Goal: Task Accomplishment & Management: Manage account settings

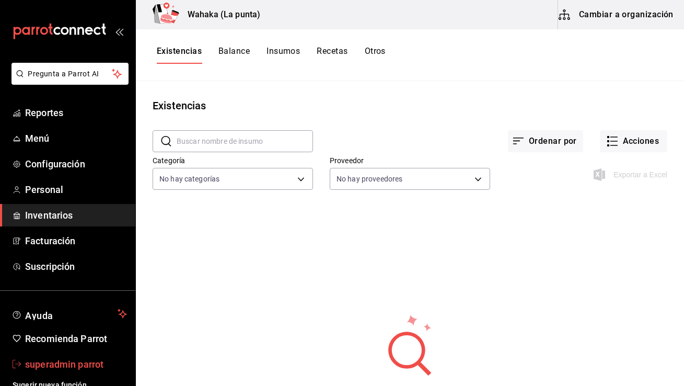
click at [78, 357] on span "superadmin parrot" at bounding box center [76, 364] width 102 height 14
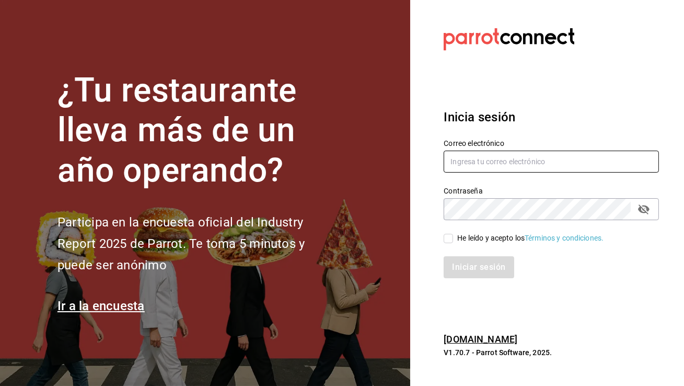
click at [472, 162] on input "text" at bounding box center [551, 162] width 215 height 22
type input "tacospilo@nl.com"
click at [448, 237] on input "He leído y acepto los Términos y condiciones." at bounding box center [448, 238] width 9 height 9
checkbox input "true"
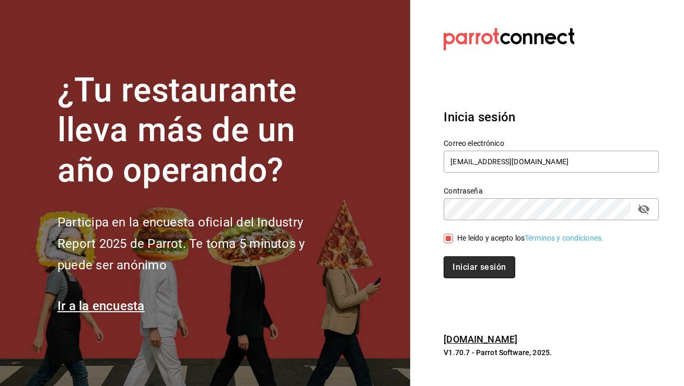
click at [460, 265] on button "Iniciar sesión" at bounding box center [479, 267] width 71 height 22
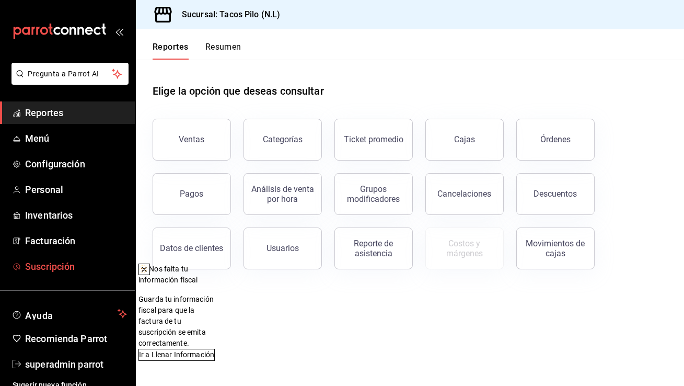
click at [80, 263] on span "Suscripción" at bounding box center [76, 266] width 102 height 14
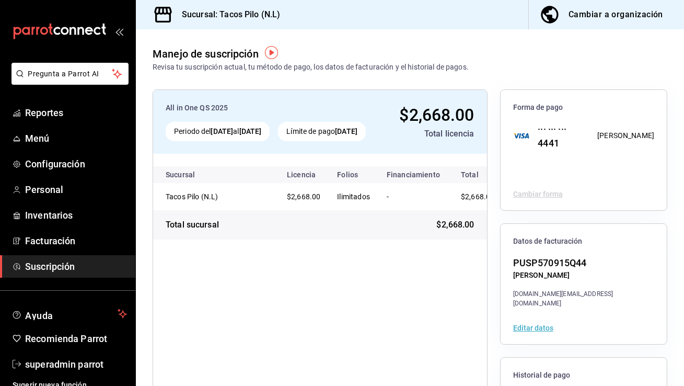
scroll to position [109, 0]
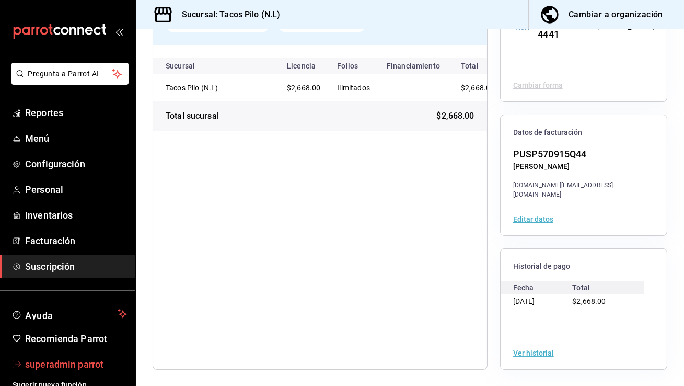
click at [55, 369] on span "superadmin parrot" at bounding box center [76, 364] width 102 height 14
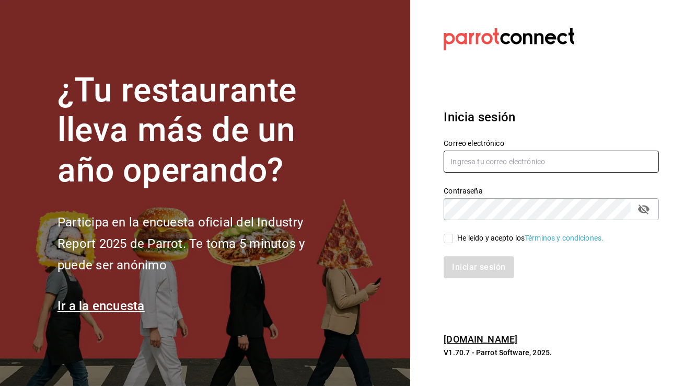
click at [524, 162] on input "text" at bounding box center [551, 162] width 215 height 22
type input "c"
type input "multiuser@cuevadehumo.com"
click at [445, 240] on input "He leído y acepto los Términos y condiciones." at bounding box center [448, 238] width 9 height 9
checkbox input "true"
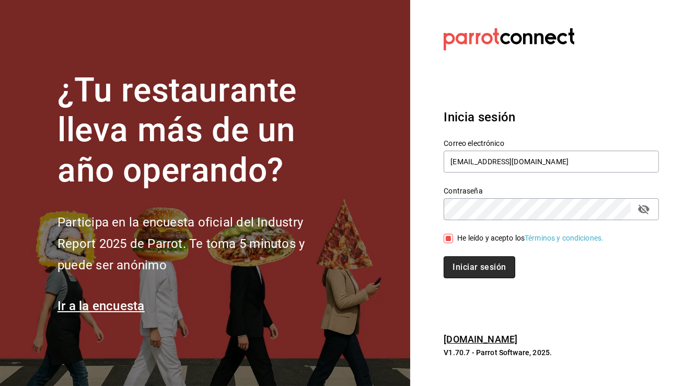
click at [459, 267] on button "Iniciar sesión" at bounding box center [479, 267] width 71 height 22
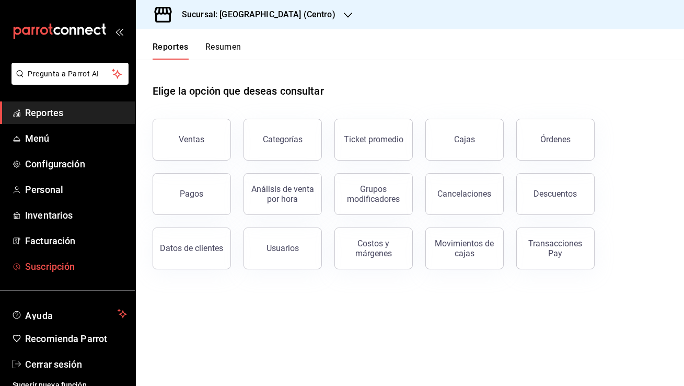
click at [64, 272] on span "Suscripción" at bounding box center [76, 266] width 102 height 14
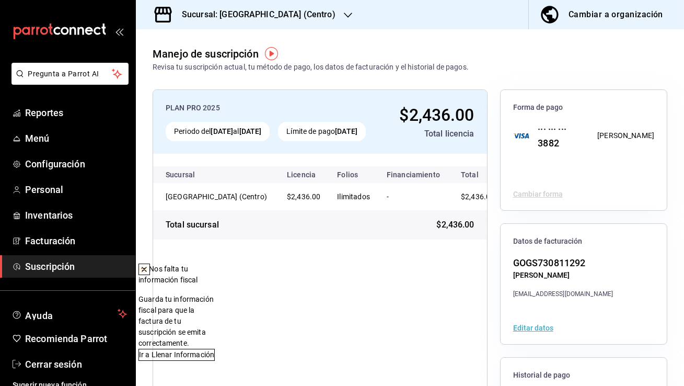
click at [268, 12] on h3 "Sucursal: Cueva de Humo (Centro)" at bounding box center [255, 14] width 162 height 13
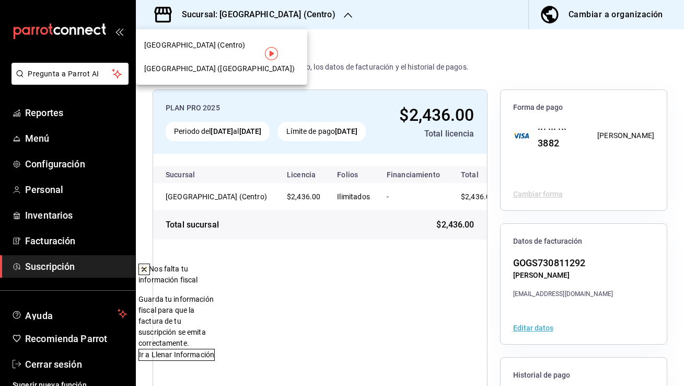
click at [242, 66] on div "Cueva de Humo (Aurora)" at bounding box center [221, 68] width 155 height 11
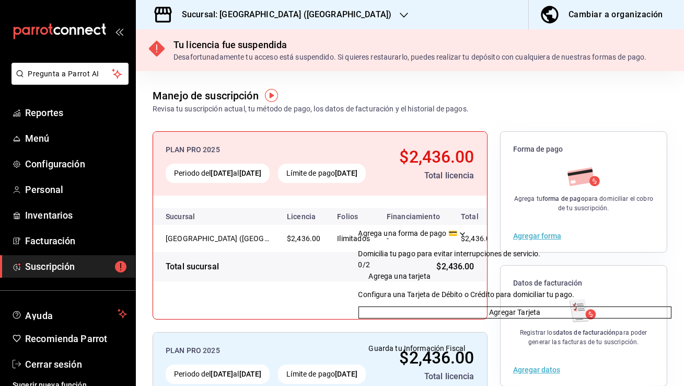
click at [467, 229] on icon "Drag to move checklist" at bounding box center [462, 233] width 8 height 8
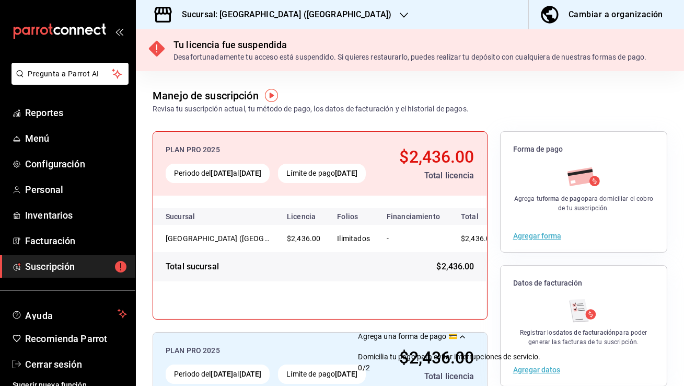
scroll to position [151, 0]
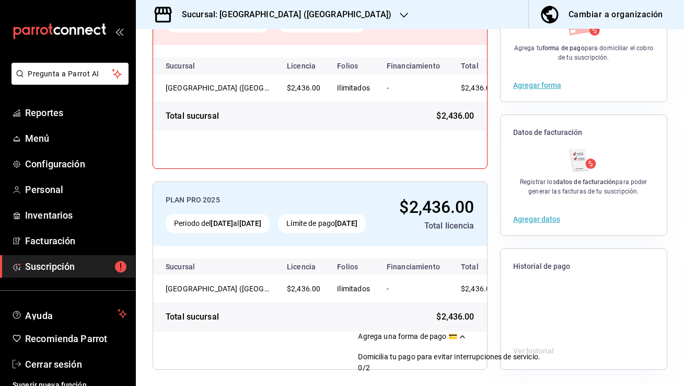
click at [467, 332] on icon "Drag to move checklist" at bounding box center [462, 336] width 8 height 8
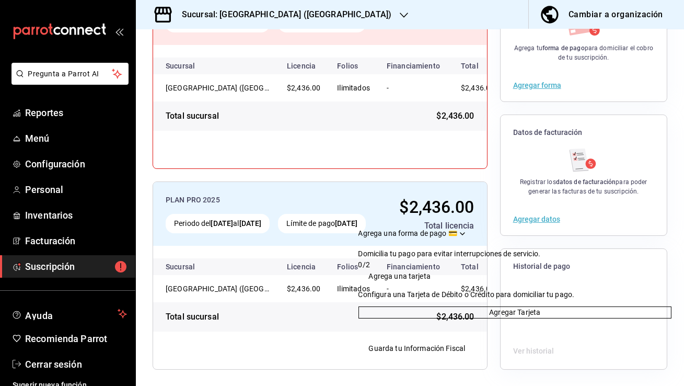
click at [467, 229] on icon "Drag to move checklist" at bounding box center [462, 233] width 8 height 8
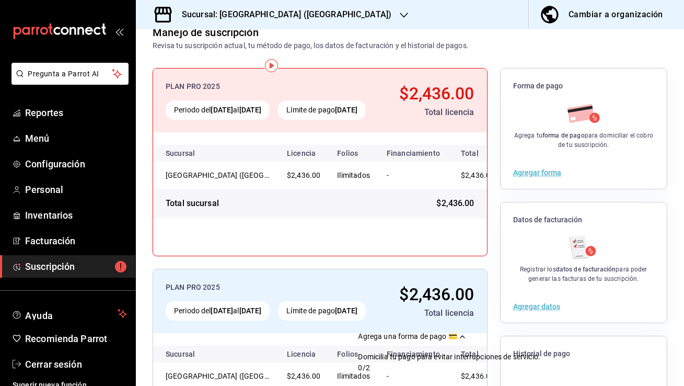
scroll to position [0, 0]
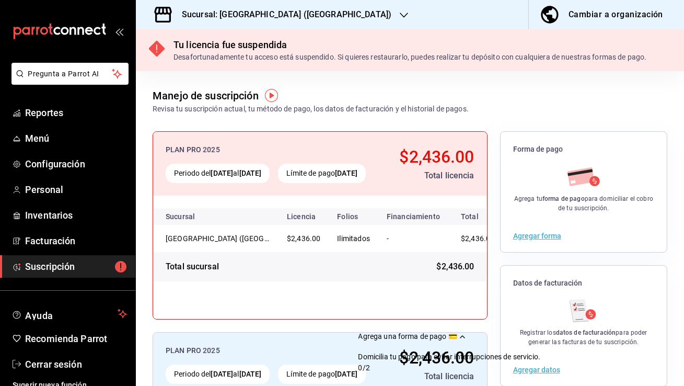
click at [608, 16] on div "Cambiar a organización" at bounding box center [616, 14] width 95 height 15
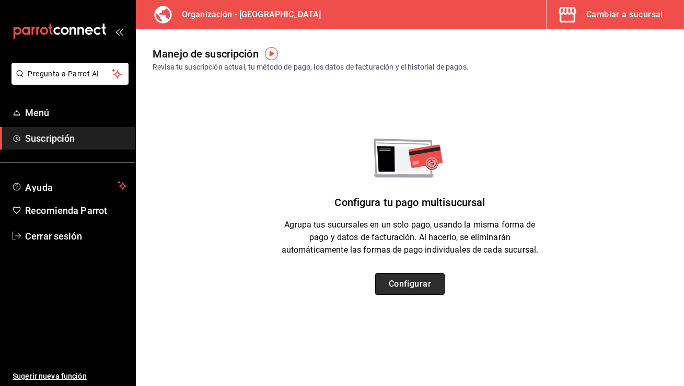
click at [420, 283] on button "Configurar" at bounding box center [410, 284] width 70 height 22
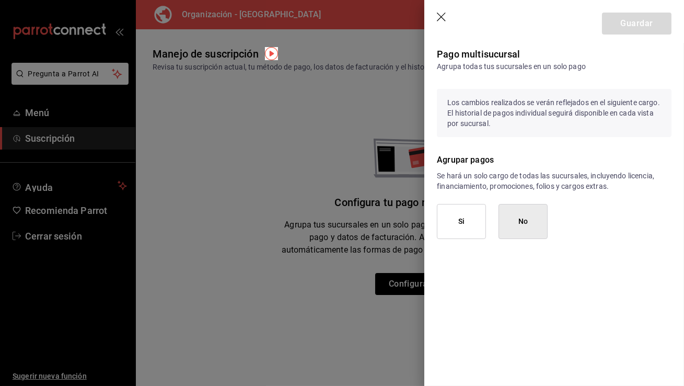
click at [472, 222] on button "Si" at bounding box center [461, 221] width 49 height 35
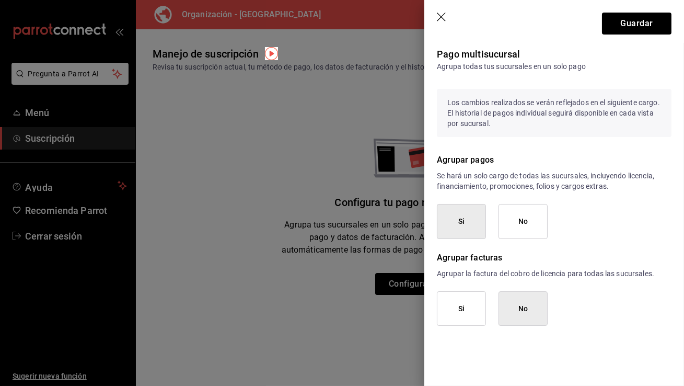
click at [441, 18] on icon "button" at bounding box center [442, 18] width 10 height 10
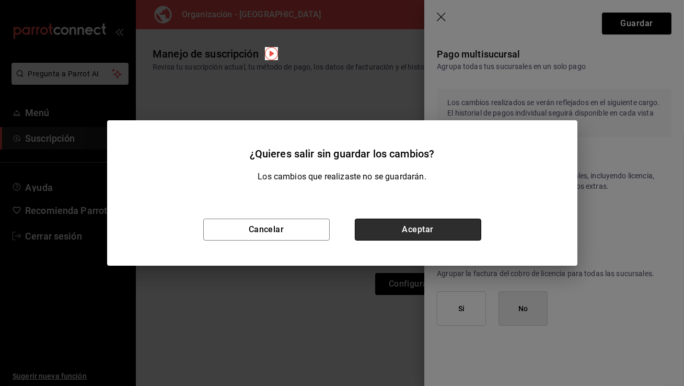
click at [385, 228] on button "Aceptar" at bounding box center [418, 230] width 127 height 22
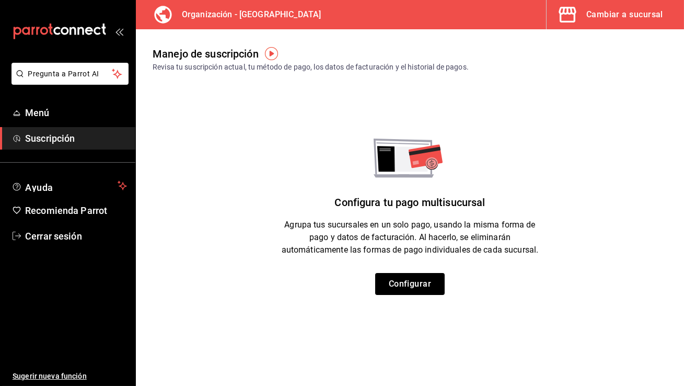
click at [625, 10] on div "Cambiar a sucursal" at bounding box center [625, 14] width 77 height 15
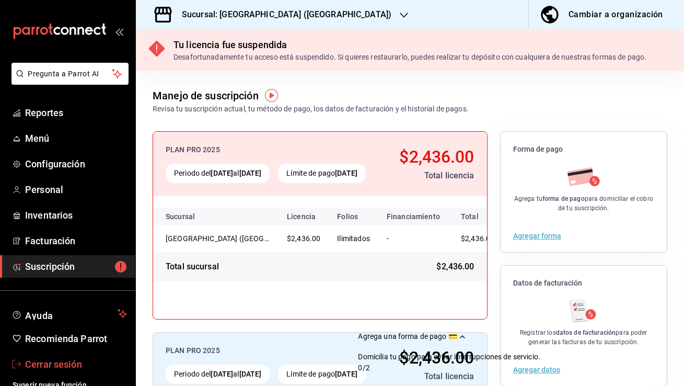
click at [103, 361] on span "Cerrar sesión" at bounding box center [76, 364] width 102 height 14
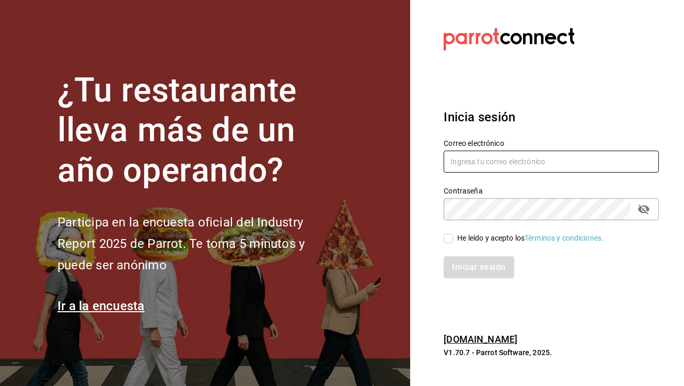
click at [450, 158] on input "text" at bounding box center [551, 162] width 215 height 22
type input "chilaquiles@effata.com"
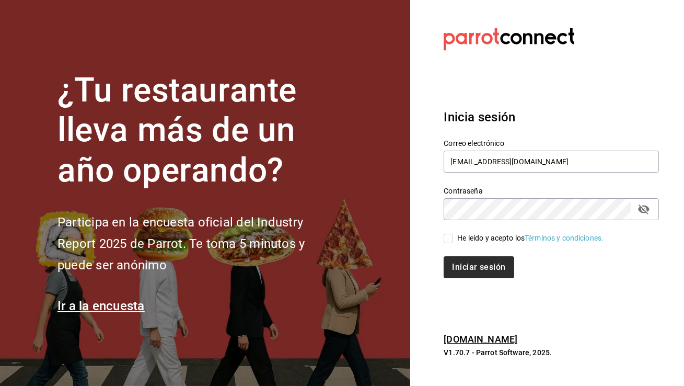
click at [454, 237] on span "He leído y acepto los Términos y condiciones." at bounding box center [528, 238] width 151 height 11
click at [453, 237] on input "He leído y acepto los Términos y condiciones." at bounding box center [448, 238] width 9 height 9
checkbox input "true"
click at [455, 268] on button "Iniciar sesión" at bounding box center [479, 267] width 71 height 22
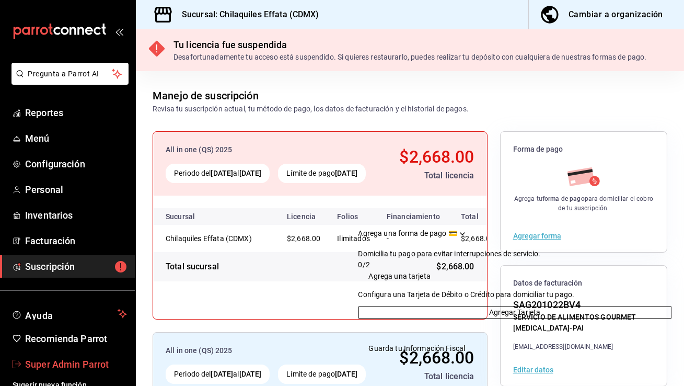
click at [98, 355] on link "Super Admin Parrot" at bounding box center [67, 364] width 135 height 22
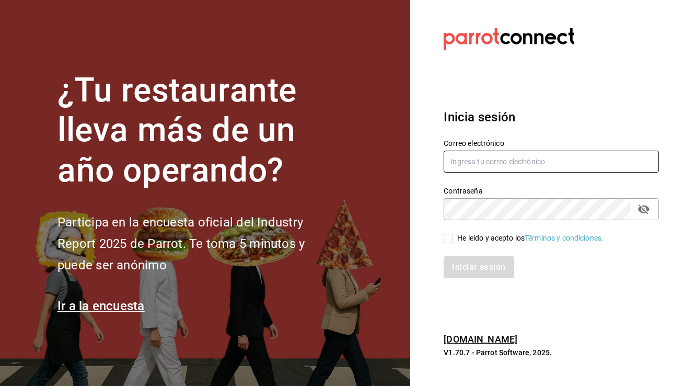
click at [473, 166] on input "text" at bounding box center [551, 162] width 215 height 22
type input "taqueriabeantown@cdmx.com"
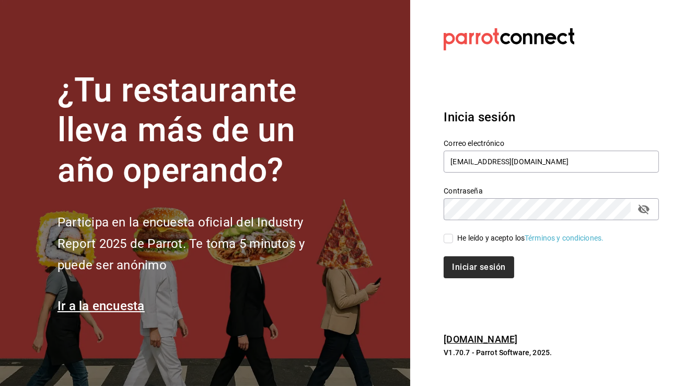
drag, startPoint x: 453, startPoint y: 234, endPoint x: 450, endPoint y: 262, distance: 28.4
click at [453, 234] on input "He leído y acepto los Términos y condiciones." at bounding box center [448, 238] width 9 height 9
checkbox input "true"
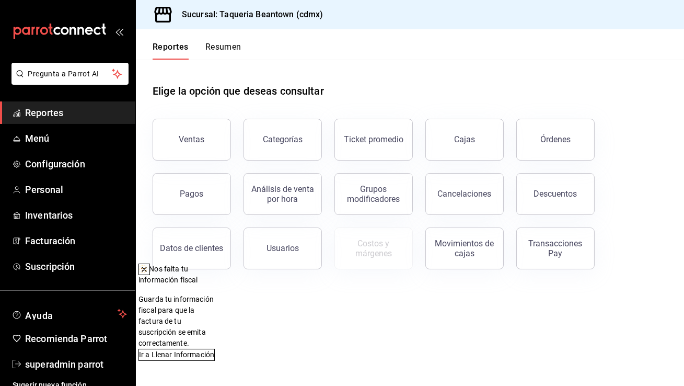
click at [148, 270] on icon at bounding box center [144, 269] width 8 height 8
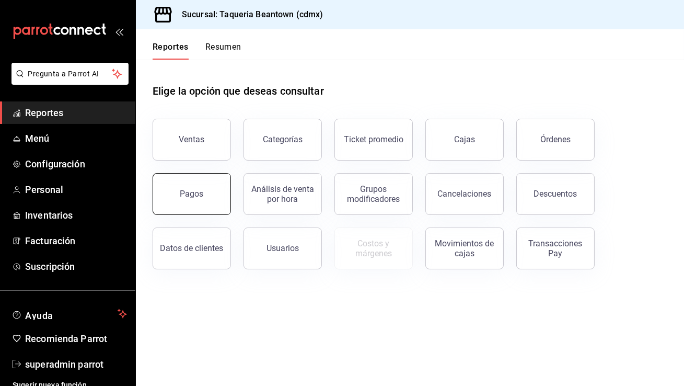
click at [164, 195] on button "Pagos" at bounding box center [192, 194] width 78 height 42
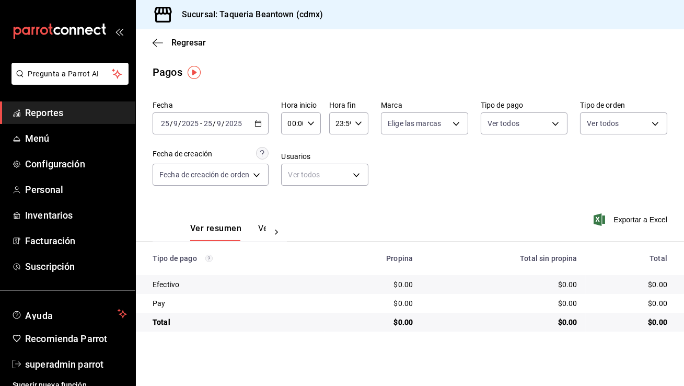
click at [258, 127] on div "[DATE] [DATE] - [DATE] [DATE]" at bounding box center [211, 123] width 116 height 22
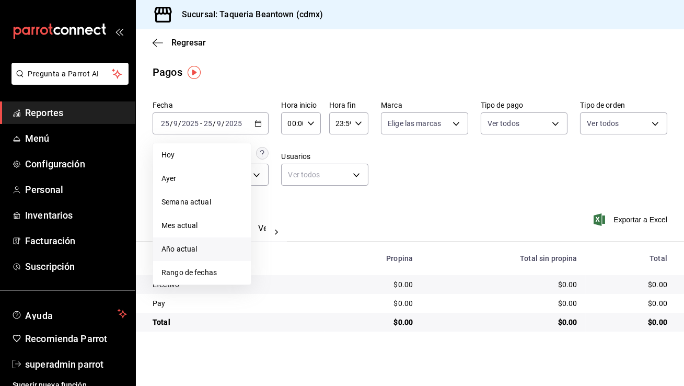
click at [178, 251] on span "Año actual" at bounding box center [202, 249] width 81 height 11
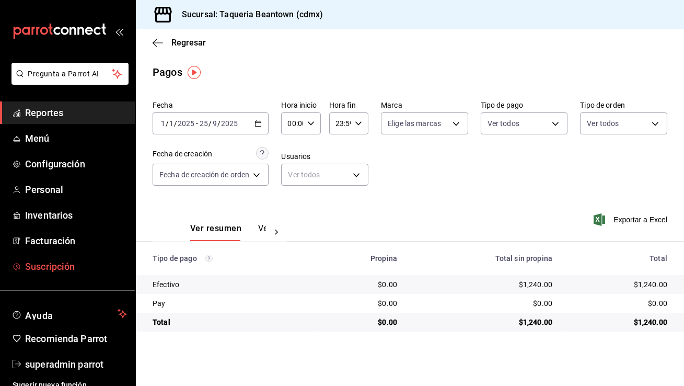
click at [78, 258] on link "Suscripción" at bounding box center [67, 266] width 135 height 22
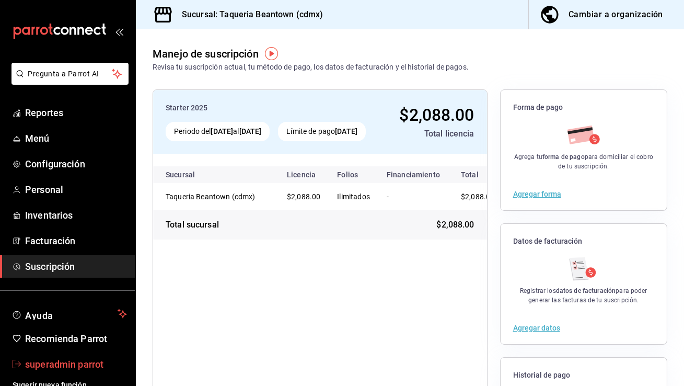
click at [36, 363] on span "superadmin parrot" at bounding box center [76, 364] width 102 height 14
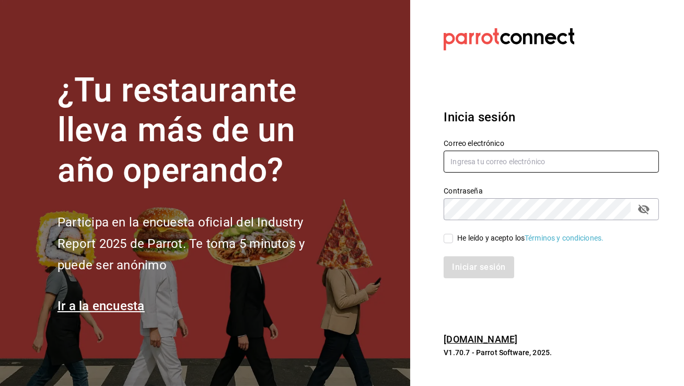
click at [502, 163] on input "text" at bounding box center [551, 162] width 215 height 22
type input "[EMAIL_ADDRESS][DOMAIN_NAME]"
click at [449, 240] on input "He leído y acepto los Términos y condiciones." at bounding box center [448, 238] width 9 height 9
checkbox input "true"
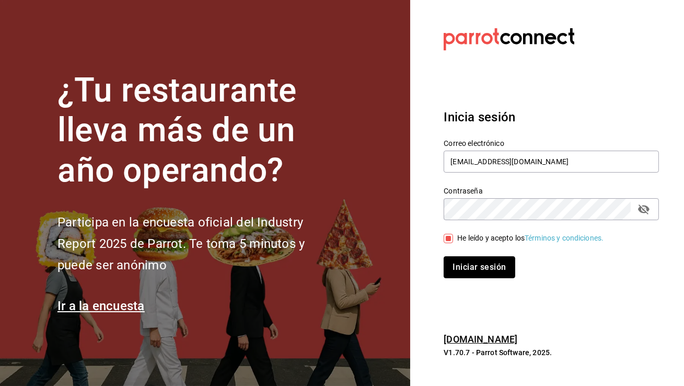
click at [457, 269] on button "Iniciar sesión" at bounding box center [479, 267] width 71 height 22
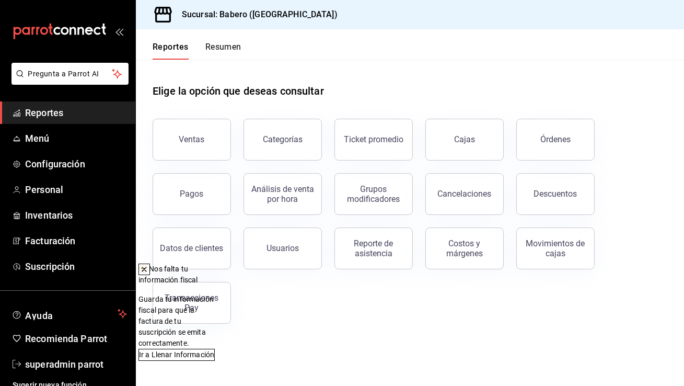
click at [148, 273] on icon at bounding box center [144, 269] width 8 height 8
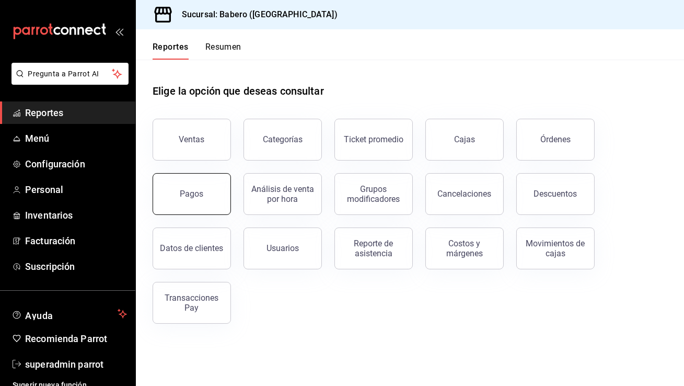
click at [200, 189] on button "Pagos" at bounding box center [192, 194] width 78 height 42
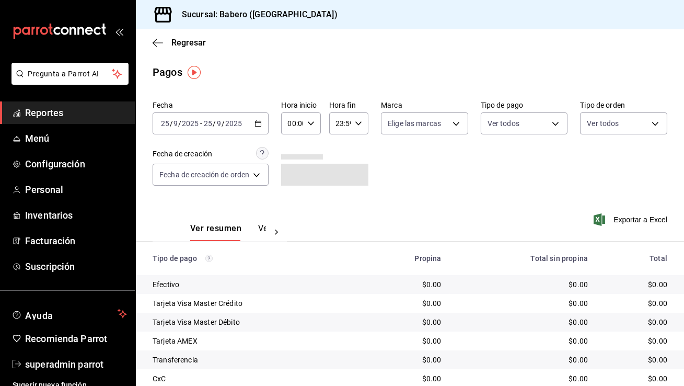
click at [260, 125] on icon "button" at bounding box center [258, 123] width 7 height 7
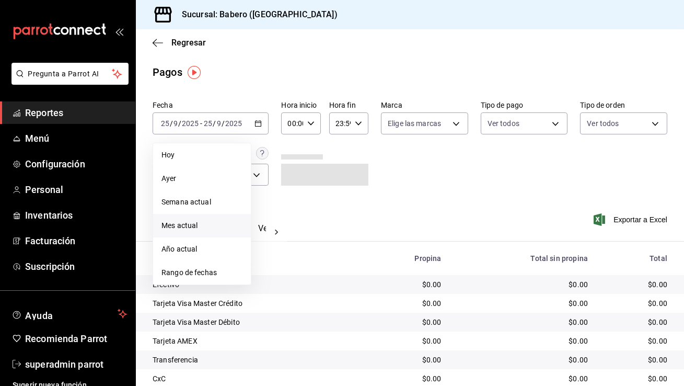
click at [191, 234] on li "Mes actual" at bounding box center [202, 226] width 98 height 24
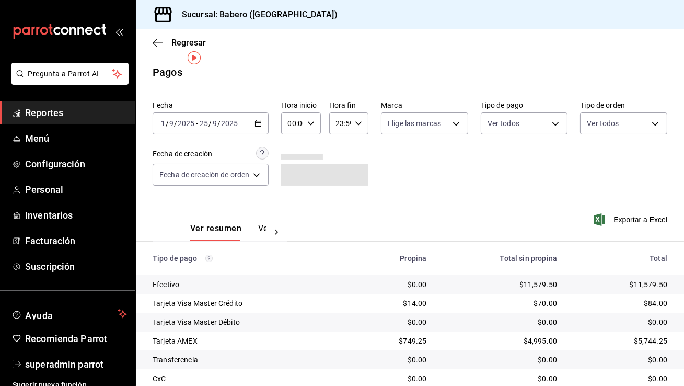
scroll to position [56, 0]
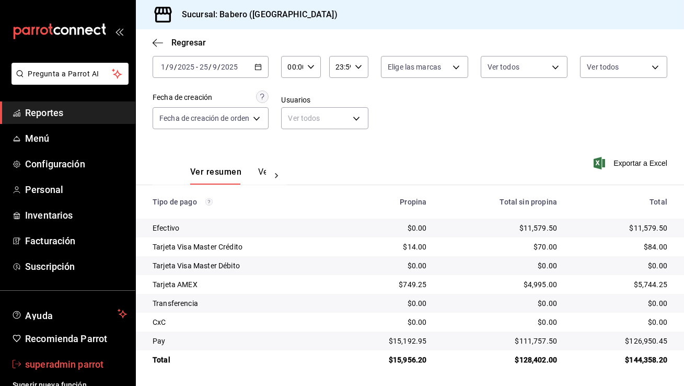
click at [88, 369] on span "superadmin parrot" at bounding box center [76, 364] width 102 height 14
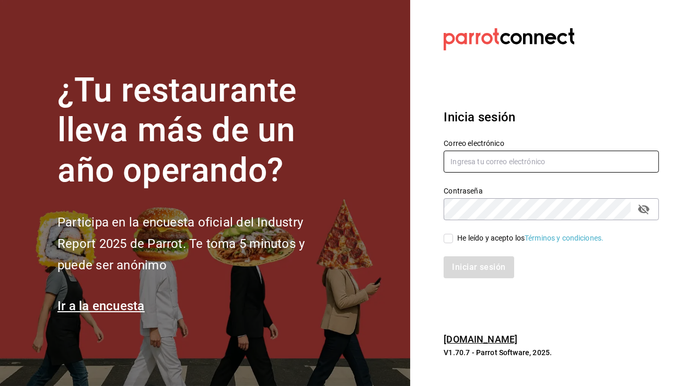
click at [562, 164] on input "text" at bounding box center [551, 162] width 215 height 22
type input "biberonrm@romanorte.com"
click at [447, 234] on input "He leído y acepto los Términos y condiciones." at bounding box center [448, 238] width 9 height 9
checkbox input "true"
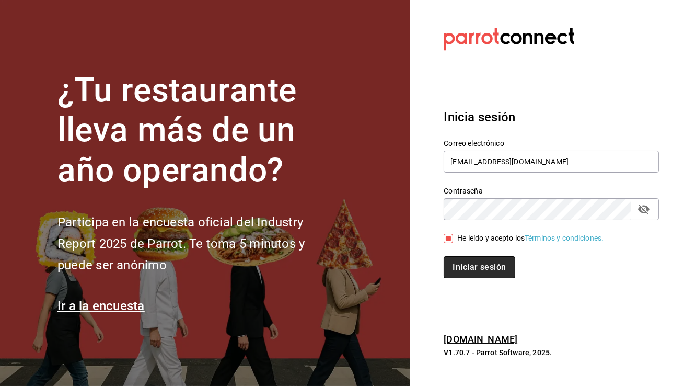
click at [479, 269] on button "Iniciar sesión" at bounding box center [479, 267] width 71 height 22
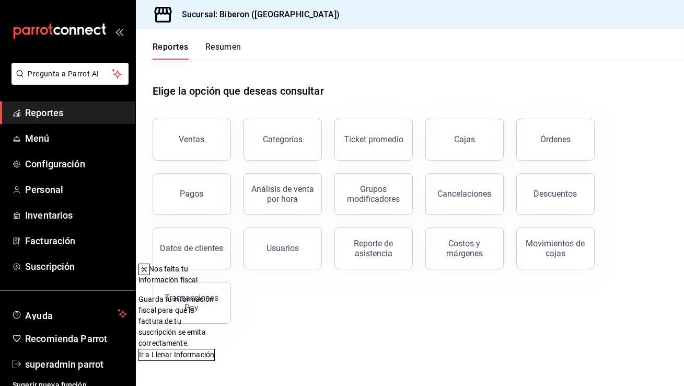
click at [148, 269] on icon at bounding box center [144, 269] width 8 height 8
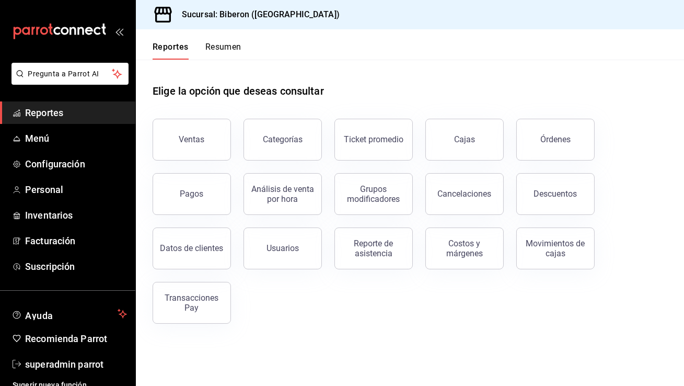
drag, startPoint x: 194, startPoint y: 205, endPoint x: 211, endPoint y: 216, distance: 20.3
click at [194, 205] on button "Pagos" at bounding box center [192, 194] width 78 height 42
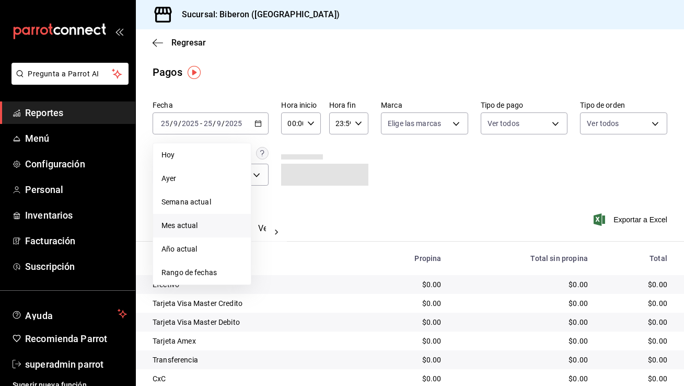
click at [203, 224] on span "Mes actual" at bounding box center [202, 225] width 81 height 11
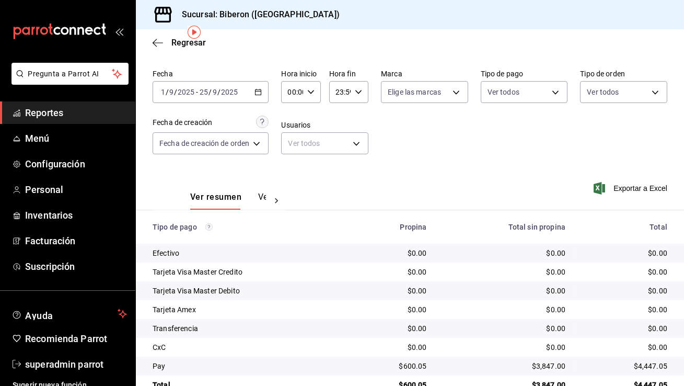
scroll to position [56, 0]
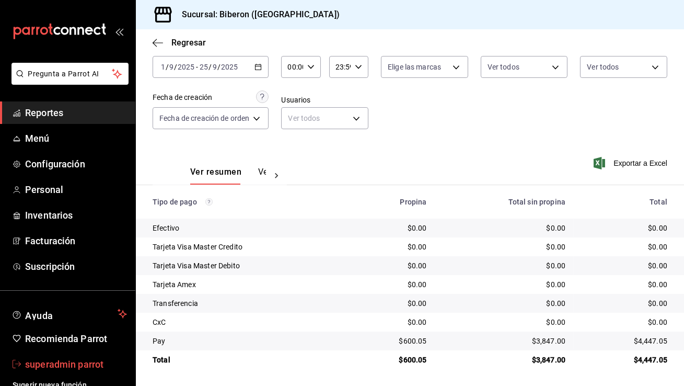
click at [61, 362] on span "superadmin parrot" at bounding box center [76, 364] width 102 height 14
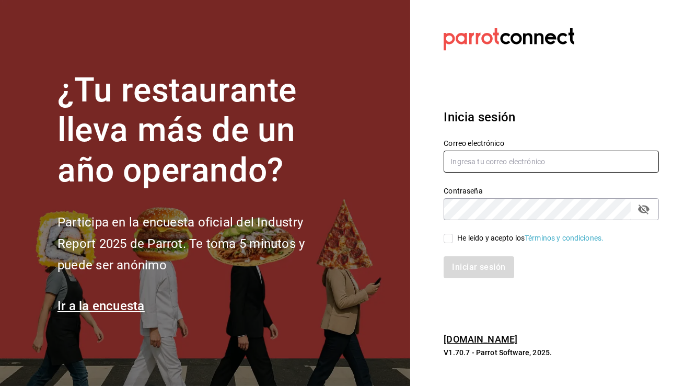
click at [486, 159] on input "text" at bounding box center [551, 162] width 215 height 22
type input "taqueriaarandas@cdmx.com"
click at [453, 238] on input "He leído y acepto los Términos y condiciones." at bounding box center [448, 238] width 9 height 9
checkbox input "true"
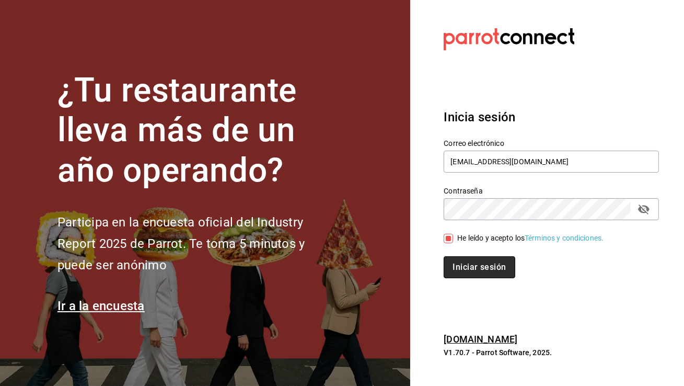
click at [469, 271] on button "Iniciar sesión" at bounding box center [479, 267] width 71 height 22
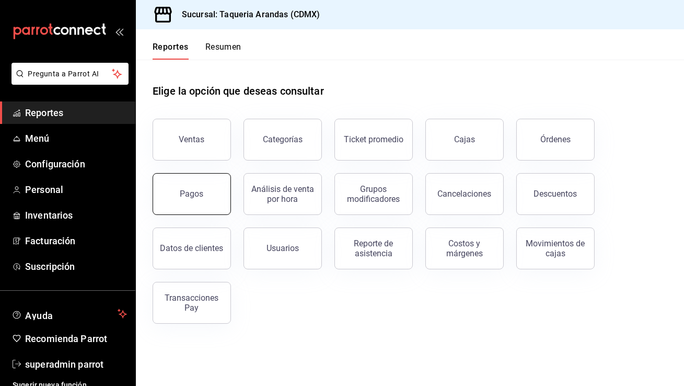
click at [168, 196] on button "Pagos" at bounding box center [192, 194] width 78 height 42
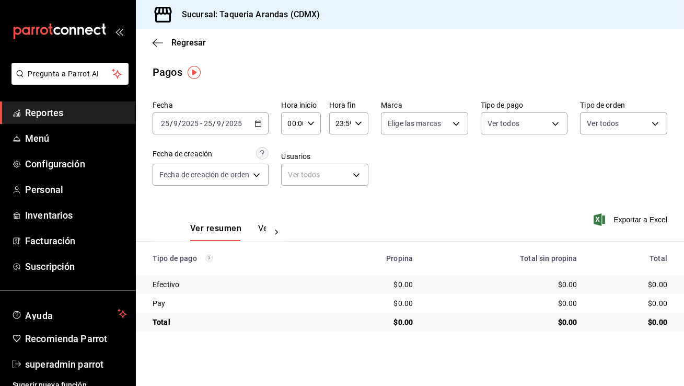
click at [258, 125] on icon "button" at bounding box center [258, 123] width 7 height 7
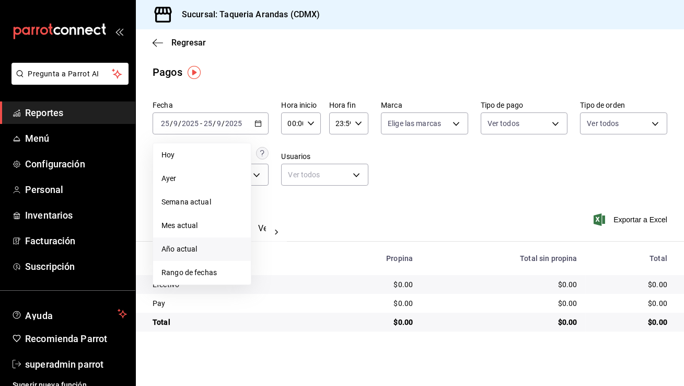
click at [225, 244] on span "Año actual" at bounding box center [202, 249] width 81 height 11
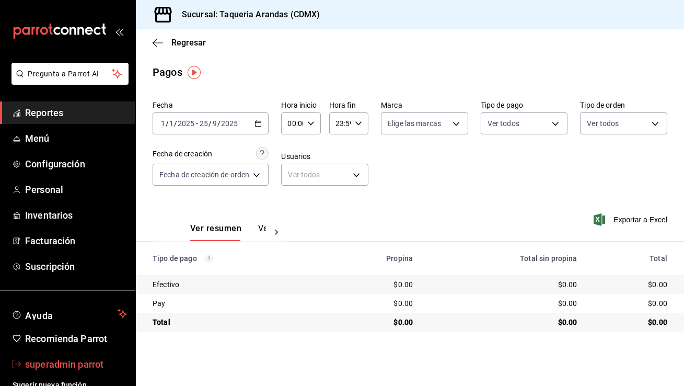
click at [86, 360] on span "superadmin parrot" at bounding box center [76, 364] width 102 height 14
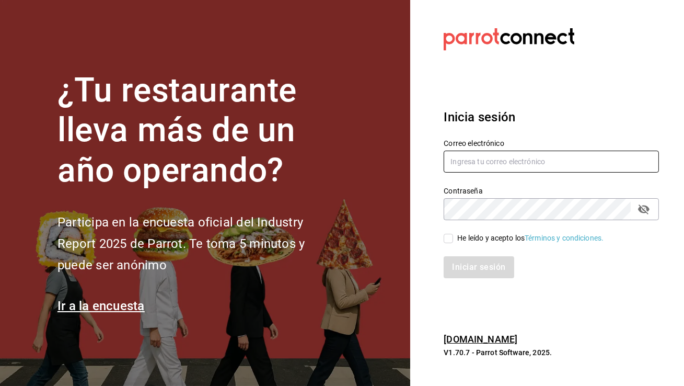
click at [497, 166] on input "text" at bounding box center [551, 162] width 215 height 22
type input "[EMAIL_ADDRESS][DOMAIN_NAME]"
click at [444, 238] on input "He leído y acepto los Términos y condiciones." at bounding box center [448, 238] width 9 height 9
checkbox input "true"
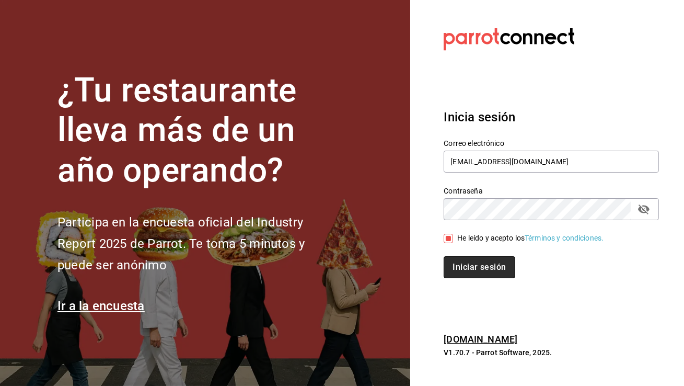
click at [459, 265] on button "Iniciar sesión" at bounding box center [479, 267] width 71 height 22
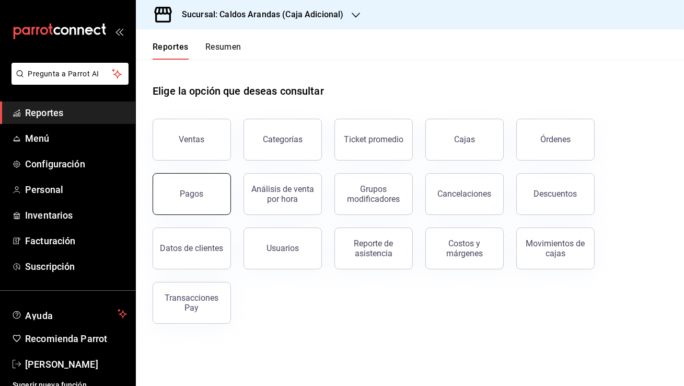
click at [162, 189] on button "Pagos" at bounding box center [192, 194] width 78 height 42
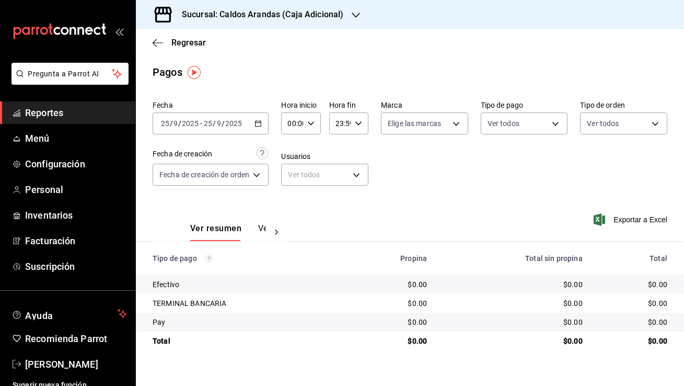
click at [263, 123] on div "[DATE] [DATE] - [DATE] [DATE]" at bounding box center [211, 123] width 116 height 22
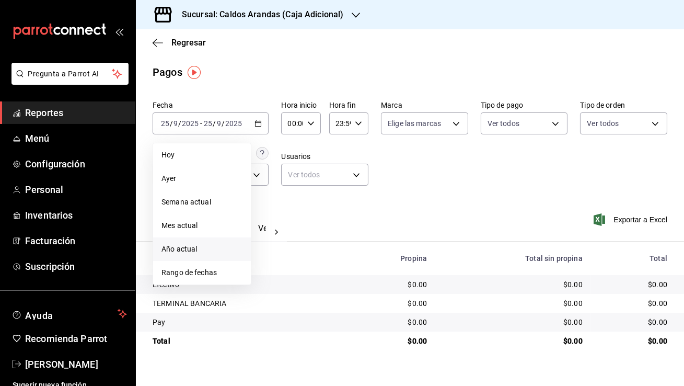
click at [193, 242] on li "Año actual" at bounding box center [202, 249] width 98 height 24
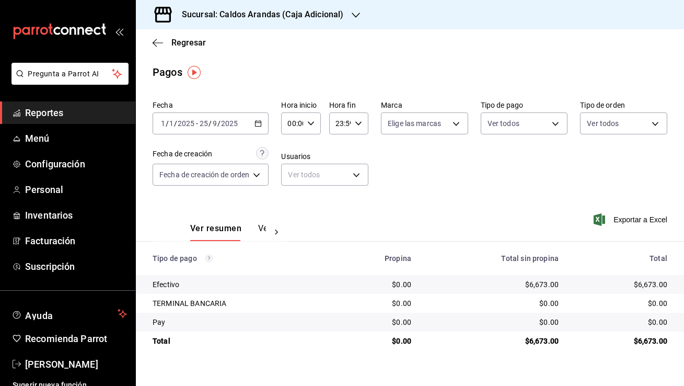
click at [292, 20] on h3 "Sucursal: Caldos Arandas (Caja Adicional)" at bounding box center [259, 14] width 170 height 13
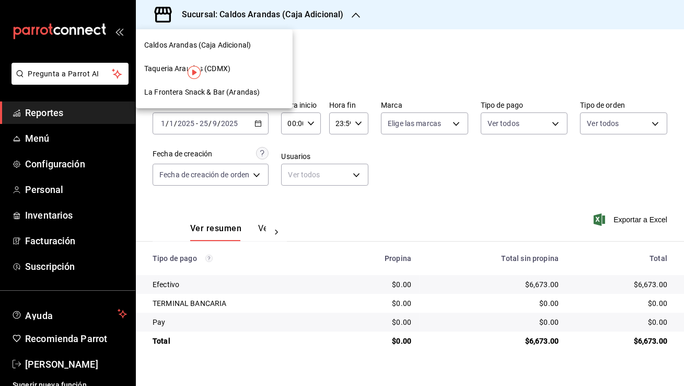
click at [236, 68] on div "Taqueria Arandas (CDMX)" at bounding box center [214, 68] width 140 height 11
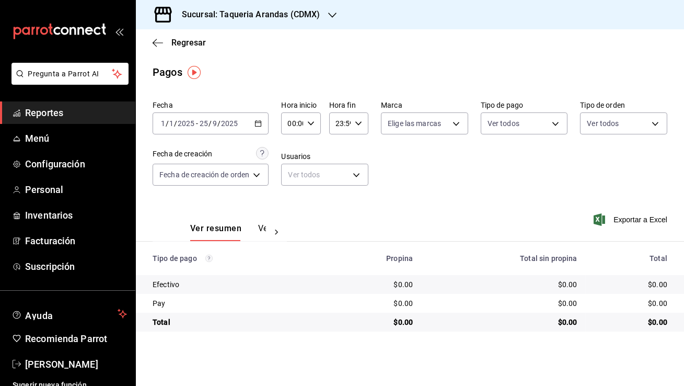
click at [260, 125] on icon "button" at bounding box center [258, 123] width 7 height 7
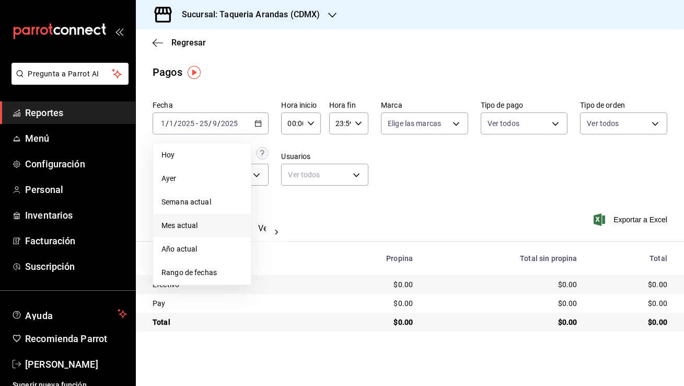
click at [211, 227] on span "Mes actual" at bounding box center [202, 225] width 81 height 11
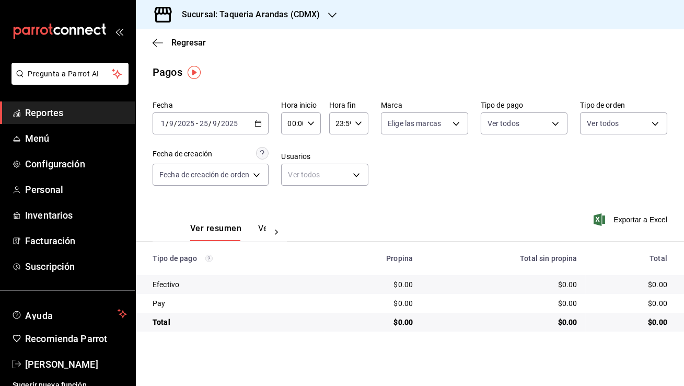
click at [319, 8] on div "Sucursal: Taqueria Arandas (CDMX)" at bounding box center [242, 14] width 197 height 29
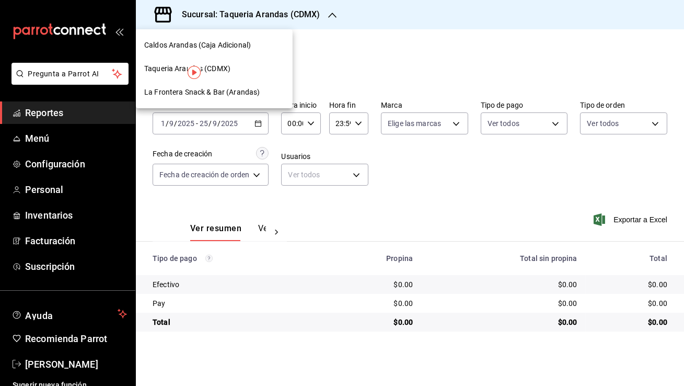
click at [249, 86] on div "La Frontera Snack & Bar (Arandas)" at bounding box center [214, 93] width 157 height 24
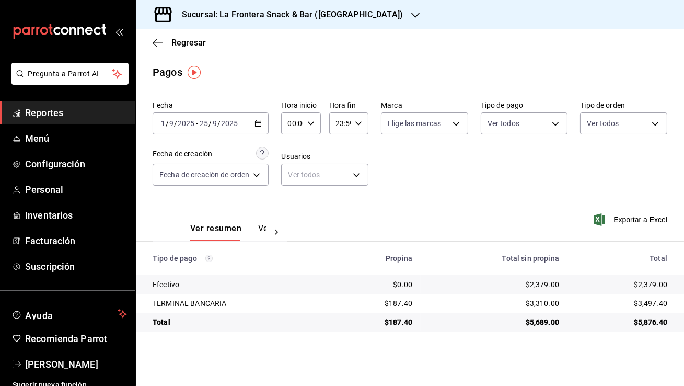
click at [453, 157] on div "Fecha 2025-09-01 1 / 9 / 2025 - 2025-09-25 25 / 9 / 2025 Hora inicio 00:00 Hora…" at bounding box center [410, 147] width 515 height 101
click at [62, 370] on span "Moyses Vallejo" at bounding box center [76, 364] width 102 height 14
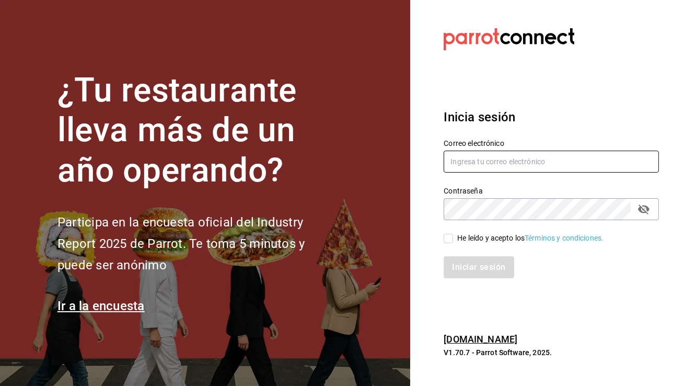
click at [519, 158] on input "text" at bounding box center [551, 162] width 215 height 22
type input "taqueriabeantown@cdmx.com"
click at [454, 237] on span "He leído y acepto los Términos y condiciones." at bounding box center [528, 238] width 151 height 11
click at [453, 237] on input "He leído y acepto los Términos y condiciones." at bounding box center [448, 238] width 9 height 9
checkbox input "true"
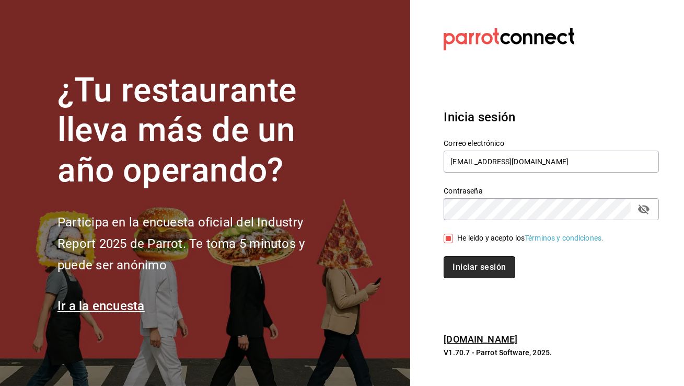
click at [468, 259] on button "Iniciar sesión" at bounding box center [479, 267] width 71 height 22
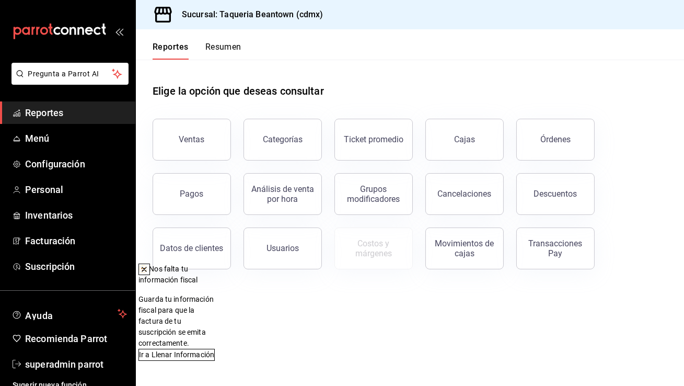
click at [150, 269] on button at bounding box center [145, 269] width 12 height 12
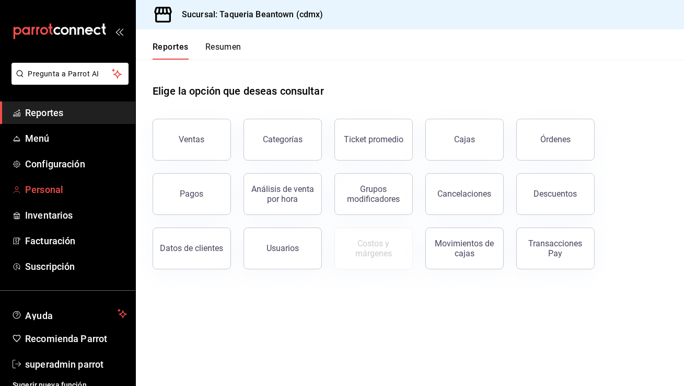
click at [84, 185] on span "Personal" at bounding box center [76, 189] width 102 height 14
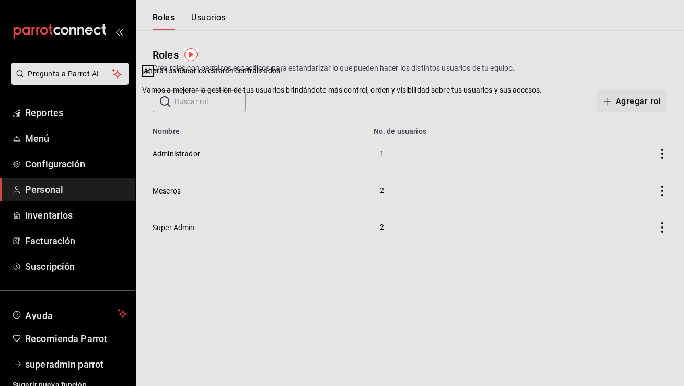
click at [152, 75] on icon at bounding box center [148, 71] width 8 height 8
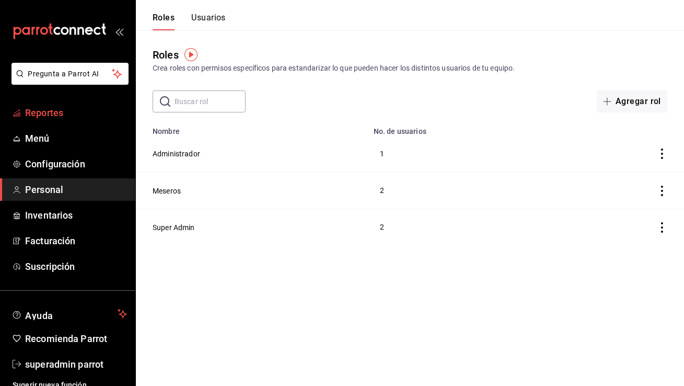
click at [75, 107] on span "Reportes" at bounding box center [76, 113] width 102 height 14
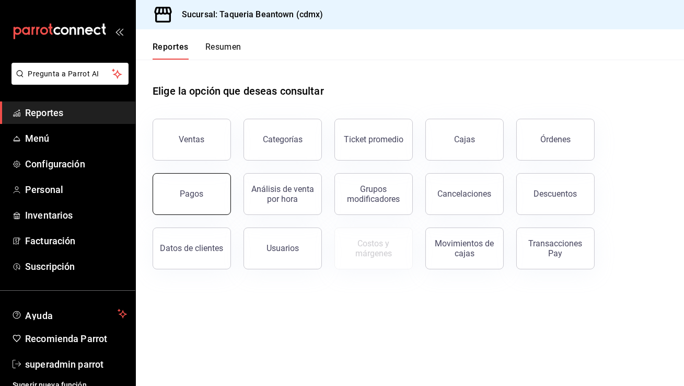
click at [198, 190] on div "Pagos" at bounding box center [192, 194] width 24 height 10
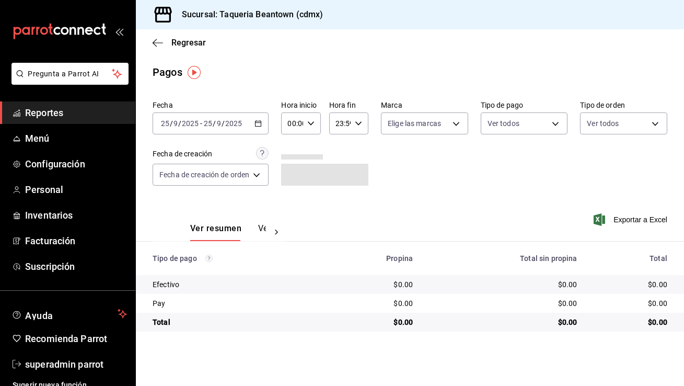
click at [257, 127] on div "2025-09-25 25 / 9 / 2025 - 2025-09-25 25 / 9 / 2025" at bounding box center [211, 123] width 116 height 22
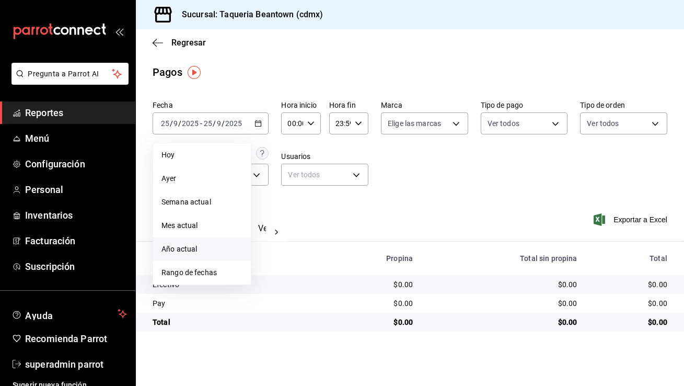
click at [186, 245] on span "Año actual" at bounding box center [202, 249] width 81 height 11
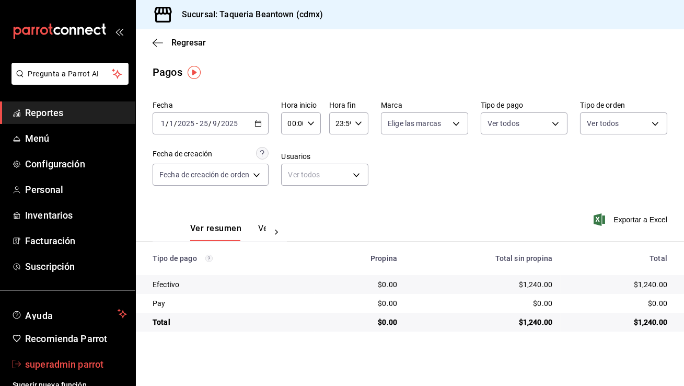
click at [47, 356] on link "superadmin parrot" at bounding box center [67, 364] width 135 height 22
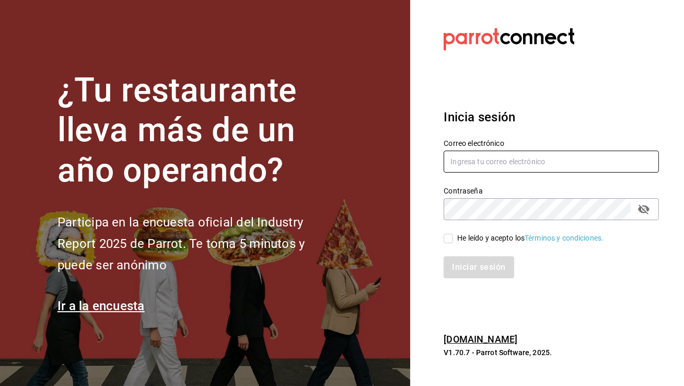
click at [536, 151] on input "text" at bounding box center [551, 162] width 215 height 22
click at [534, 158] on input "text" at bounding box center [551, 162] width 215 height 22
type input "flamelbar@merida.com"
click at [451, 237] on input "He leído y acepto los Términos y condiciones." at bounding box center [448, 238] width 9 height 9
checkbox input "true"
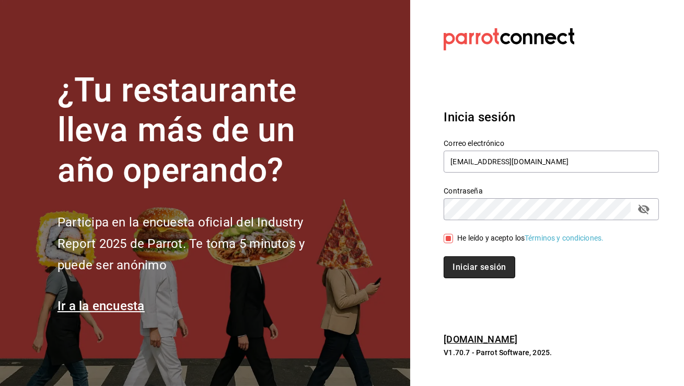
click at [462, 259] on button "Iniciar sesión" at bounding box center [479, 267] width 71 height 22
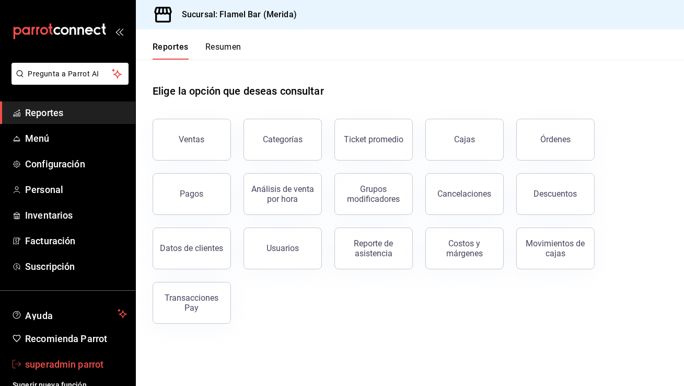
click at [82, 363] on span "superadmin parrot" at bounding box center [76, 364] width 102 height 14
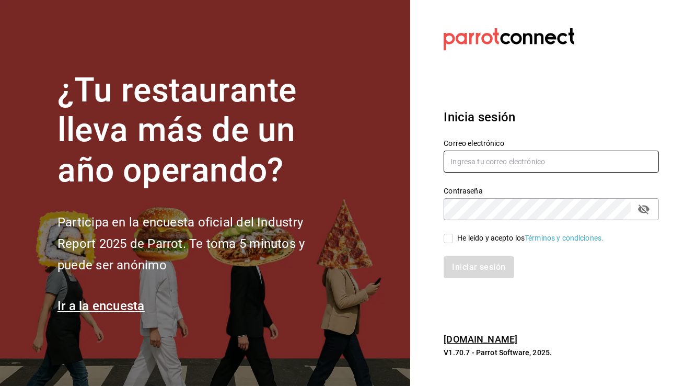
click at [473, 162] on input "text" at bounding box center [551, 162] width 215 height 22
paste input "[EMAIL_ADDRESS][DOMAIN_NAME]"
type input "[EMAIL_ADDRESS][DOMAIN_NAME]"
click at [454, 239] on span "He leído y acepto los Términos y condiciones." at bounding box center [528, 238] width 151 height 11
click at [453, 239] on input "He leído y acepto los Términos y condiciones." at bounding box center [448, 238] width 9 height 9
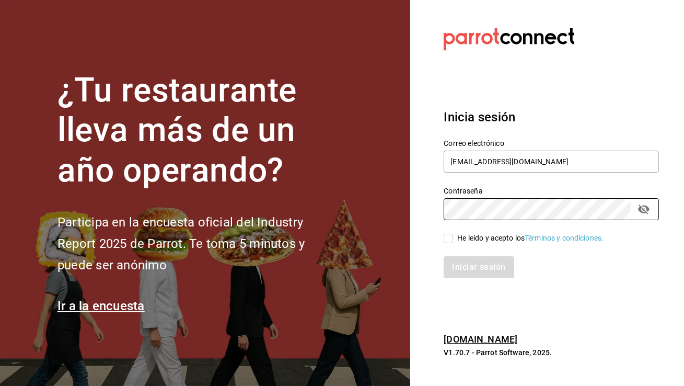
checkbox input "true"
click at [459, 256] on div "Iniciar sesión" at bounding box center [545, 261] width 228 height 35
click at [470, 260] on button "Iniciar sesión" at bounding box center [479, 267] width 71 height 22
click at [491, 159] on input "text" at bounding box center [551, 162] width 215 height 22
type input "[EMAIL_ADDRESS][DOMAIN_NAME]"
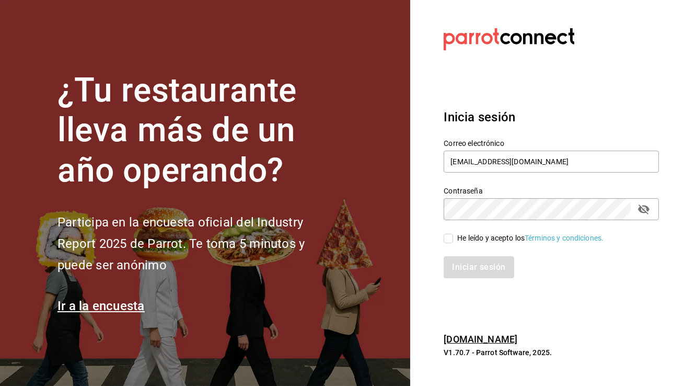
click at [447, 239] on input "He leído y acepto los Términos y condiciones." at bounding box center [448, 238] width 9 height 9
checkbox input "true"
click at [465, 265] on button "Iniciar sesión" at bounding box center [479, 267] width 71 height 22
click at [472, 162] on input "text" at bounding box center [551, 162] width 215 height 22
type input "a"
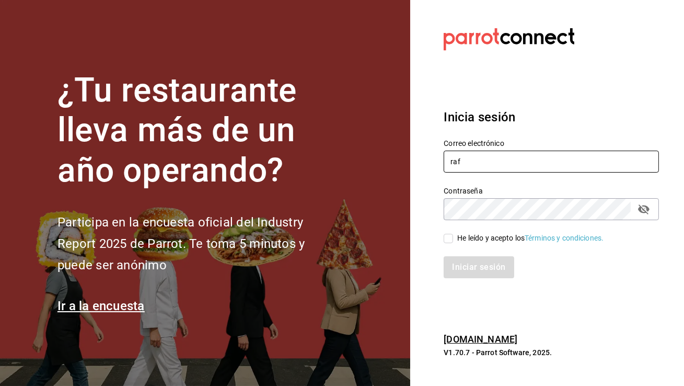
type input "[PERSON_NAME][EMAIL_ADDRESS][DOMAIN_NAME]"
click at [455, 239] on span "He leído y acepto los Términos y condiciones." at bounding box center [528, 238] width 151 height 11
click at [453, 239] on input "He leído y acepto los Términos y condiciones." at bounding box center [448, 238] width 9 height 9
checkbox input "true"
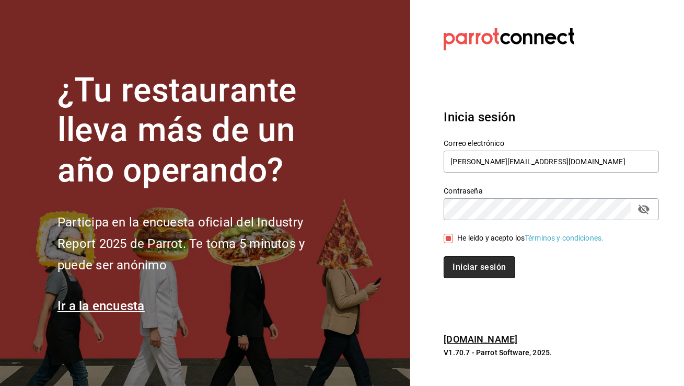
click at [462, 268] on button "Iniciar sesión" at bounding box center [479, 267] width 71 height 22
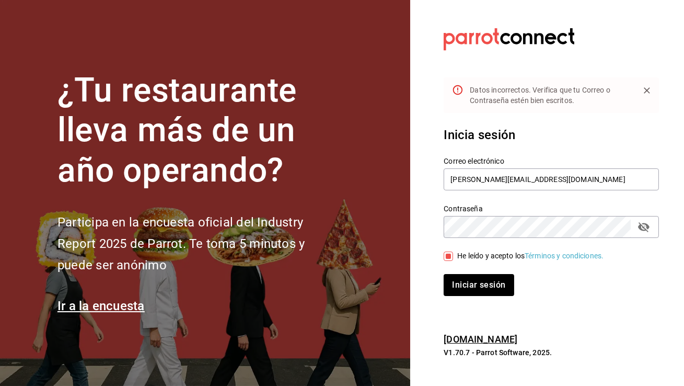
click at [639, 228] on icon "passwordField" at bounding box center [644, 227] width 12 height 10
click at [484, 177] on input "[PERSON_NAME][EMAIL_ADDRESS][DOMAIN_NAME]" at bounding box center [551, 179] width 215 height 22
paste input "arq.edyth@gmail"
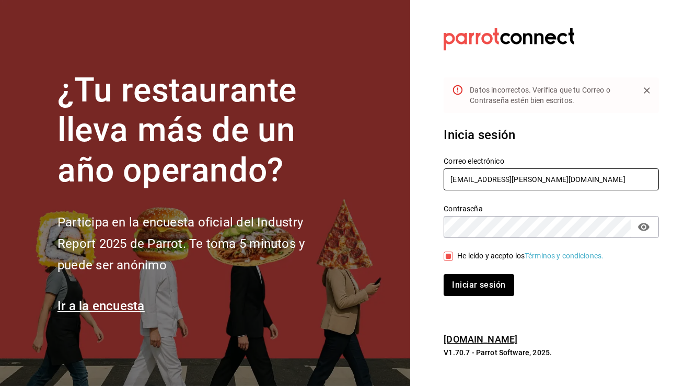
click at [467, 179] on input "[EMAIL_ADDRESS][PERSON_NAME][DOMAIN_NAME]" at bounding box center [551, 179] width 215 height 22
click at [507, 181] on input "[EMAIL_ADDRESS][PERSON_NAME][DOMAIN_NAME]" at bounding box center [551, 179] width 215 height 22
click at [507, 181] on input "arq.edyth@gmail.com" at bounding box center [551, 179] width 215 height 22
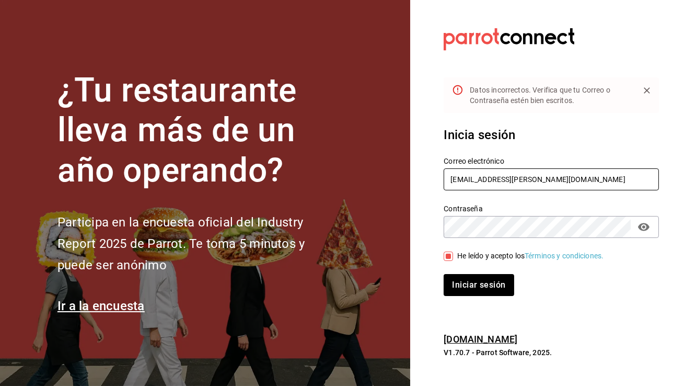
click at [507, 181] on input "arq.edyth@gmail.com" at bounding box center [551, 179] width 215 height 22
click at [560, 181] on input "arq.edyth@gmail.com" at bounding box center [551, 179] width 215 height 22
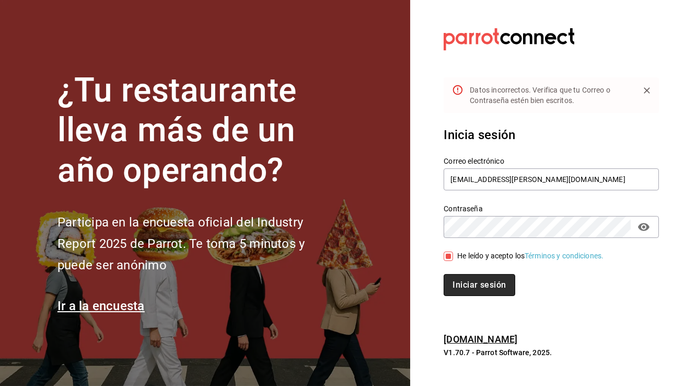
click at [486, 287] on button "Iniciar sesión" at bounding box center [479, 285] width 71 height 22
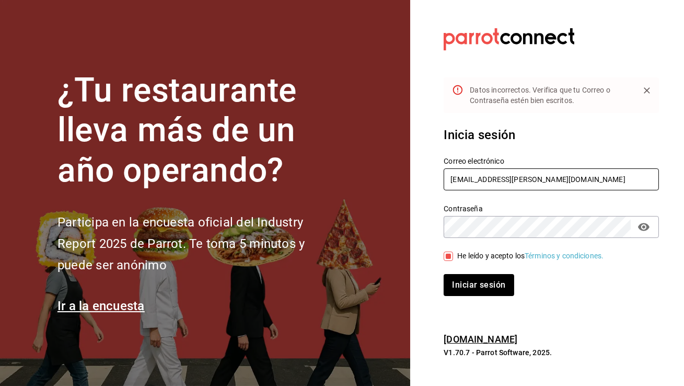
click at [532, 183] on input "arq.edyth@gmail.com" at bounding box center [551, 179] width 215 height 22
paste input "rafaela@oaxaca"
type input "[PERSON_NAME][EMAIL_ADDRESS][DOMAIN_NAME]"
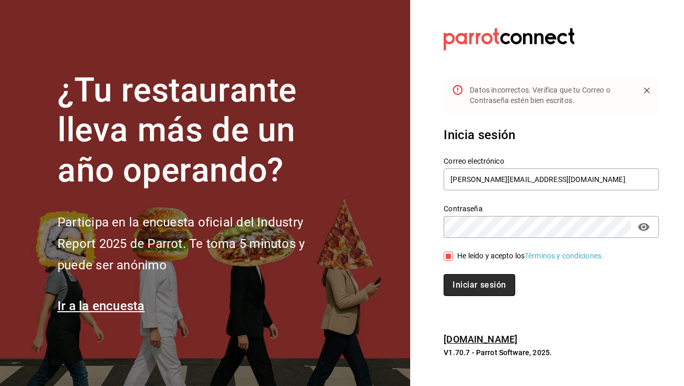
click at [485, 278] on button "Iniciar sesión" at bounding box center [479, 285] width 71 height 22
click at [484, 287] on button "Iniciar sesión" at bounding box center [479, 285] width 71 height 22
click at [483, 276] on button "Iniciar sesión" at bounding box center [479, 285] width 71 height 22
click at [480, 277] on button "Iniciar sesión" at bounding box center [479, 285] width 71 height 22
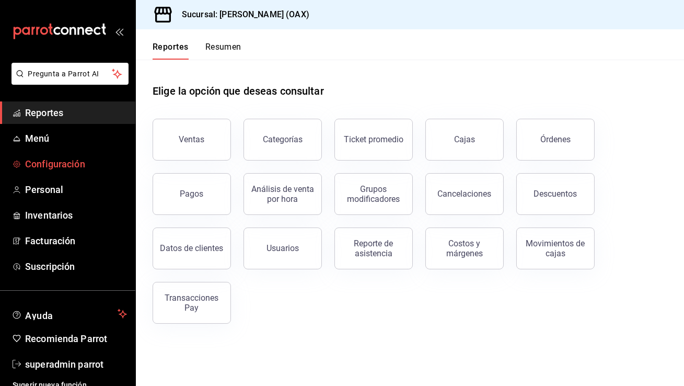
click at [87, 163] on span "Configuración" at bounding box center [76, 164] width 102 height 14
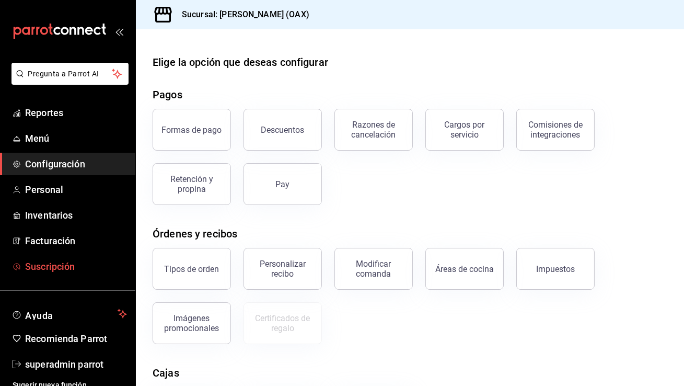
click at [70, 259] on span "Suscripción" at bounding box center [76, 266] width 102 height 14
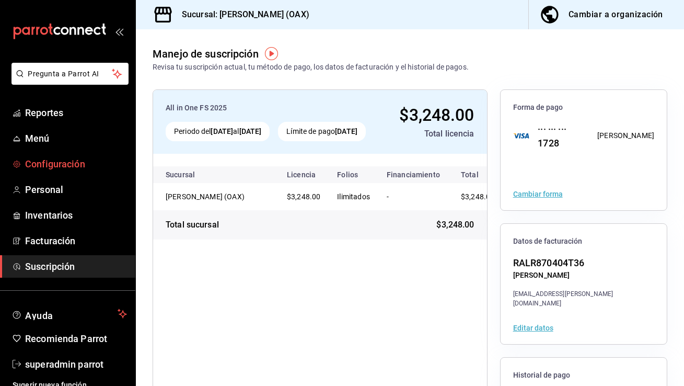
click at [75, 167] on span "Configuración" at bounding box center [76, 164] width 102 height 14
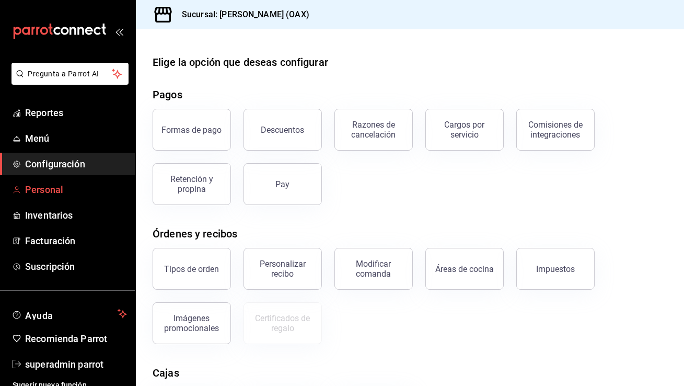
click at [72, 190] on span "Personal" at bounding box center [76, 189] width 102 height 14
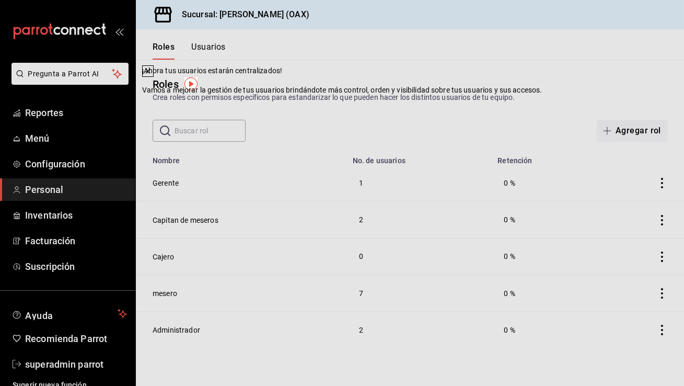
click at [152, 75] on icon at bounding box center [148, 71] width 8 height 8
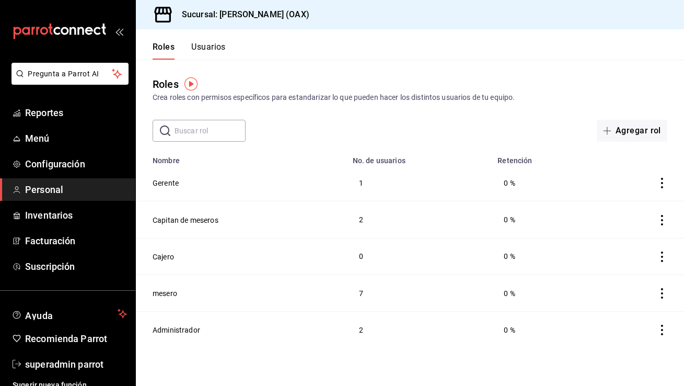
click at [213, 50] on button "Usuarios" at bounding box center [208, 51] width 35 height 18
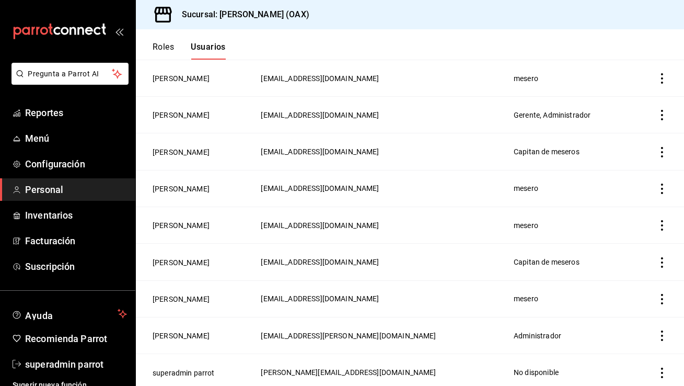
scroll to position [216, 0]
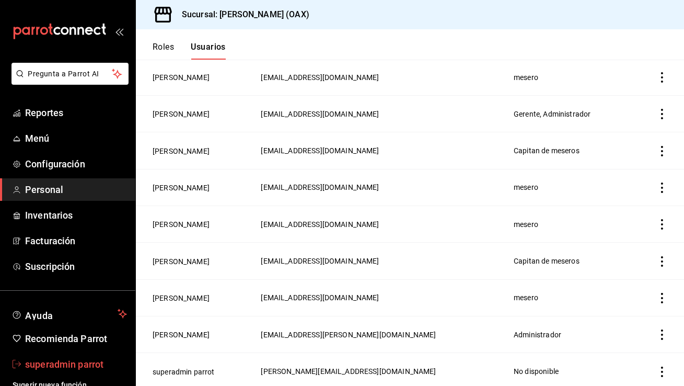
click at [65, 366] on span "superadmin parrot" at bounding box center [76, 364] width 102 height 14
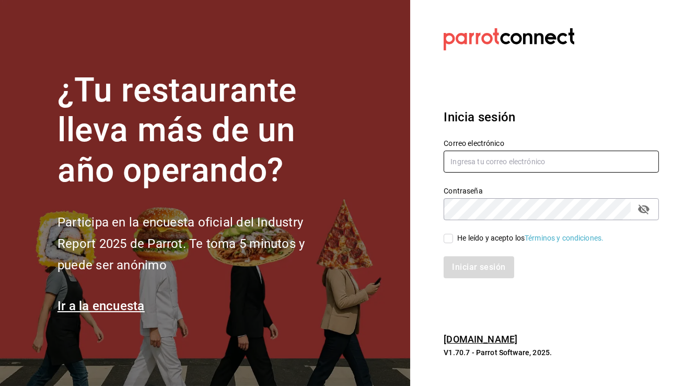
click at [492, 165] on input "text" at bounding box center [551, 162] width 215 height 22
type input "buchicamaron@oax.com"
click at [449, 238] on input "He leído y acepto los Términos y condiciones." at bounding box center [448, 238] width 9 height 9
checkbox input "true"
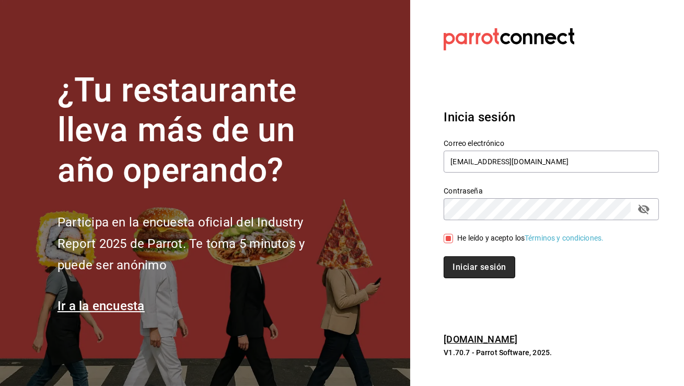
click at [463, 269] on button "Iniciar sesión" at bounding box center [479, 267] width 71 height 22
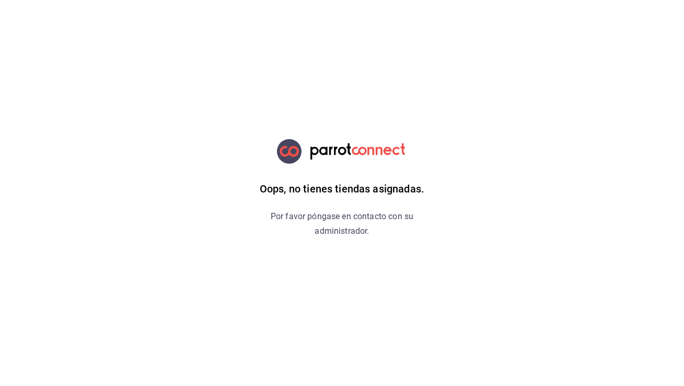
click at [338, 94] on div "Oops, no tienes tiendas asignadas. Por favor póngase en contacto con su adminis…" at bounding box center [342, 193] width 264 height 386
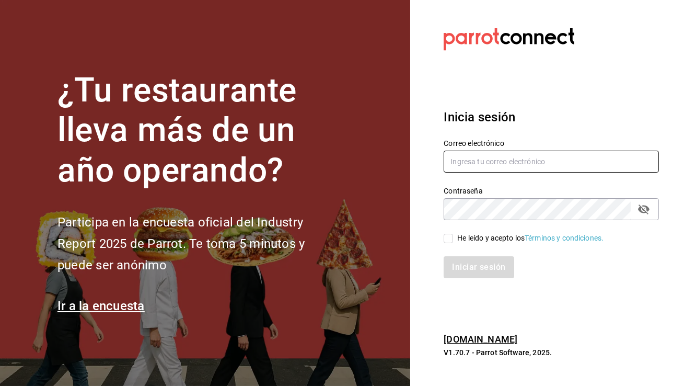
click at [484, 165] on input "text" at bounding box center [551, 162] width 215 height 22
type input "[EMAIL_ADDRESS][DOMAIN_NAME]"
click at [451, 237] on input "He leído y acepto los Términos y condiciones." at bounding box center [448, 238] width 9 height 9
checkbox input "true"
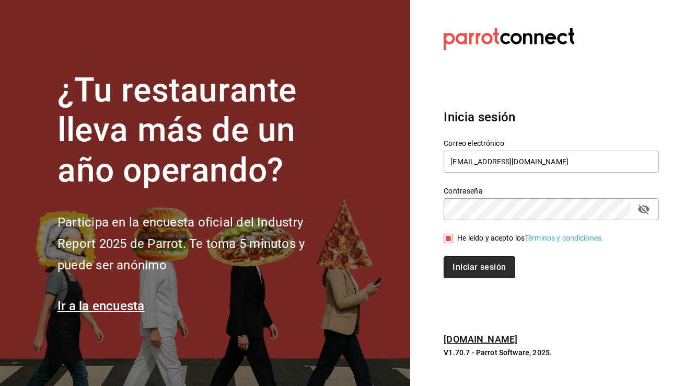
click at [466, 259] on button "Iniciar sesión" at bounding box center [479, 267] width 71 height 22
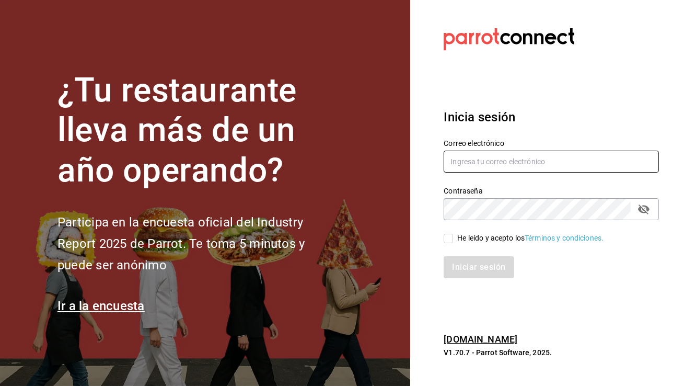
click at [463, 162] on input "text" at bounding box center [551, 162] width 215 height 22
type input "[EMAIL_ADDRESS][DOMAIN_NAME]"
click at [453, 238] on span "He leído y acepto los Términos y condiciones." at bounding box center [528, 238] width 151 height 11
click at [453, 238] on input "He leído y acepto los Términos y condiciones." at bounding box center [448, 238] width 9 height 9
checkbox input "true"
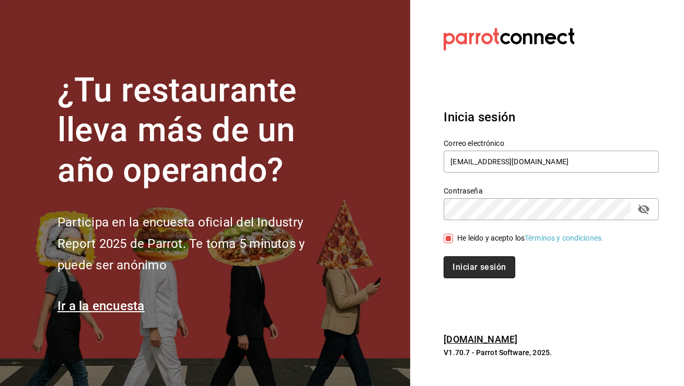
click at [458, 269] on button "Iniciar sesión" at bounding box center [479, 267] width 71 height 22
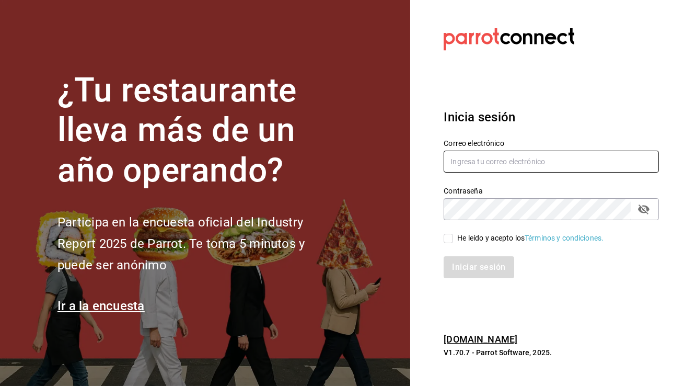
click at [480, 171] on input "text" at bounding box center [551, 162] width 215 height 22
type input "[PERSON_NAME][EMAIL_ADDRESS][DOMAIN_NAME]"
click at [451, 236] on input "He leído y acepto los Términos y condiciones." at bounding box center [448, 238] width 9 height 9
checkbox input "true"
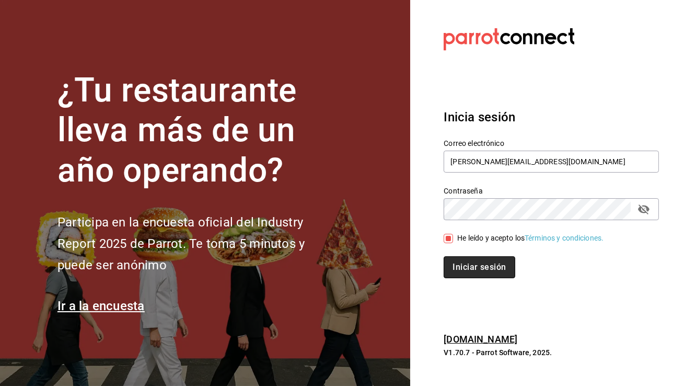
click at [474, 274] on button "Iniciar sesión" at bounding box center [479, 267] width 71 height 22
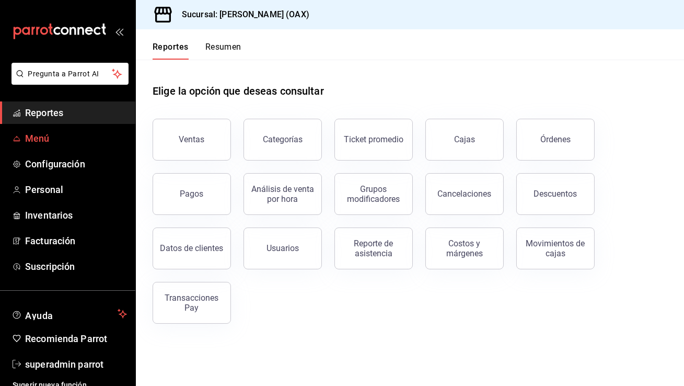
click at [58, 129] on link "Menú" at bounding box center [67, 138] width 135 height 22
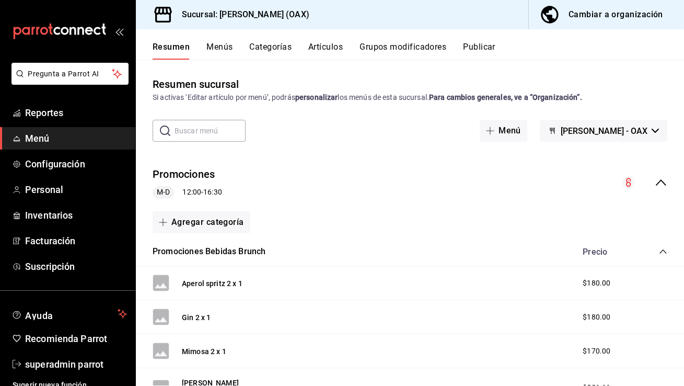
click at [617, 22] on button "Cambiar a organización" at bounding box center [602, 14] width 147 height 29
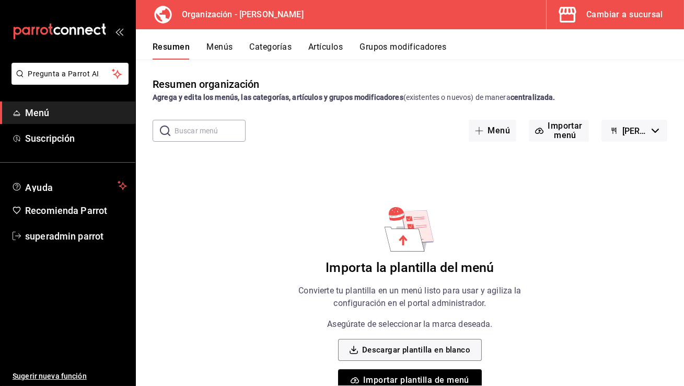
click at [227, 47] on button "Menús" at bounding box center [219, 51] width 26 height 18
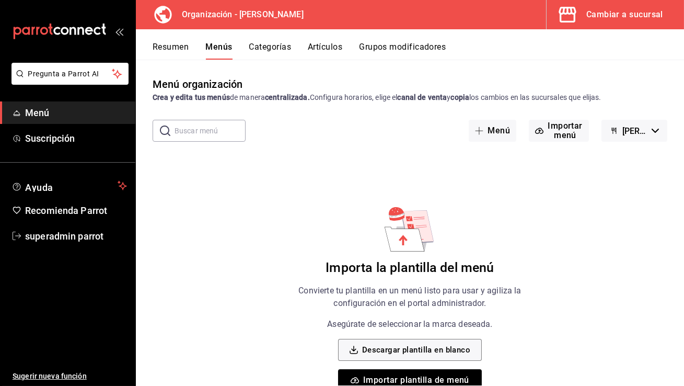
click at [186, 48] on button "Resumen" at bounding box center [171, 51] width 36 height 18
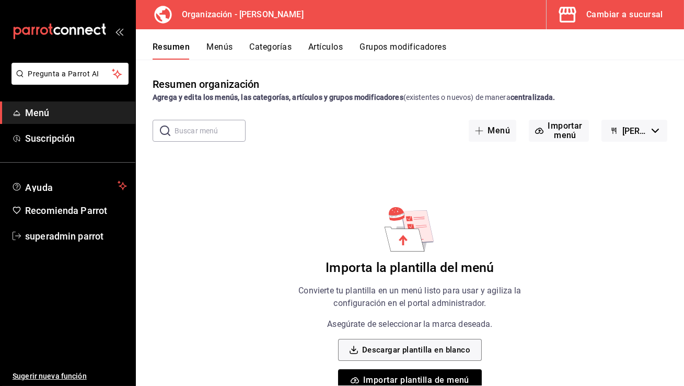
click at [635, 134] on span "[PERSON_NAME]" at bounding box center [635, 131] width 25 height 10
click at [635, 134] on div at bounding box center [342, 193] width 684 height 386
click at [251, 51] on button "Categorías" at bounding box center [271, 51] width 42 height 18
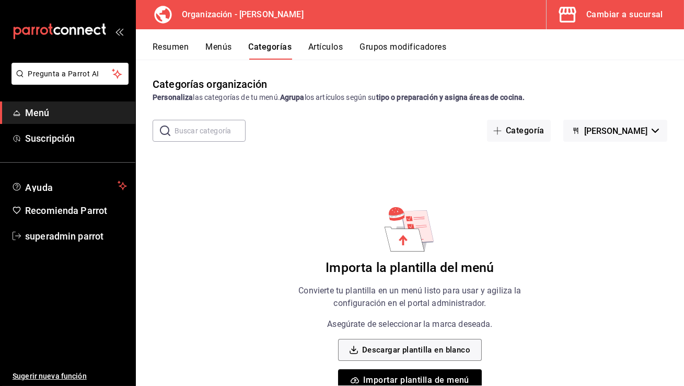
click at [214, 46] on button "Menús" at bounding box center [218, 51] width 26 height 18
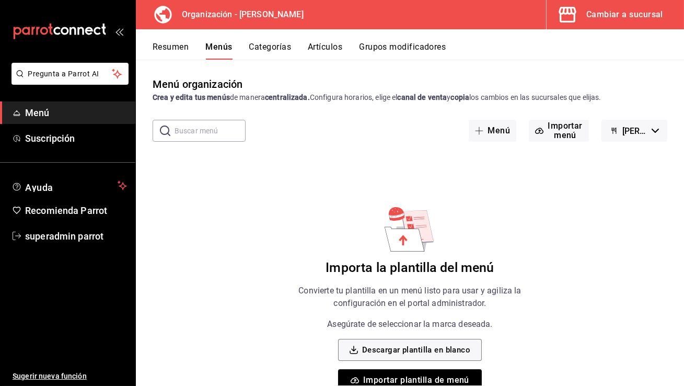
click at [620, 16] on div "Cambiar a sucursal" at bounding box center [625, 14] width 77 height 15
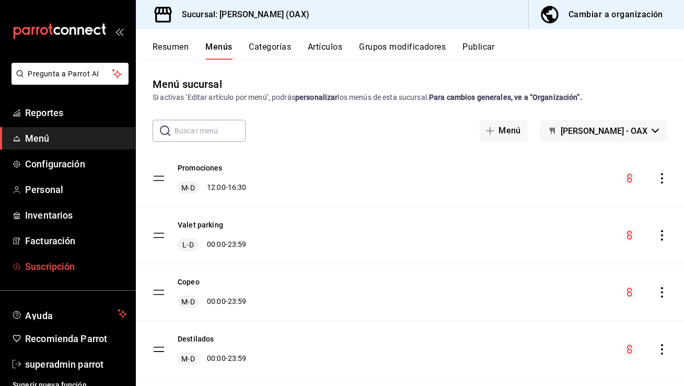
click at [69, 258] on link "Suscripción" at bounding box center [67, 266] width 135 height 22
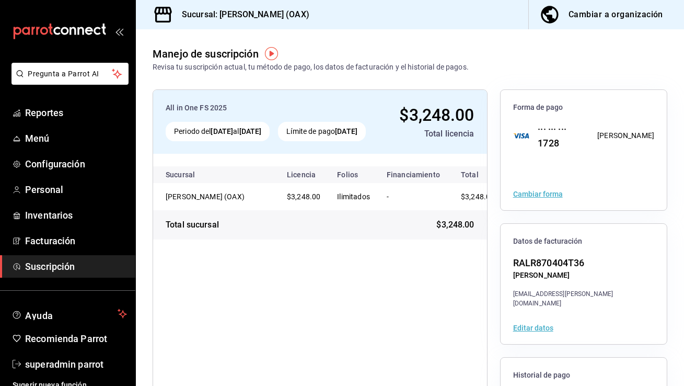
click at [619, 22] on button "Cambiar a organización" at bounding box center [602, 14] width 147 height 29
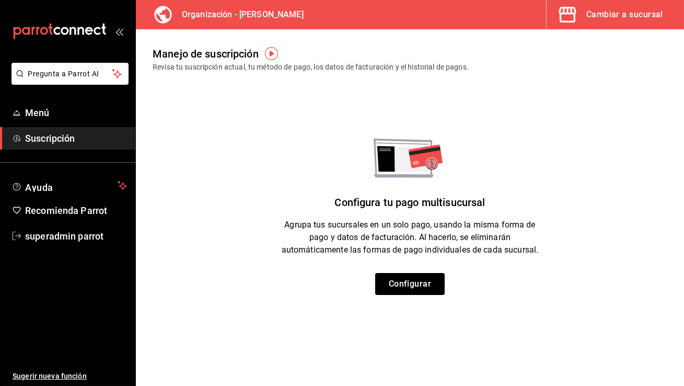
click at [633, 18] on div "Cambiar a sucursal" at bounding box center [625, 14] width 77 height 15
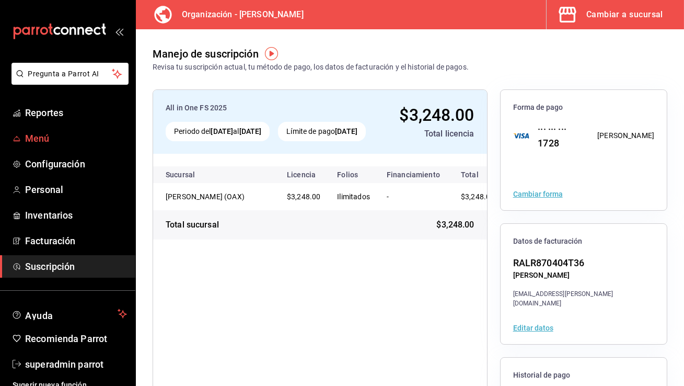
click at [80, 133] on span "Menú" at bounding box center [76, 138] width 102 height 14
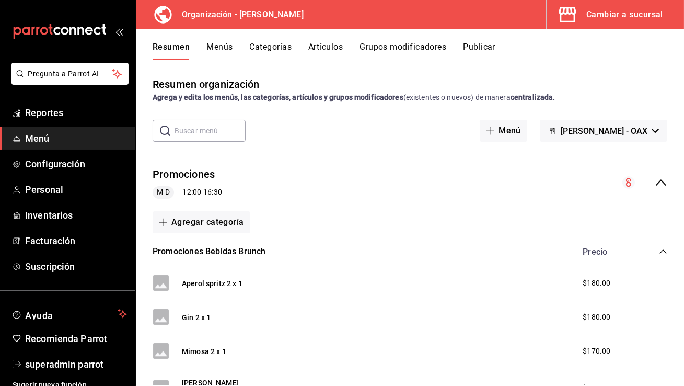
click at [626, 134] on span "Rafaela - OAX" at bounding box center [604, 131] width 87 height 10
click at [626, 134] on div at bounding box center [342, 193] width 684 height 386
click at [636, 17] on div "Cambiar a sucursal" at bounding box center [625, 14] width 77 height 15
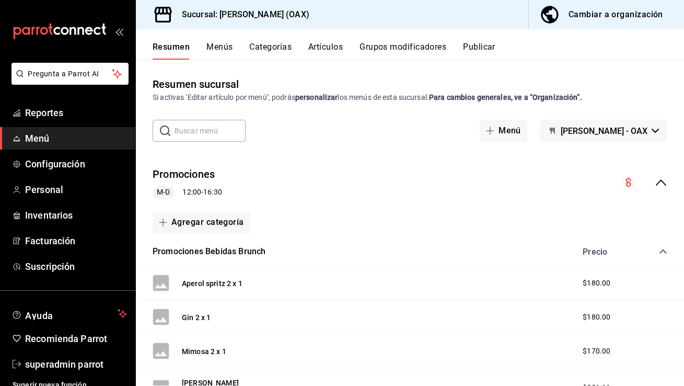
click at [636, 17] on div "Cambiar a organización" at bounding box center [616, 14] width 95 height 15
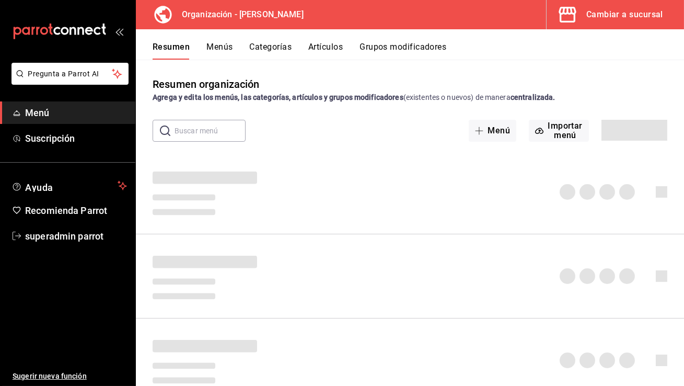
click at [487, 142] on div "Resumen organización Agrega y edita los menús, las categorías, artículos y grup…" at bounding box center [410, 230] width 548 height 309
click at [491, 133] on div "Menú Importar menú" at bounding box center [568, 131] width 199 height 22
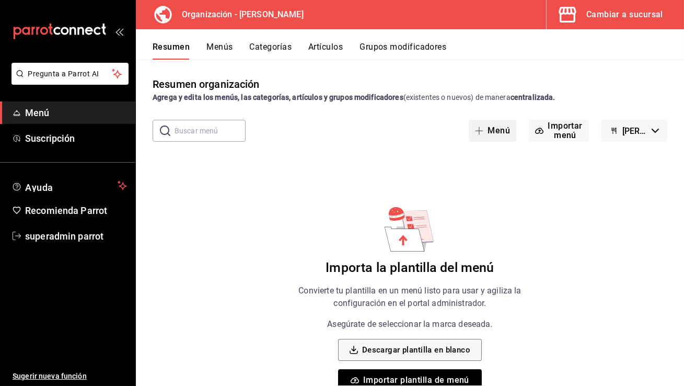
click at [502, 130] on button "Menú" at bounding box center [493, 131] width 48 height 22
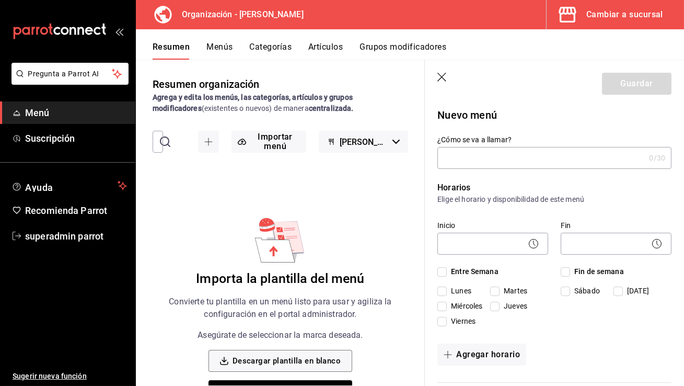
click at [440, 75] on icon "button" at bounding box center [443, 78] width 10 height 10
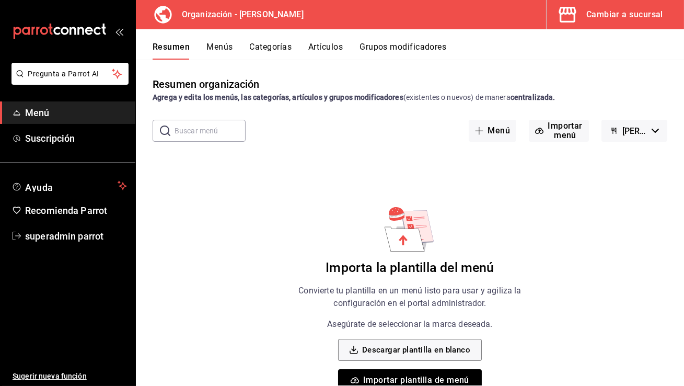
click at [440, 381] on button "Importar plantilla de menú" at bounding box center [410, 380] width 144 height 22
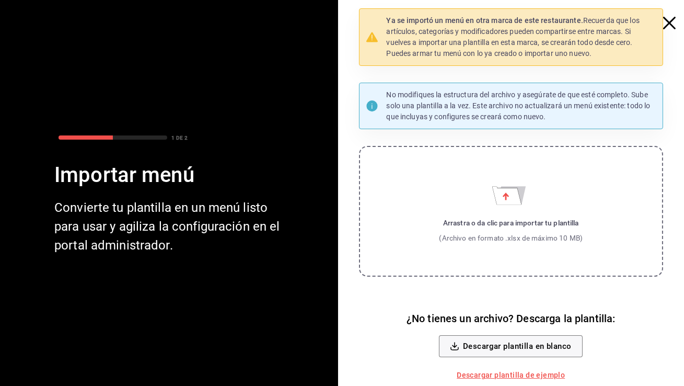
click at [470, 208] on label "Arrastra o da clic para importar tu plantilla (Archivo en formato .xlsx de máxi…" at bounding box center [511, 211] width 305 height 131
click at [0, 0] on input "Arrastra o da clic para importar tu plantilla (Archivo en formato .xlsx de máxi…" at bounding box center [0, 0] width 0 height 0
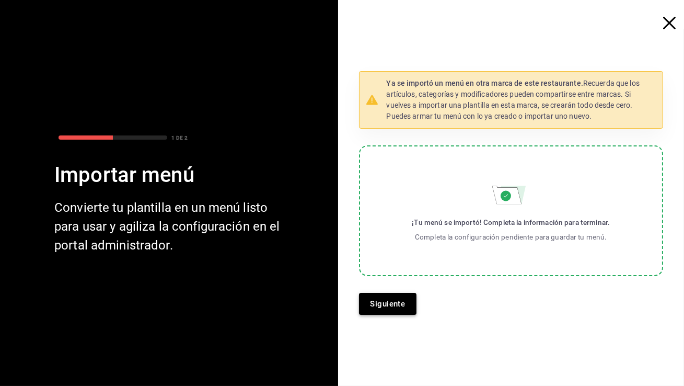
click at [382, 304] on button "Siguiente" at bounding box center [388, 304] width 58 height 22
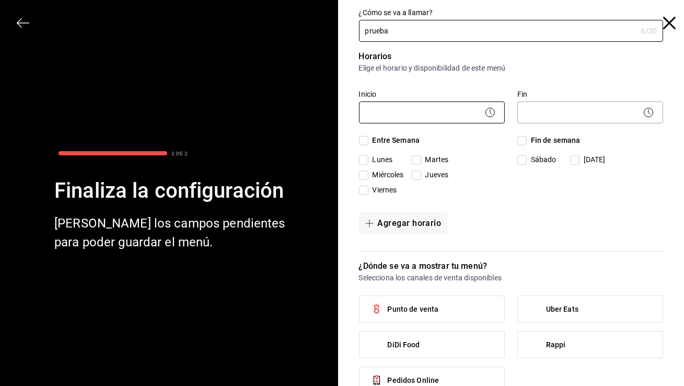
type input "prueba"
click at [417, 104] on body "Pregunta a Parrot AI Menú Suscripción Ayuda Recomienda Parrot superadmin parrot…" at bounding box center [342, 193] width 684 height 386
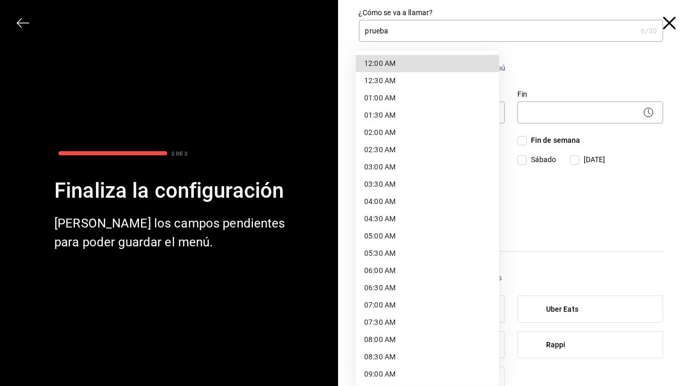
click at [415, 65] on li "12:00 AM" at bounding box center [427, 63] width 143 height 17
type input "00:00"
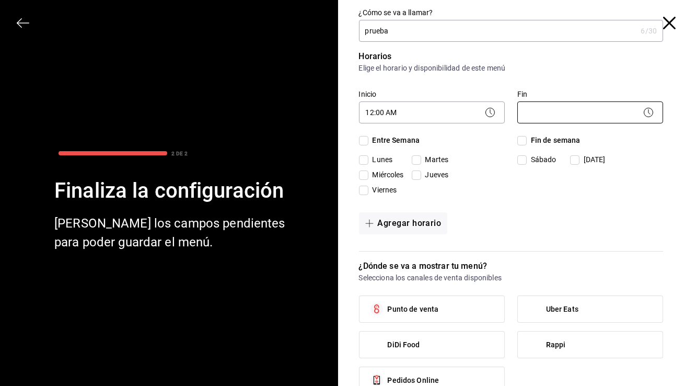
click at [557, 114] on body "Pregunta a Parrot AI Menú Suscripción Ayuda Recomienda Parrot superadmin parrot…" at bounding box center [342, 193] width 684 height 386
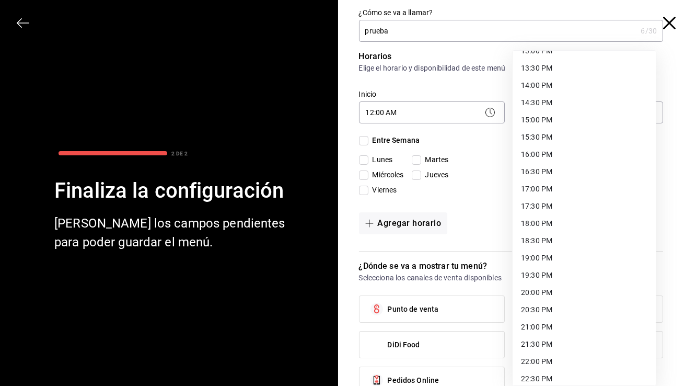
scroll to position [518, 0]
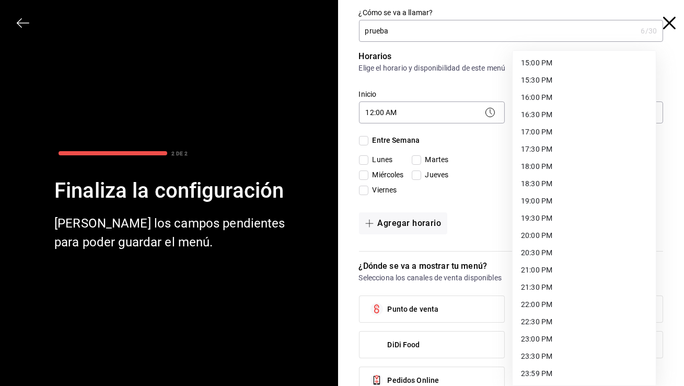
click at [555, 366] on li "23:59 PM" at bounding box center [584, 373] width 143 height 17
type input "23:59"
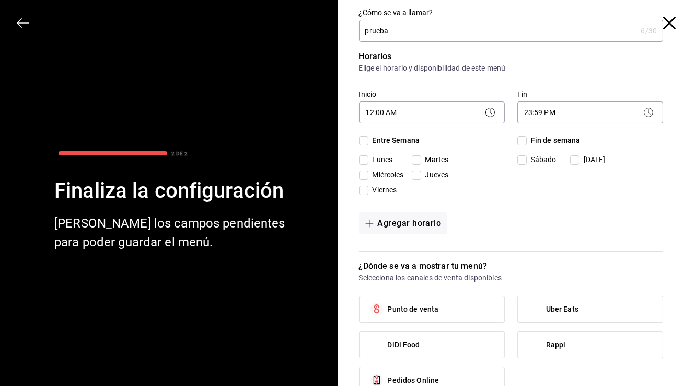
click at [363, 139] on input "Entre Semana" at bounding box center [363, 140] width 9 height 9
checkbox input "true"
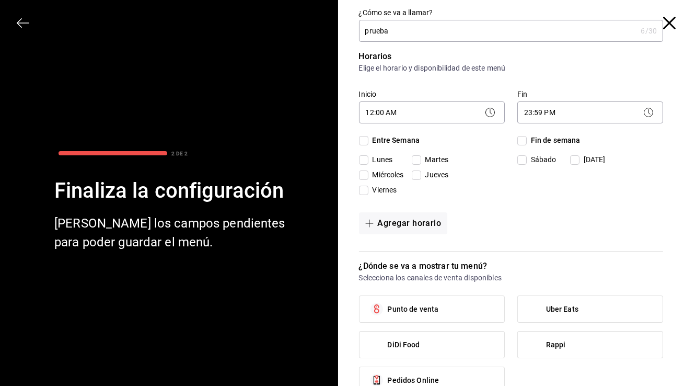
checkbox input "true"
click at [527, 142] on span "Fin de semana" at bounding box center [554, 140] width 54 height 11
click at [521, 142] on input "Fin de semana" at bounding box center [522, 140] width 9 height 9
checkbox input "true"
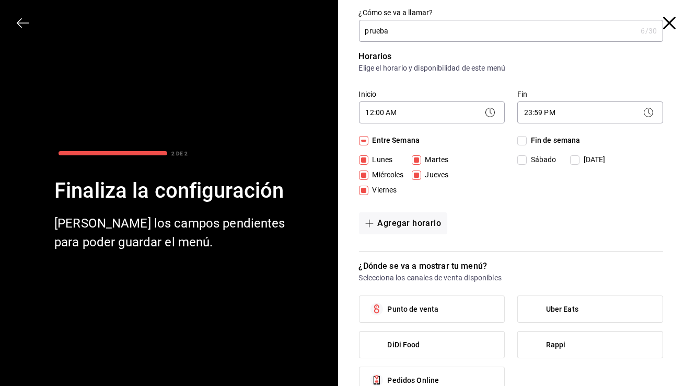
checkbox input "true"
click at [445, 304] on label "Punto de venta" at bounding box center [432, 309] width 145 height 26
click at [388, 304] on input "Punto de venta" at bounding box center [377, 309] width 22 height 22
checkbox input "true"
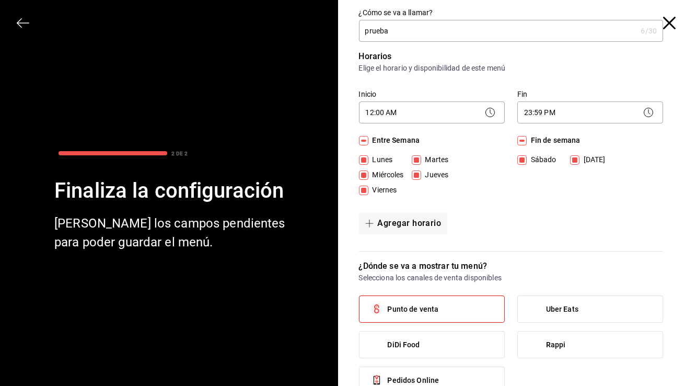
scroll to position [98, 0]
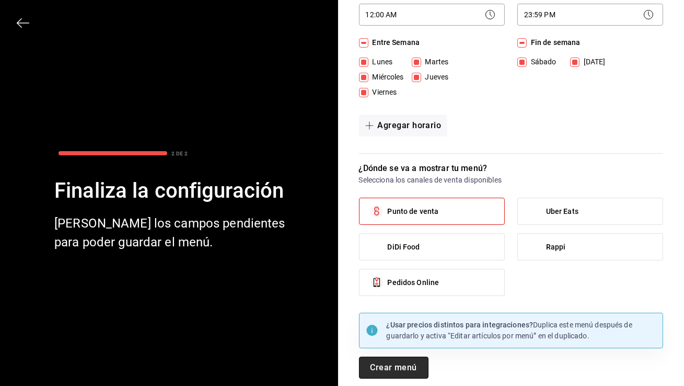
click at [390, 373] on button "Crear menú" at bounding box center [394, 368] width 70 height 22
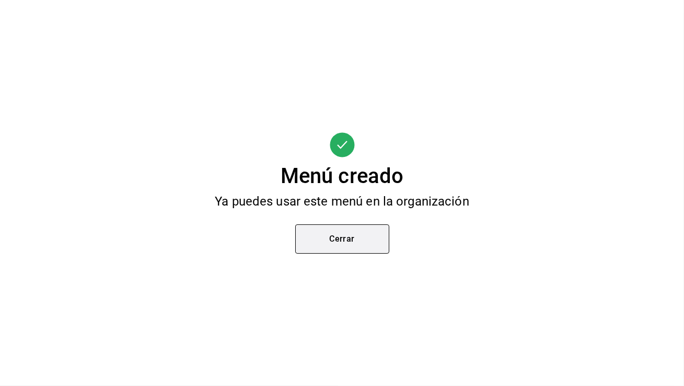
click at [339, 228] on button "Cerrar" at bounding box center [342, 238] width 94 height 29
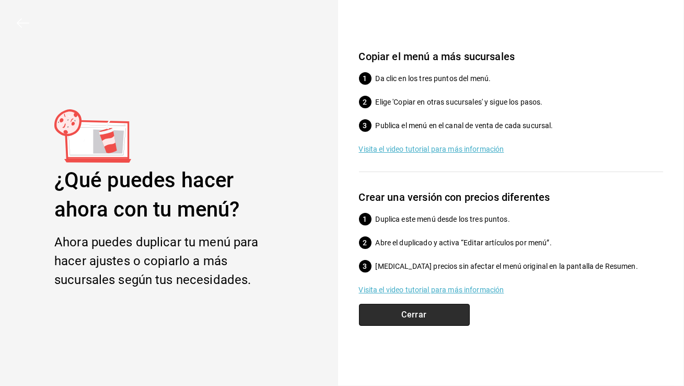
click at [411, 319] on button "Cerrar" at bounding box center [414, 315] width 111 height 22
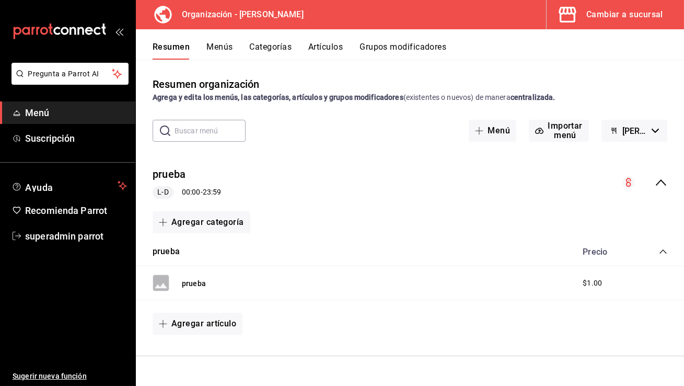
click at [226, 45] on button "Menús" at bounding box center [219, 51] width 26 height 18
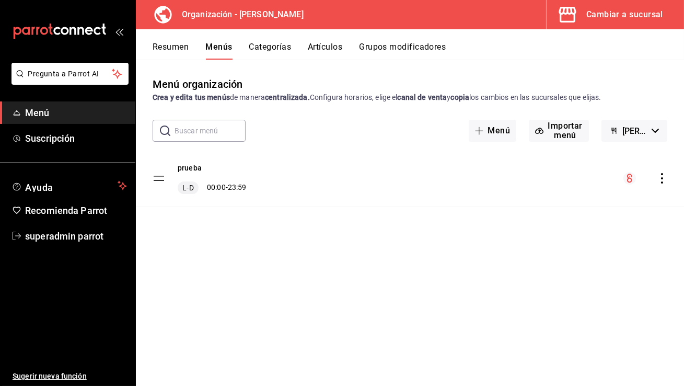
click at [663, 180] on icon "actions" at bounding box center [662, 178] width 10 height 10
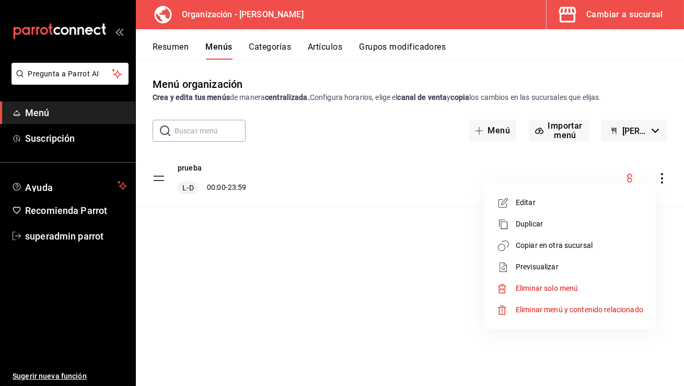
click at [573, 240] on span "Copiar en otra sucursal" at bounding box center [580, 245] width 128 height 11
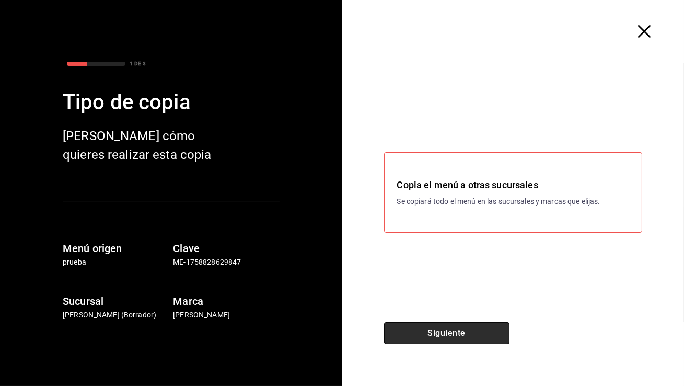
click at [456, 331] on button "Siguiente" at bounding box center [446, 333] width 125 height 22
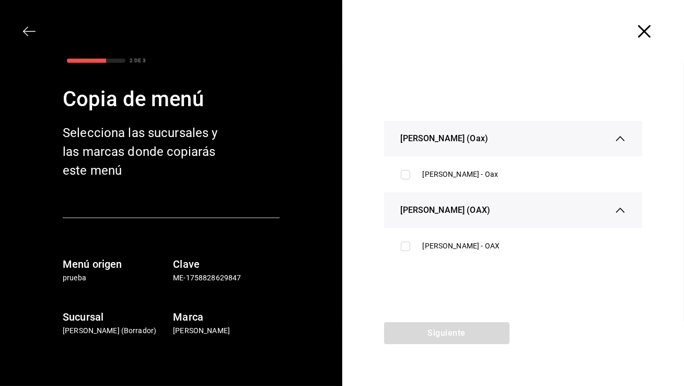
click at [641, 35] on icon "button" at bounding box center [644, 31] width 13 height 13
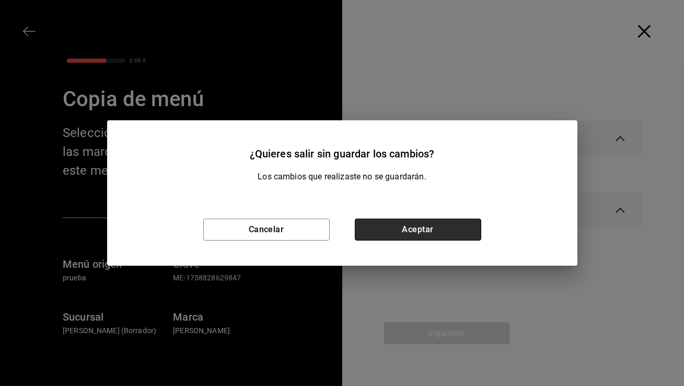
click at [425, 231] on button "Aceptar" at bounding box center [418, 230] width 127 height 22
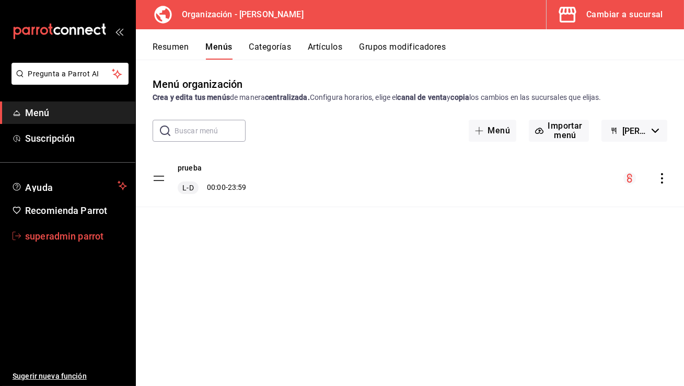
click at [96, 237] on span "superadmin parrot" at bounding box center [76, 236] width 102 height 14
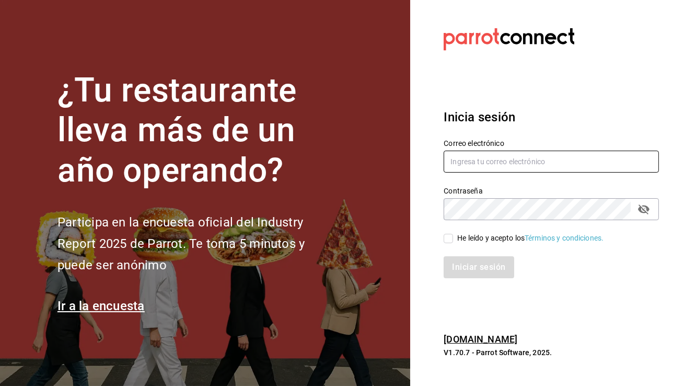
click at [542, 157] on input "text" at bounding box center [551, 162] width 215 height 22
click at [545, 162] on input "text" at bounding box center [551, 162] width 215 height 22
type input "babero@romanorte.com"
click at [453, 236] on input "He leído y acepto los Términos y condiciones." at bounding box center [448, 238] width 9 height 9
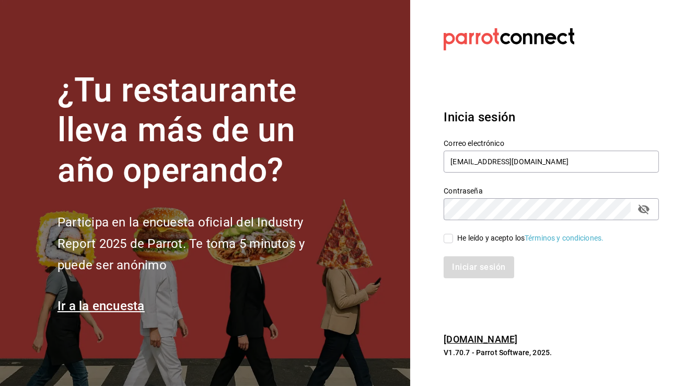
checkbox input "true"
click at [465, 274] on button "Iniciar sesión" at bounding box center [479, 267] width 71 height 22
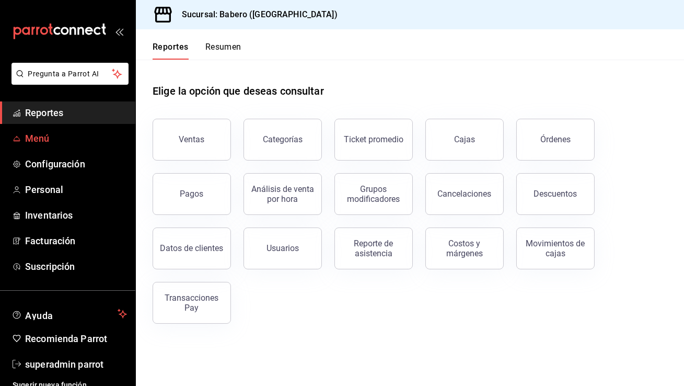
click at [63, 145] on span "Menú" at bounding box center [76, 138] width 102 height 14
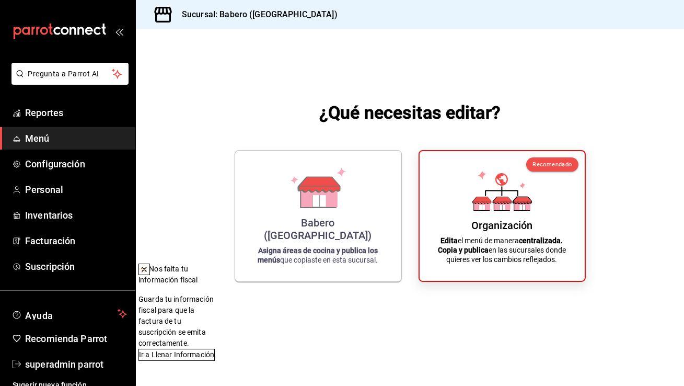
click at [305, 235] on div "Babero (Roma Norte)" at bounding box center [318, 228] width 141 height 25
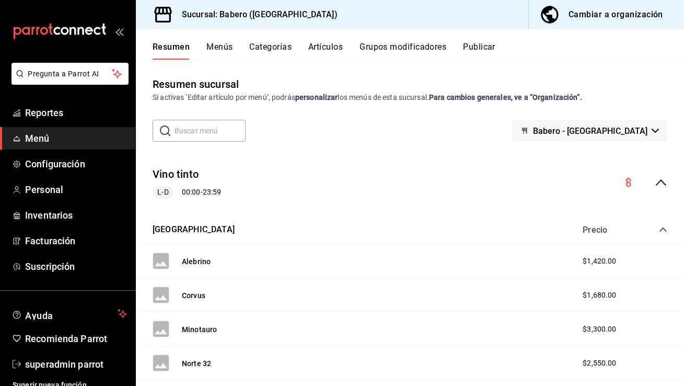
click at [225, 44] on button "Menús" at bounding box center [219, 51] width 26 height 18
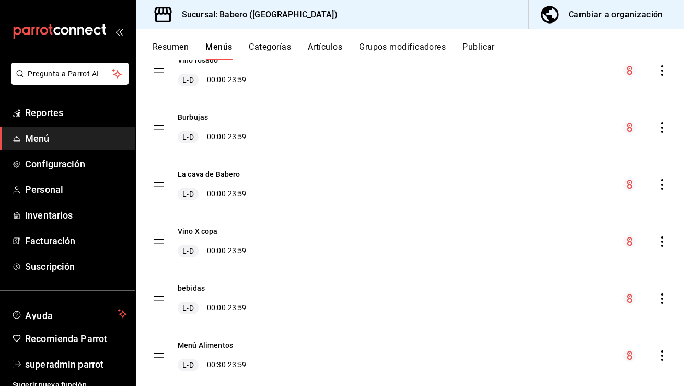
scroll to position [249, 0]
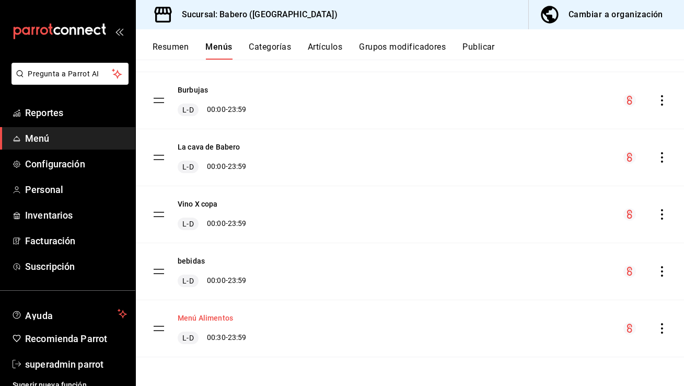
click at [201, 316] on button "Menú Alimentos" at bounding box center [205, 318] width 55 height 10
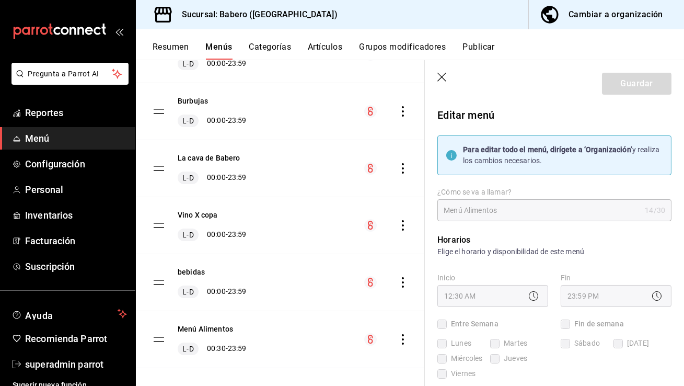
checkbox input "true"
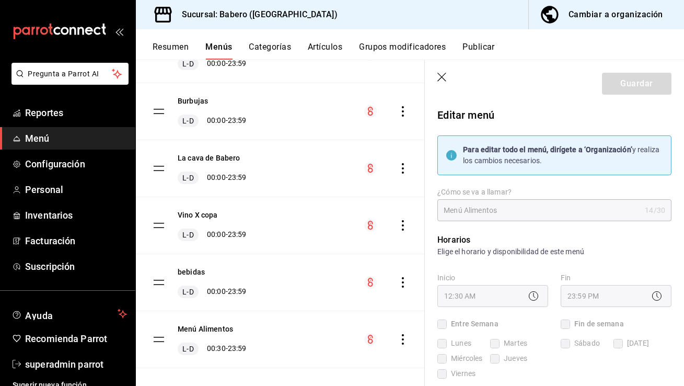
checkbox input "true"
click at [441, 77] on icon "button" at bounding box center [443, 78] width 10 height 10
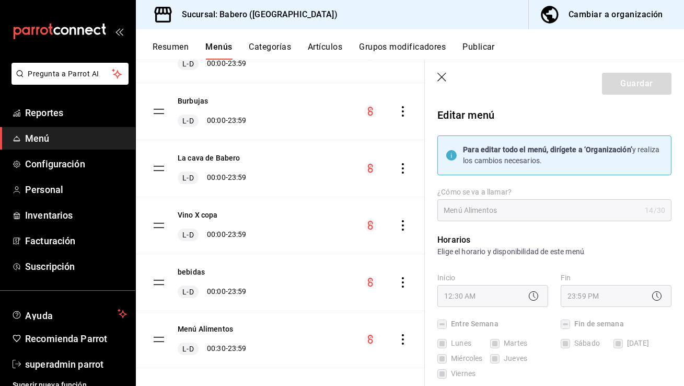
checkbox input "false"
type input "1758829918146"
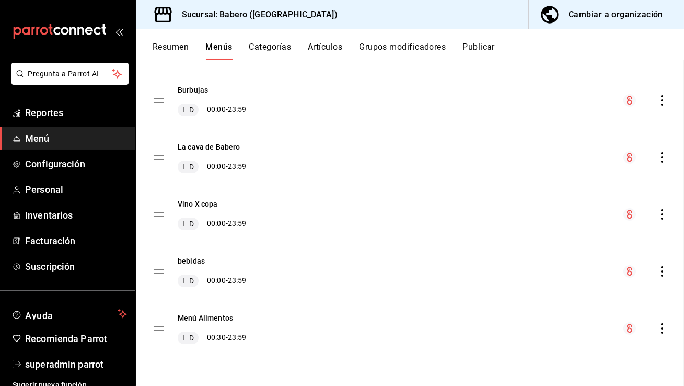
checkbox input "false"
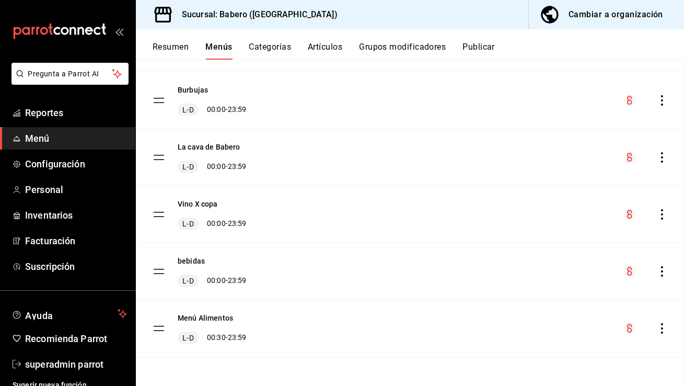
checkbox input "false"
click at [657, 329] on icon "actions" at bounding box center [662, 328] width 10 height 10
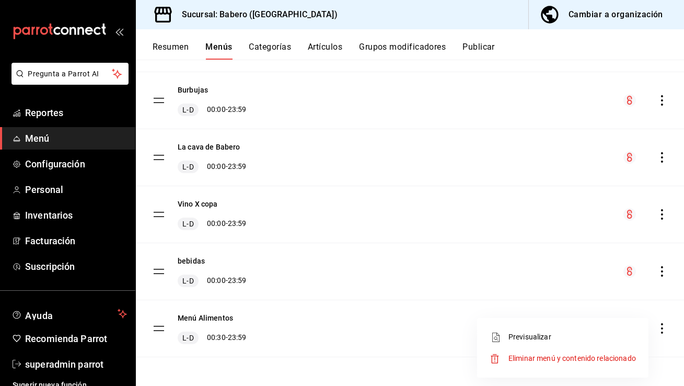
click at [569, 338] on span "Previsualizar" at bounding box center [573, 336] width 128 height 11
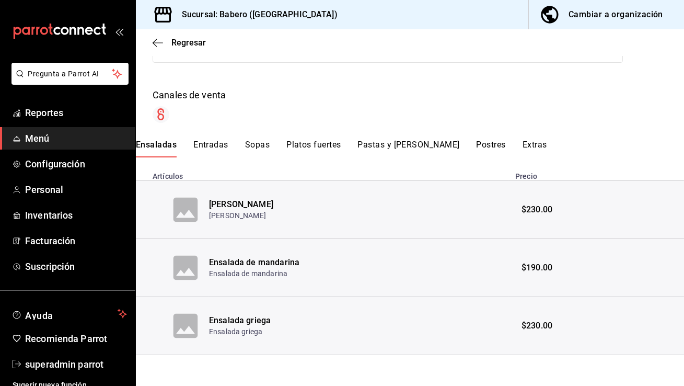
scroll to position [136, 0]
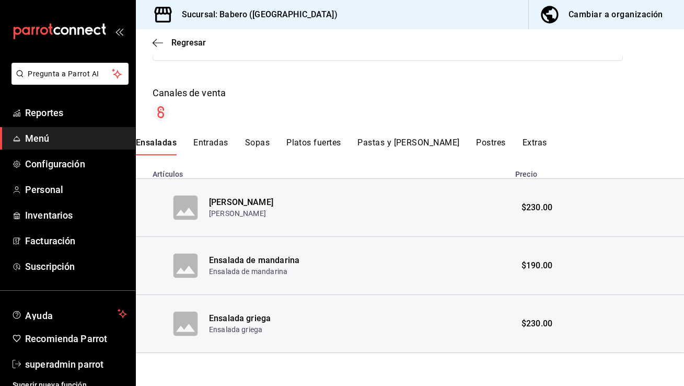
click at [209, 148] on button "Entradas" at bounding box center [210, 146] width 35 height 18
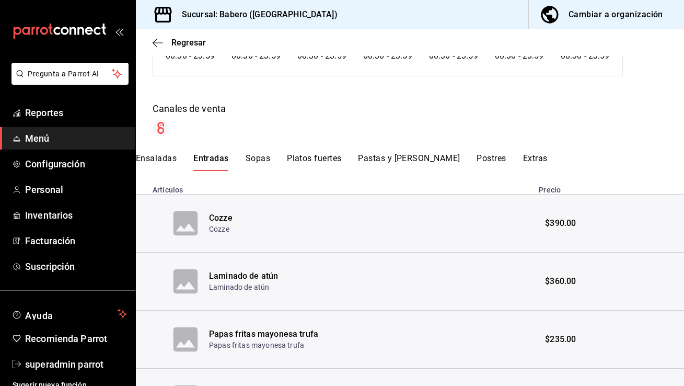
scroll to position [109, 0]
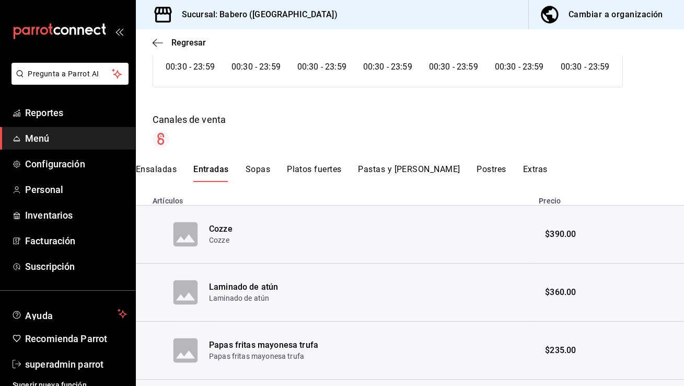
click at [257, 168] on button "Sopas" at bounding box center [258, 173] width 25 height 18
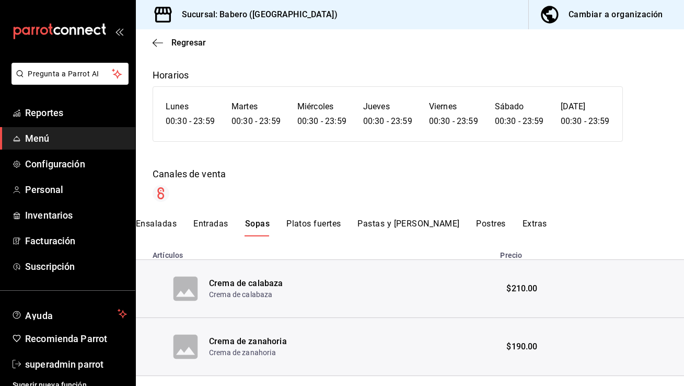
scroll to position [78, 0]
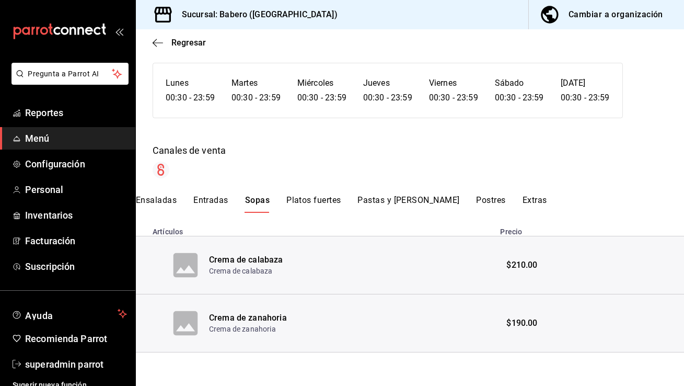
click at [311, 201] on button "Platos fuertes" at bounding box center [313, 204] width 54 height 18
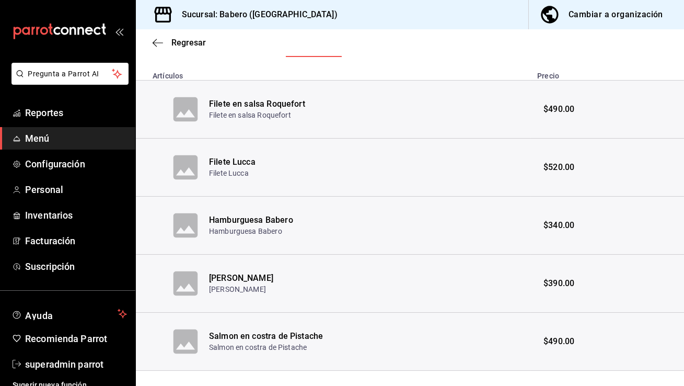
scroll to position [218, 0]
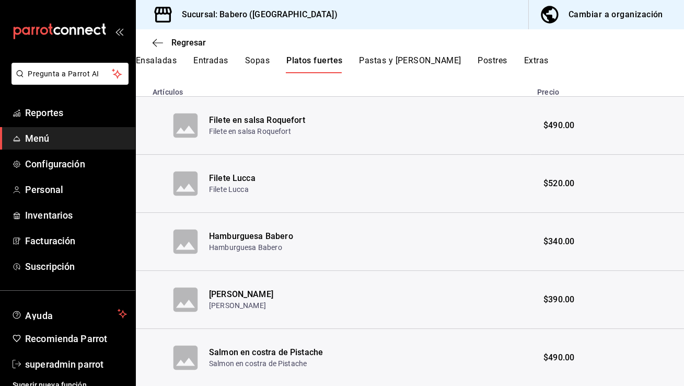
click at [401, 65] on button "Pastas y Arroz" at bounding box center [411, 64] width 102 height 18
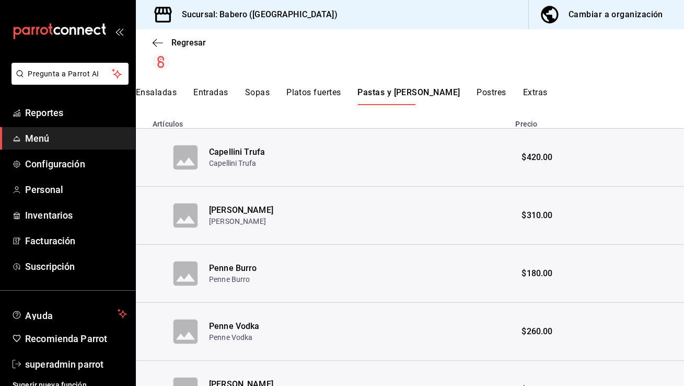
scroll to position [183, 0]
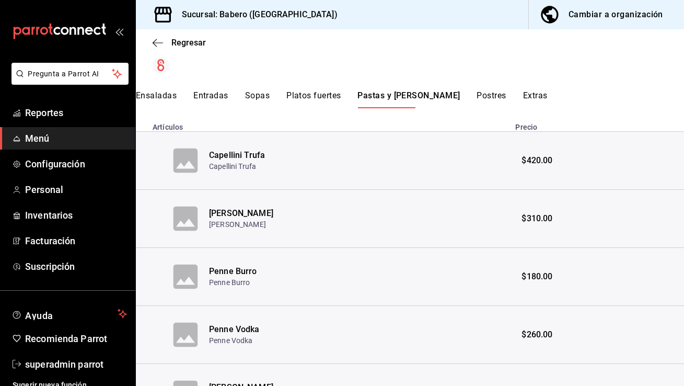
click at [477, 96] on button "Postres" at bounding box center [491, 99] width 29 height 18
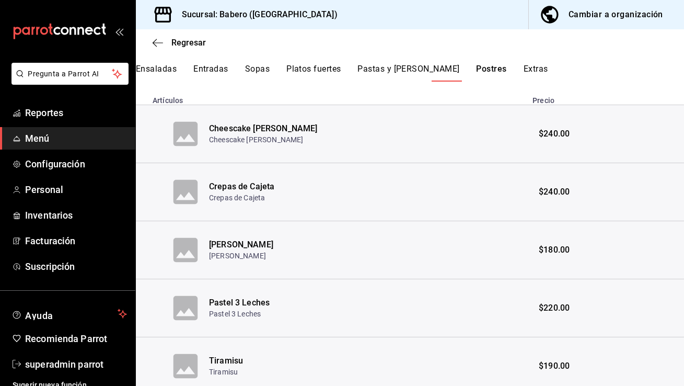
scroll to position [159, 0]
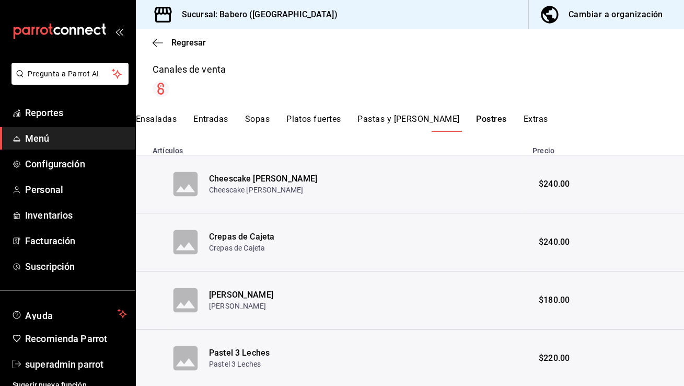
click at [524, 118] on button "Extras" at bounding box center [536, 123] width 25 height 18
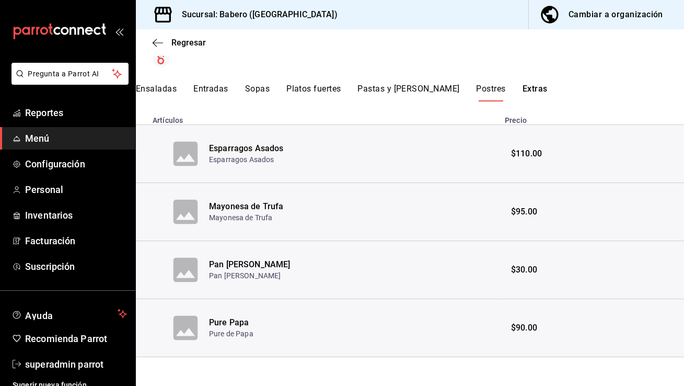
scroll to position [194, 0]
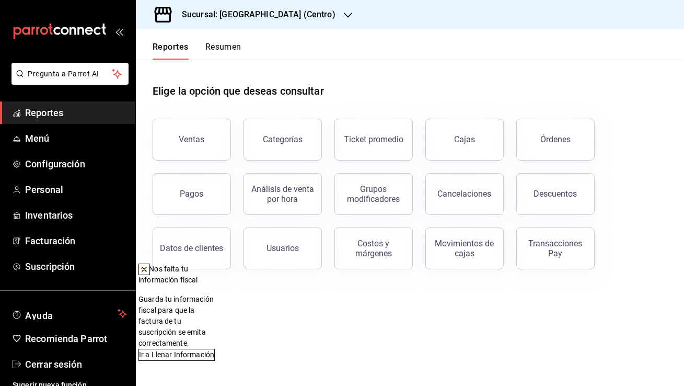
click at [148, 272] on icon at bounding box center [144, 269] width 8 height 8
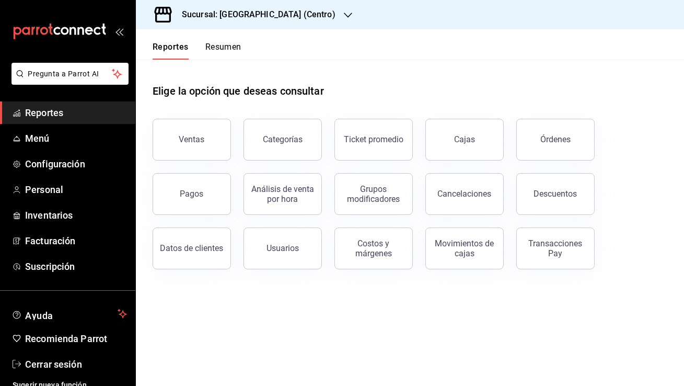
click at [255, 7] on div "Sucursal: [GEOGRAPHIC_DATA] (Centro)" at bounding box center [250, 14] width 212 height 29
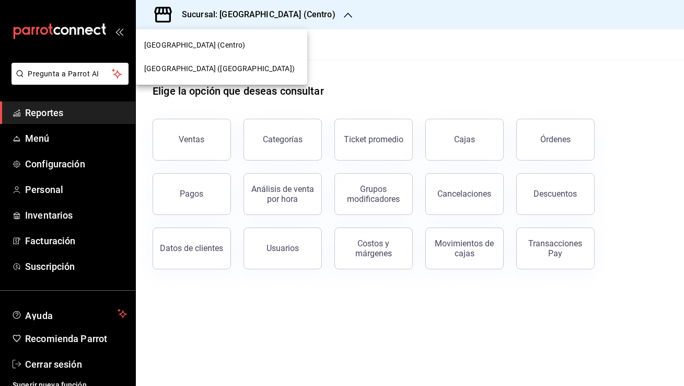
click at [235, 69] on div "[GEOGRAPHIC_DATA] ([GEOGRAPHIC_DATA])" at bounding box center [221, 68] width 155 height 11
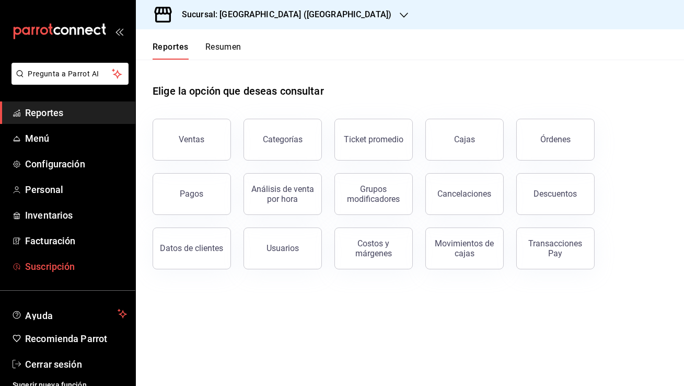
click at [79, 268] on span "Suscripción" at bounding box center [76, 266] width 102 height 14
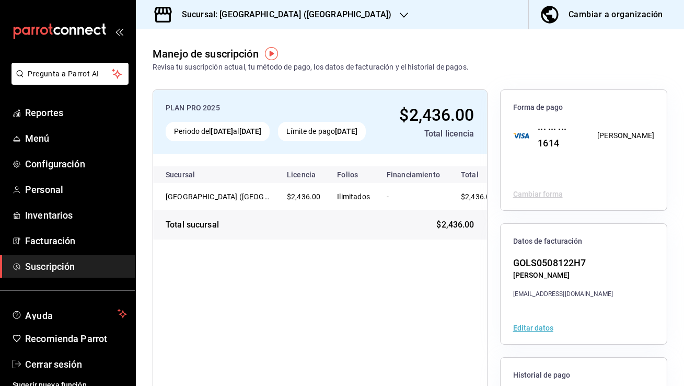
click at [273, 11] on h3 "Sucursal: [GEOGRAPHIC_DATA] ([GEOGRAPHIC_DATA])" at bounding box center [283, 14] width 218 height 13
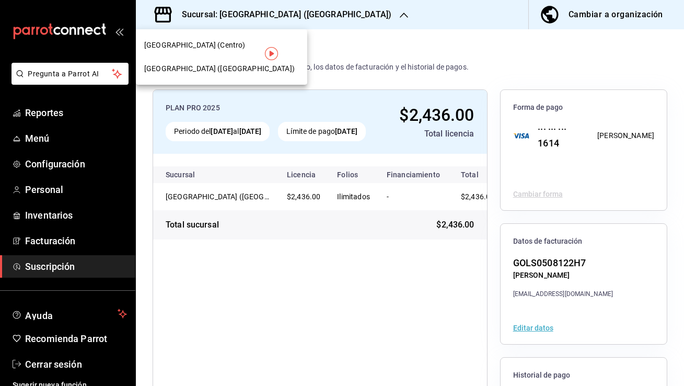
click at [222, 49] on span "[GEOGRAPHIC_DATA] (Centro)" at bounding box center [194, 45] width 101 height 11
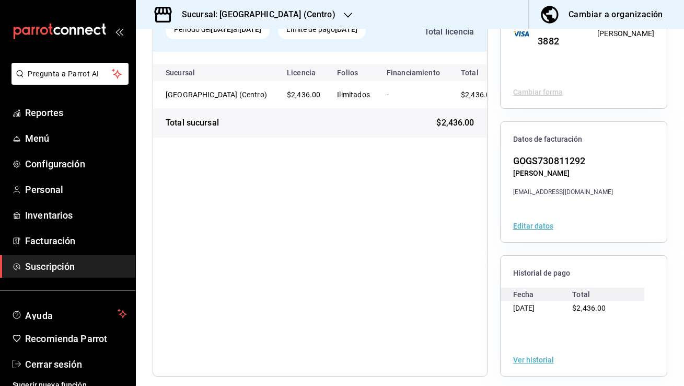
scroll to position [109, 0]
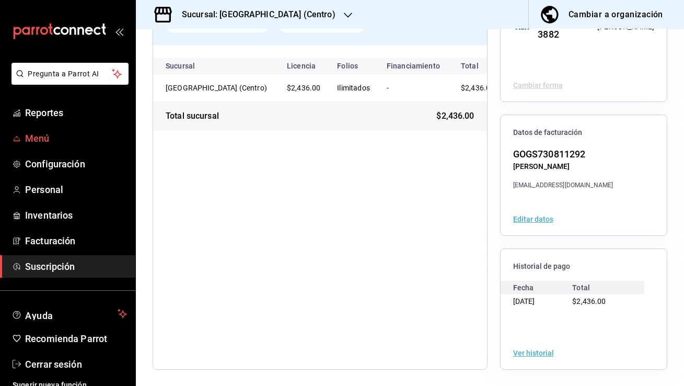
click at [70, 143] on span "Menú" at bounding box center [76, 138] width 102 height 14
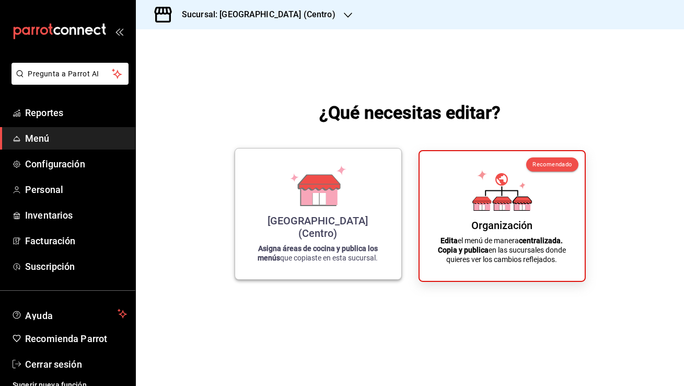
click at [267, 177] on div "Cueva de Humo (Centro) Asigna áreas de cocina y publica los menús que copiaste …" at bounding box center [318, 214] width 141 height 114
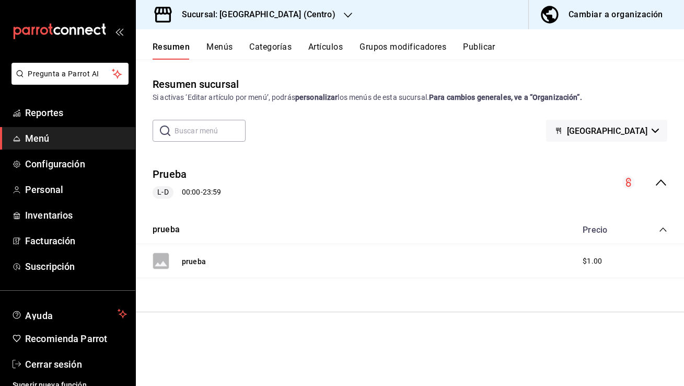
click at [227, 48] on button "Menús" at bounding box center [219, 51] width 26 height 18
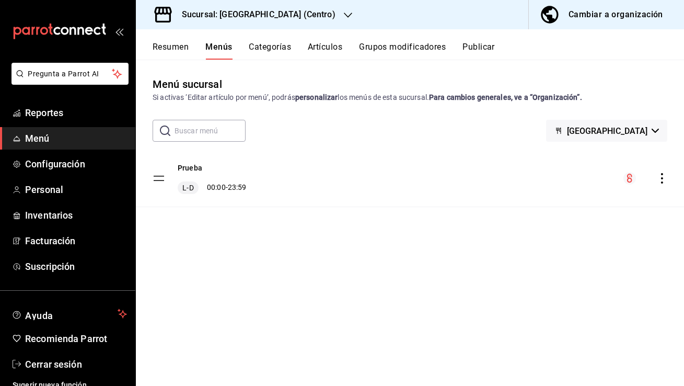
click at [281, 9] on h3 "Sucursal: Cueva de Humo (Centro)" at bounding box center [255, 14] width 162 height 13
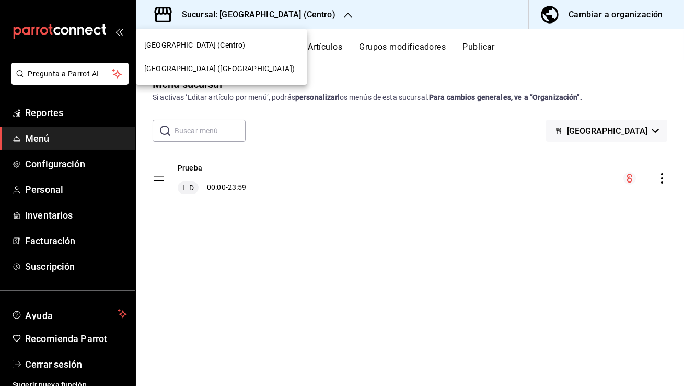
click at [240, 69] on div "Cueva de Humo (Aurora)" at bounding box center [221, 68] width 155 height 11
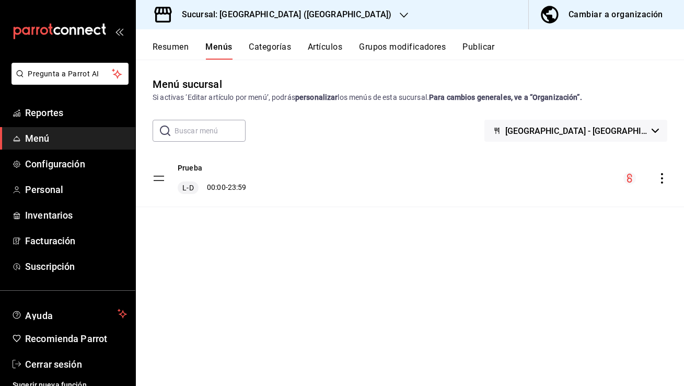
click at [262, 19] on h3 "Sucursal: Cueva de Humo (Aurora)" at bounding box center [283, 14] width 218 height 13
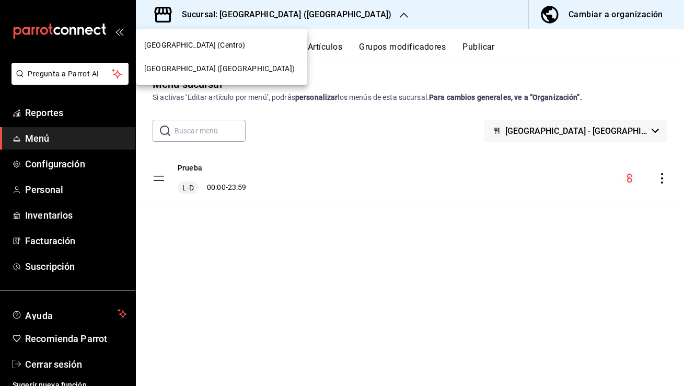
click at [600, 9] on div at bounding box center [342, 193] width 684 height 386
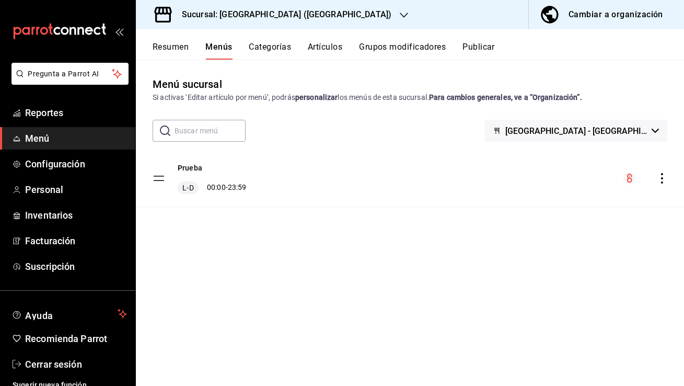
click at [600, 9] on div "Cambiar a organización" at bounding box center [616, 14] width 95 height 15
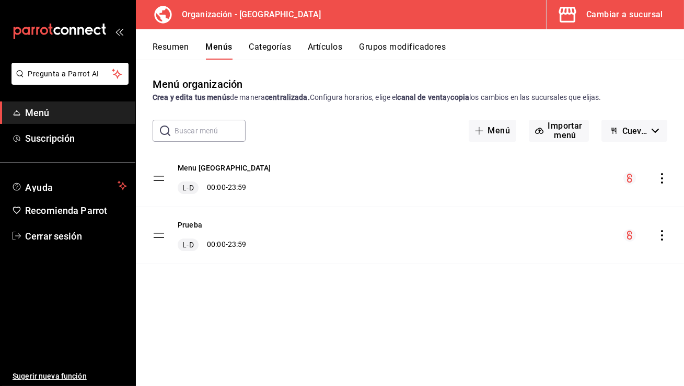
click at [620, 10] on div "Cambiar a sucursal" at bounding box center [625, 14] width 77 height 15
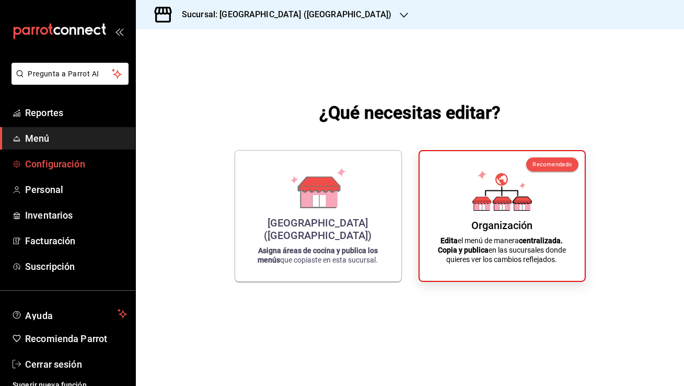
click at [88, 159] on span "Configuración" at bounding box center [76, 164] width 102 height 14
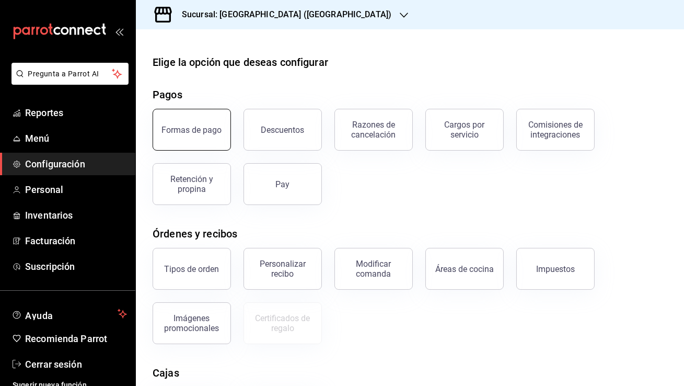
click at [201, 131] on div "Formas de pago" at bounding box center [192, 130] width 60 height 10
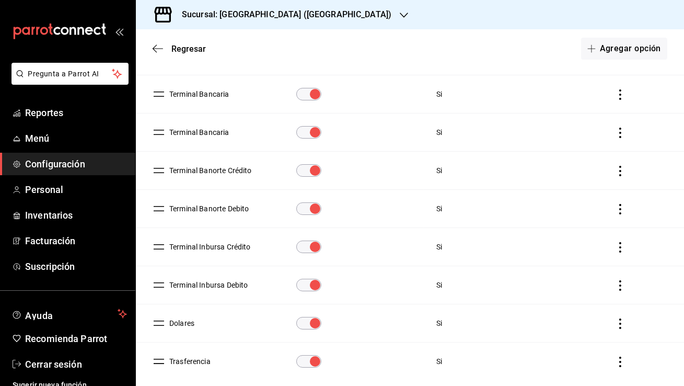
scroll to position [215, 0]
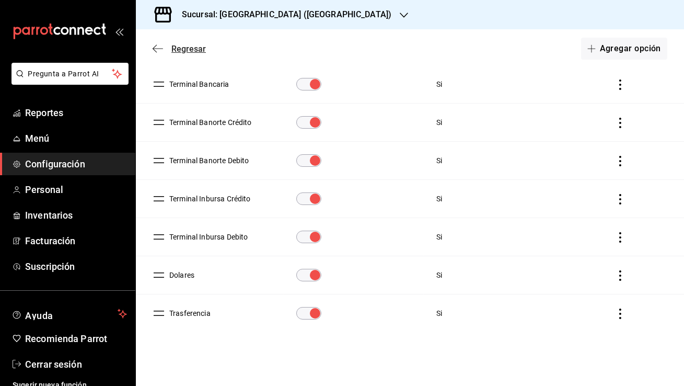
click at [158, 52] on icon "button" at bounding box center [158, 48] width 10 height 9
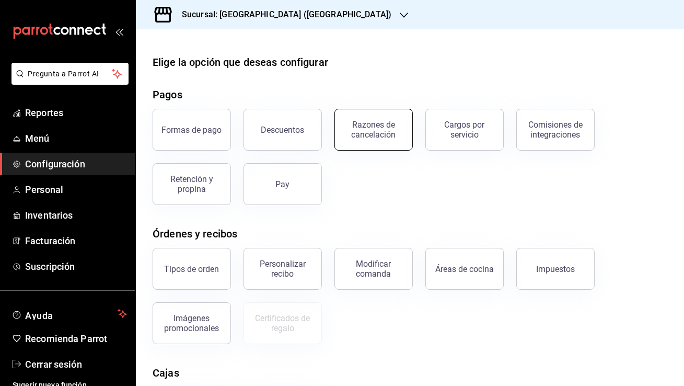
click at [384, 132] on div "Razones de cancelación" at bounding box center [373, 130] width 65 height 20
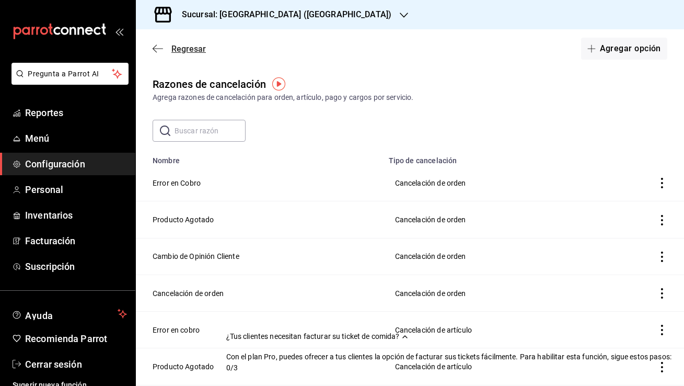
click at [167, 48] on span "Regresar" at bounding box center [179, 49] width 53 height 10
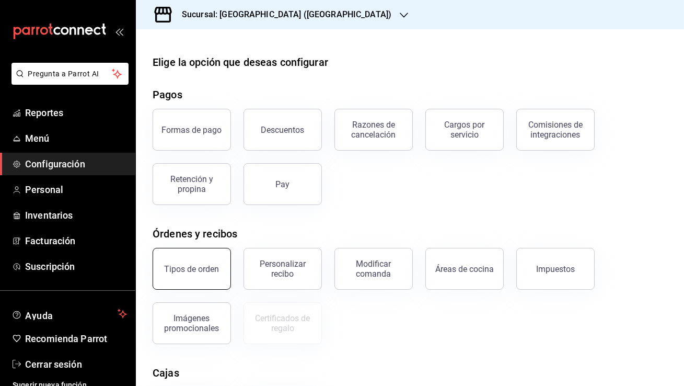
click at [205, 263] on button "Tipos de orden" at bounding box center [192, 269] width 78 height 42
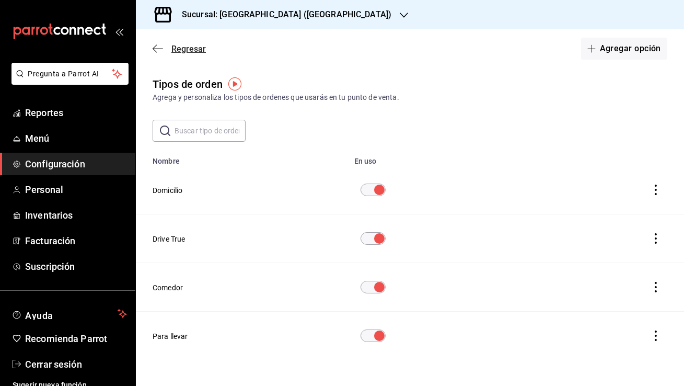
click at [176, 53] on span "Regresar" at bounding box center [188, 49] width 35 height 10
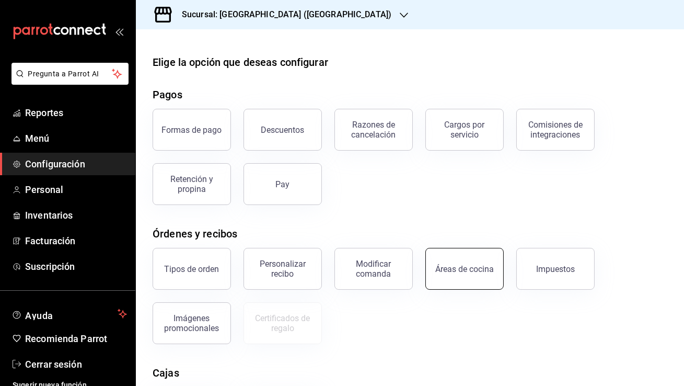
click at [440, 257] on button "Áreas de cocina" at bounding box center [465, 269] width 78 height 42
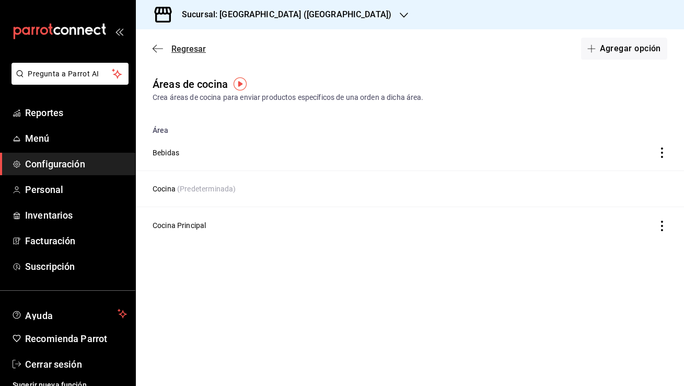
click at [175, 48] on span "Regresar" at bounding box center [188, 49] width 35 height 10
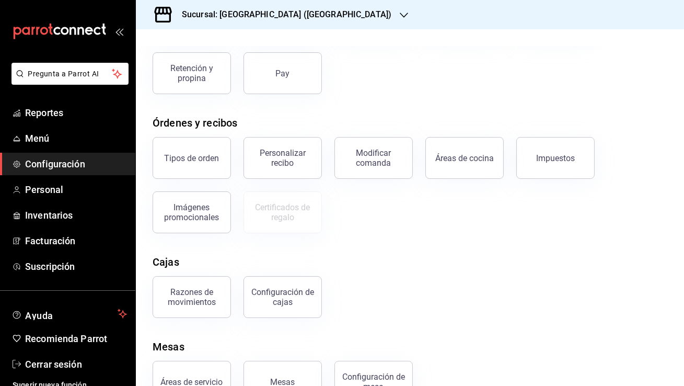
scroll to position [144, 0]
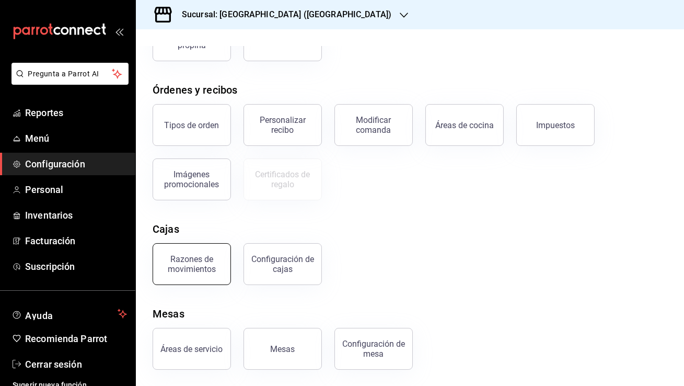
click at [210, 273] on button "Razones de movimientos" at bounding box center [192, 264] width 78 height 42
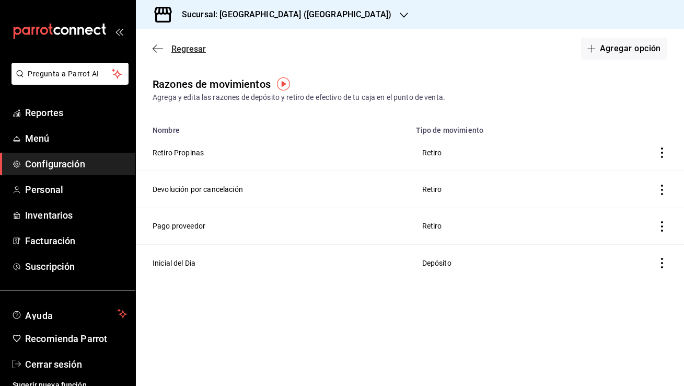
click at [177, 53] on span "Regresar" at bounding box center [188, 49] width 35 height 10
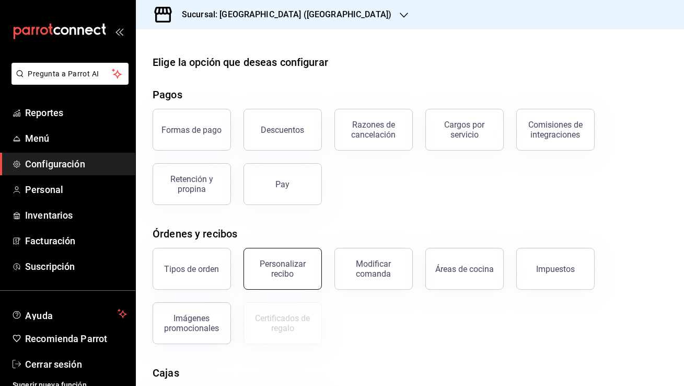
scroll to position [144, 0]
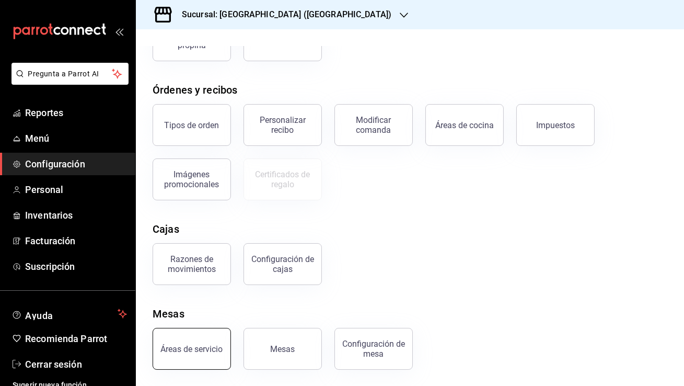
click at [200, 363] on button "Áreas de servicio" at bounding box center [192, 349] width 78 height 42
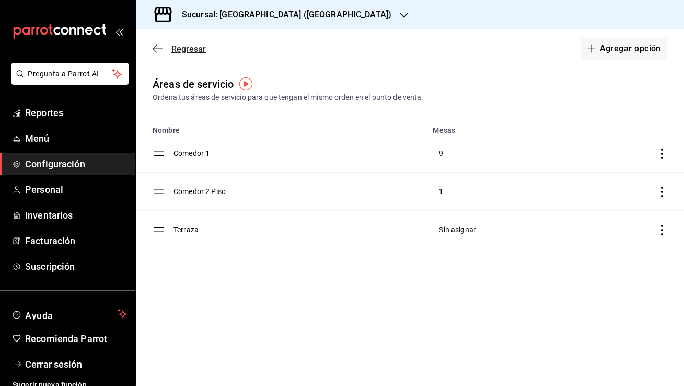
click at [173, 48] on span "Regresar" at bounding box center [188, 49] width 35 height 10
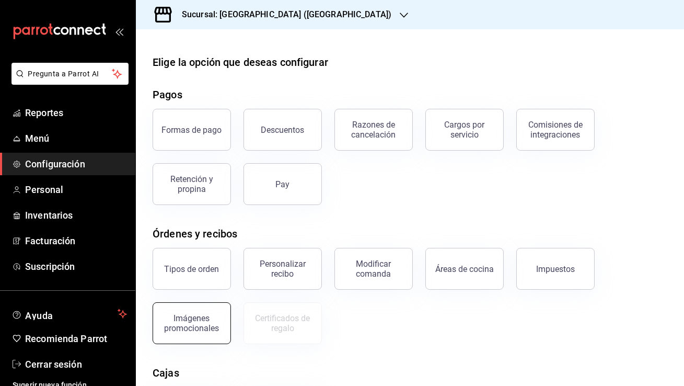
scroll to position [144, 0]
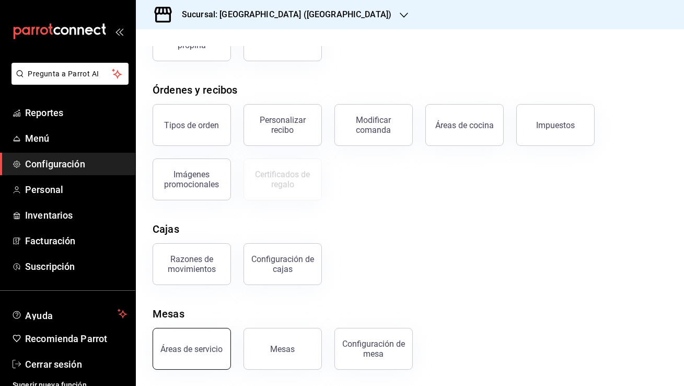
click at [179, 342] on button "Áreas de servicio" at bounding box center [192, 349] width 78 height 42
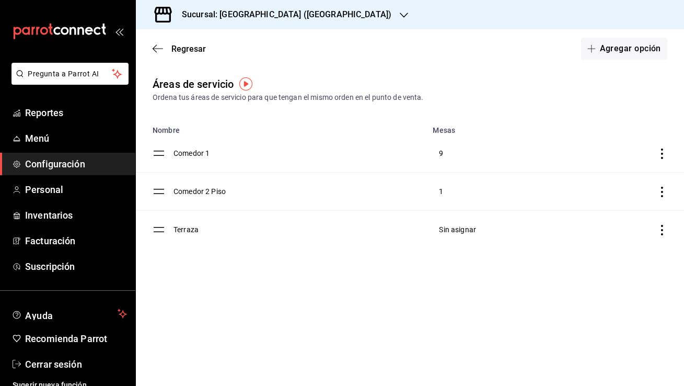
click at [158, 56] on div "Regresar Agregar opción" at bounding box center [410, 48] width 548 height 39
click at [158, 53] on span "Regresar" at bounding box center [179, 49] width 53 height 10
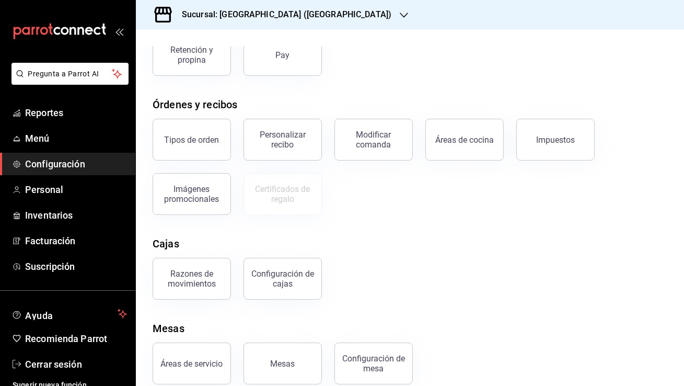
scroll to position [144, 0]
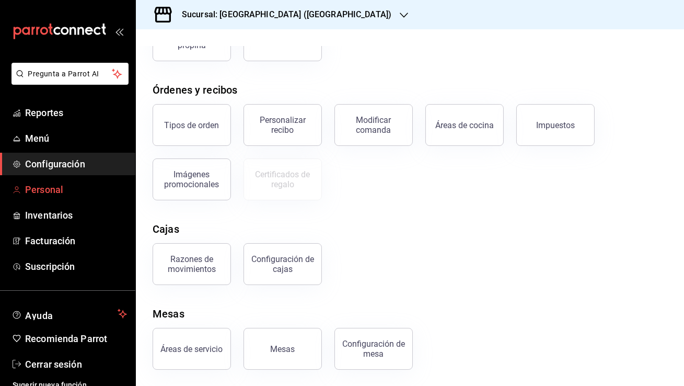
click at [85, 186] on span "Personal" at bounding box center [76, 189] width 102 height 14
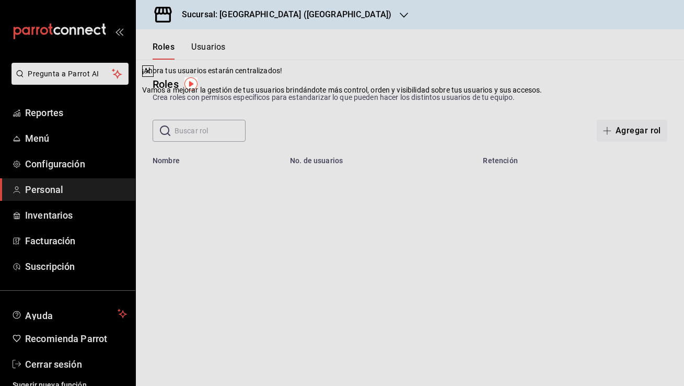
click at [150, 73] on icon at bounding box center [148, 71] width 4 height 4
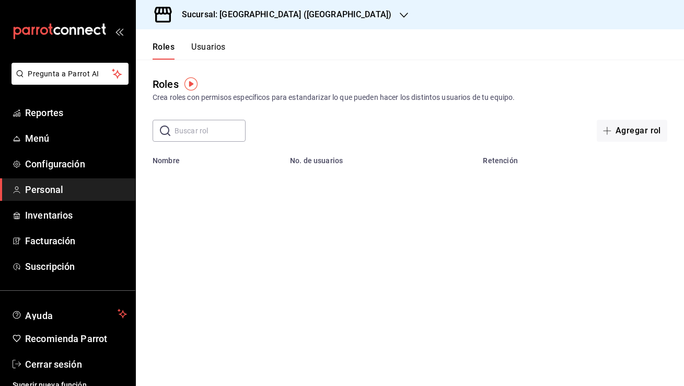
click at [219, 52] on button "Usuarios" at bounding box center [208, 51] width 35 height 18
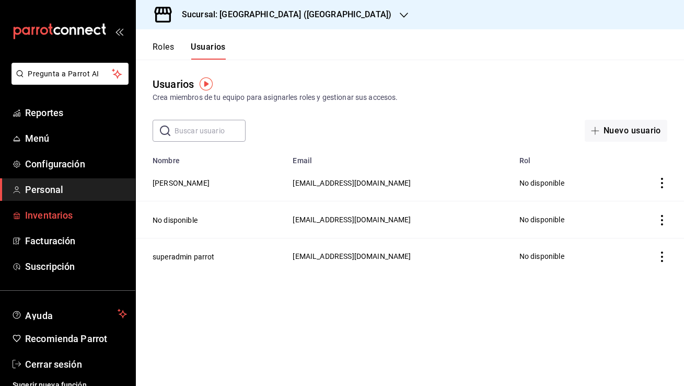
click at [77, 222] on link "Inventarios" at bounding box center [67, 215] width 135 height 22
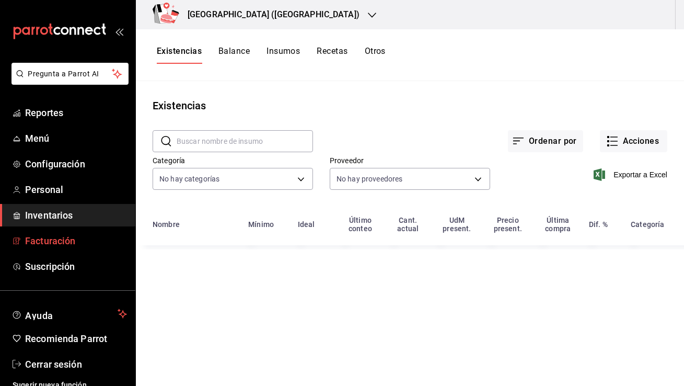
click at [82, 246] on span "Facturación" at bounding box center [76, 241] width 102 height 14
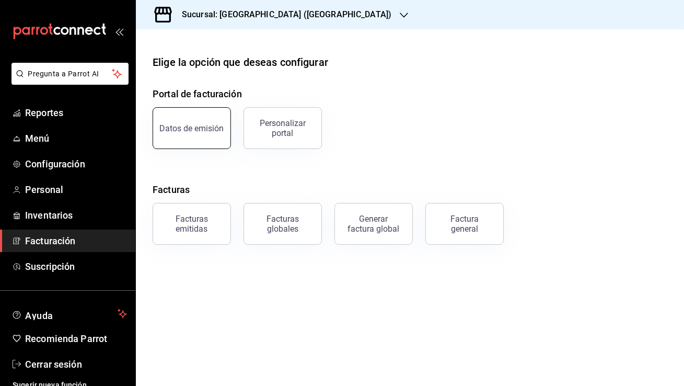
click at [192, 141] on button "Datos de emisión" at bounding box center [192, 128] width 78 height 42
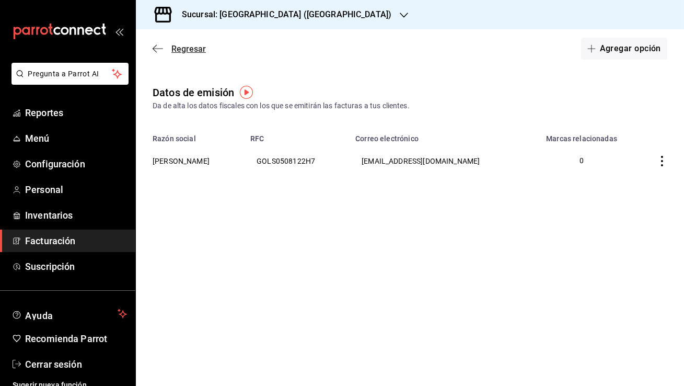
click at [163, 48] on icon "button" at bounding box center [158, 48] width 10 height 9
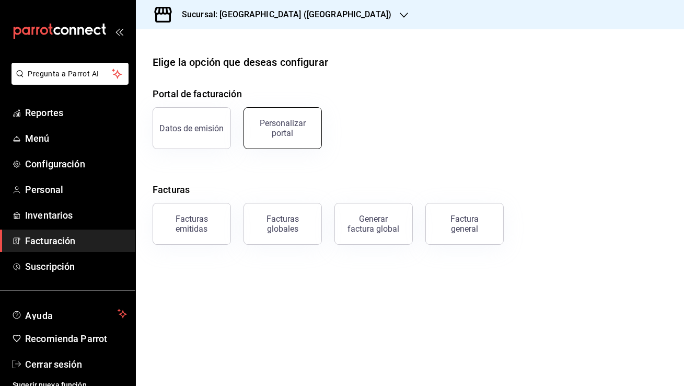
click at [289, 127] on div "Personalizar portal" at bounding box center [282, 128] width 65 height 20
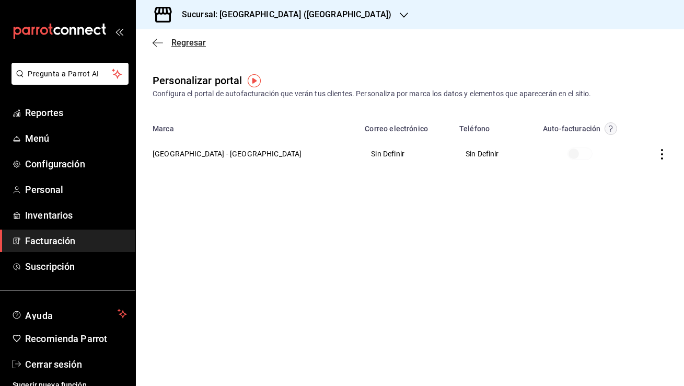
click at [164, 44] on span "Regresar" at bounding box center [179, 43] width 53 height 10
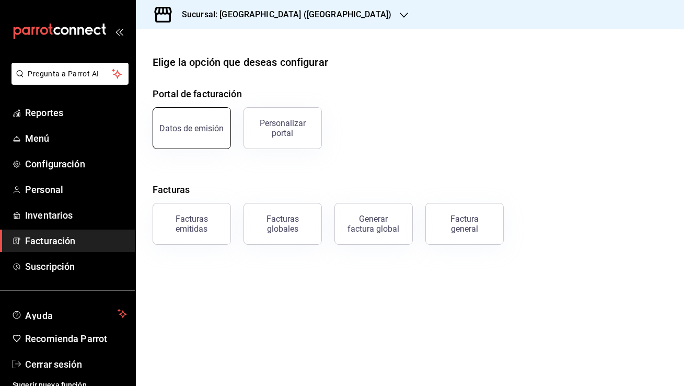
click at [179, 114] on button "Datos de emisión" at bounding box center [192, 128] width 78 height 42
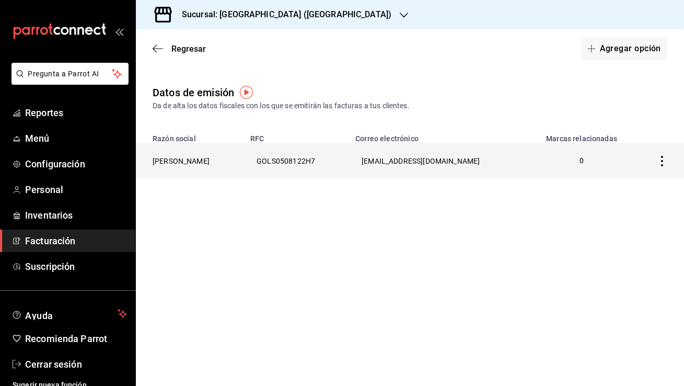
click at [227, 157] on th "SERGIO EDUARDO GONZALEZ LLANAS" at bounding box center [190, 161] width 108 height 36
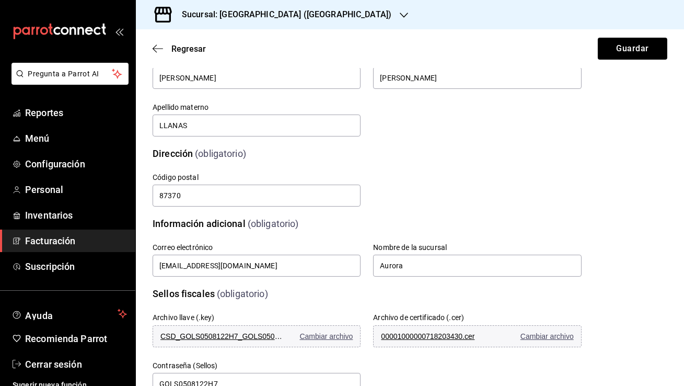
scroll to position [229, 0]
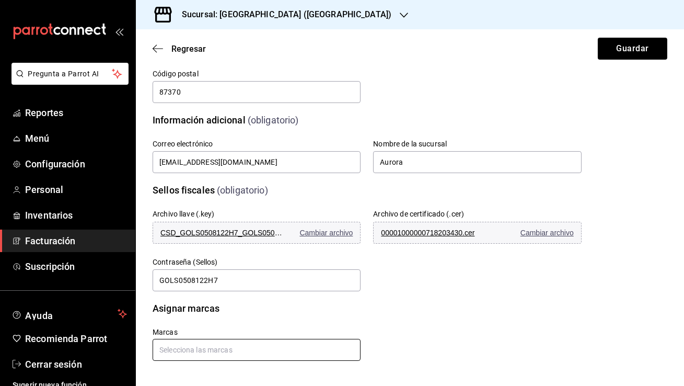
click at [206, 343] on input "text" at bounding box center [257, 350] width 208 height 22
click at [206, 323] on li "Cueva de Humo - Aurora" at bounding box center [255, 325] width 205 height 17
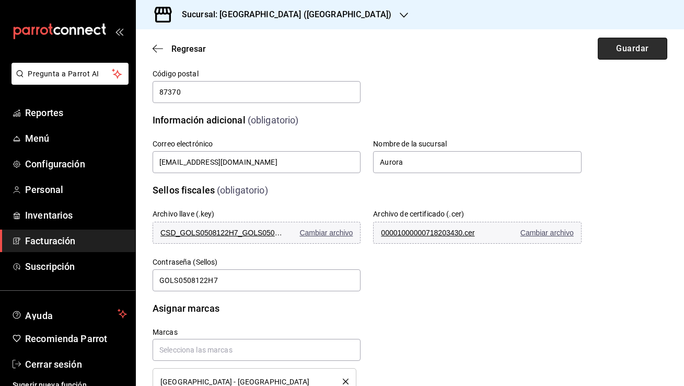
click at [604, 57] on button "Guardar" at bounding box center [633, 49] width 70 height 22
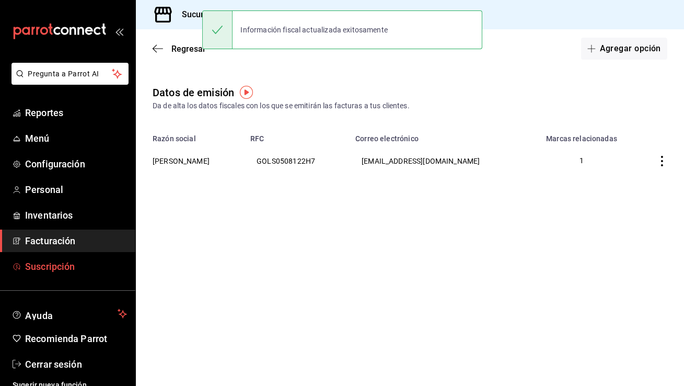
click at [106, 270] on span "Suscripción" at bounding box center [76, 266] width 102 height 14
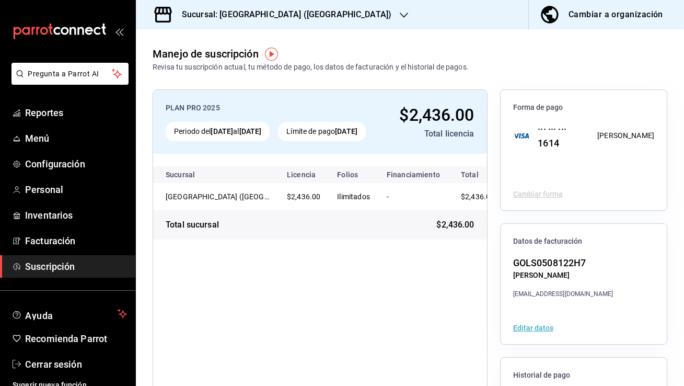
click at [215, 24] on div "Sucursal: Cueva de Humo (Aurora)" at bounding box center [278, 14] width 268 height 29
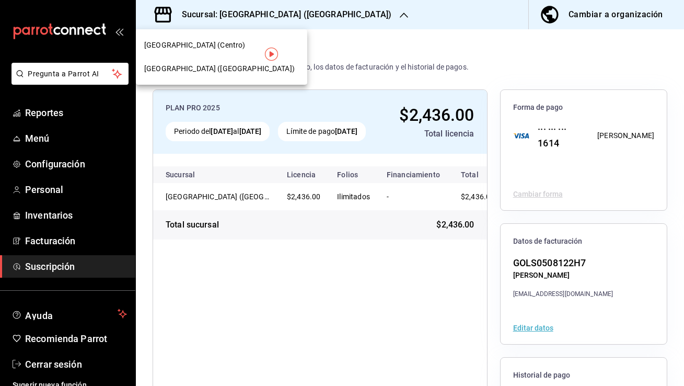
click at [213, 47] on span "Cueva de Humo (Centro)" at bounding box center [194, 45] width 101 height 11
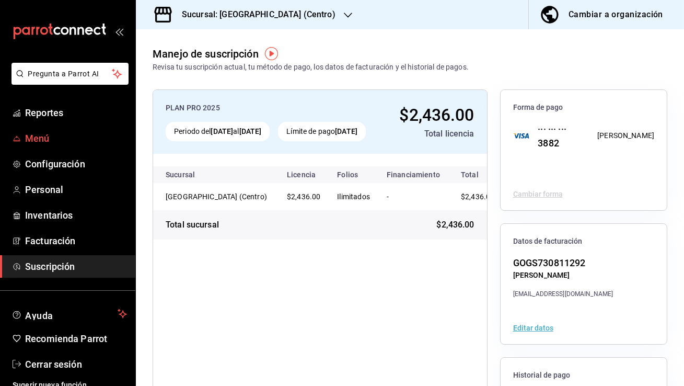
click at [68, 146] on link "Menú" at bounding box center [67, 138] width 135 height 22
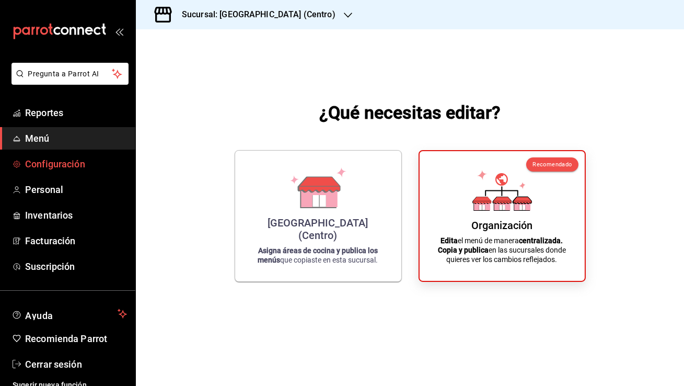
click at [79, 163] on span "Configuración" at bounding box center [76, 164] width 102 height 14
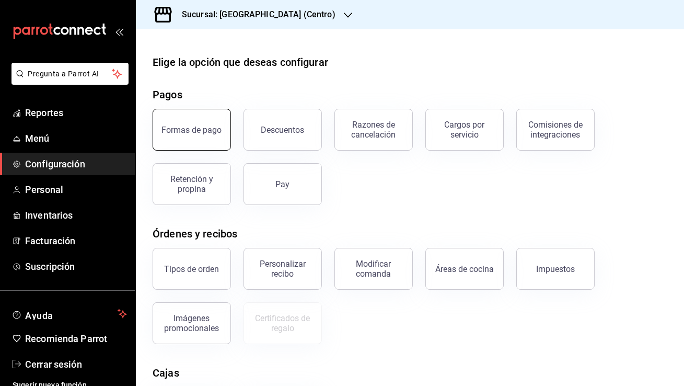
click at [228, 134] on div "Formas de pago" at bounding box center [185, 123] width 91 height 54
click at [201, 129] on div "Formas de pago" at bounding box center [192, 130] width 60 height 10
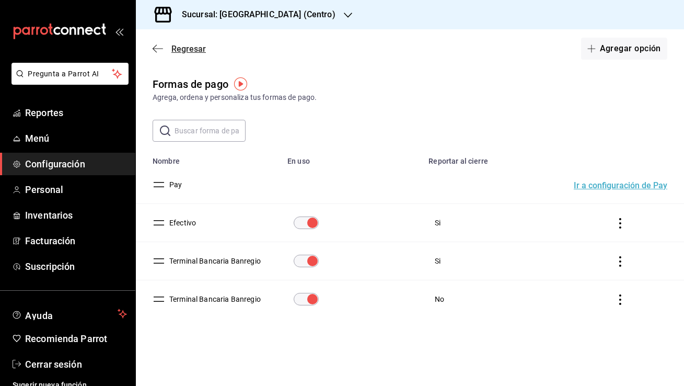
click at [158, 44] on icon "button" at bounding box center [158, 48] width 10 height 9
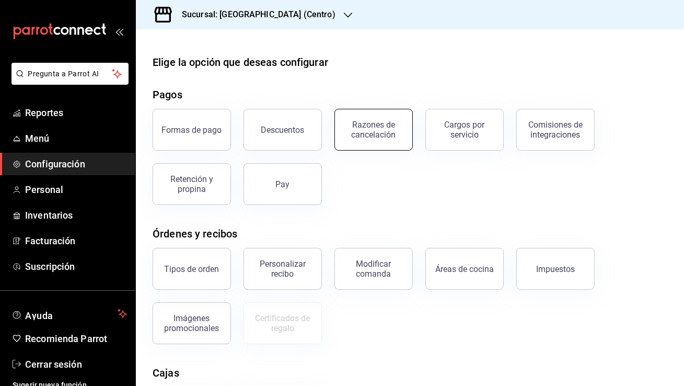
click at [368, 120] on button "Razones de cancelación" at bounding box center [374, 130] width 78 height 42
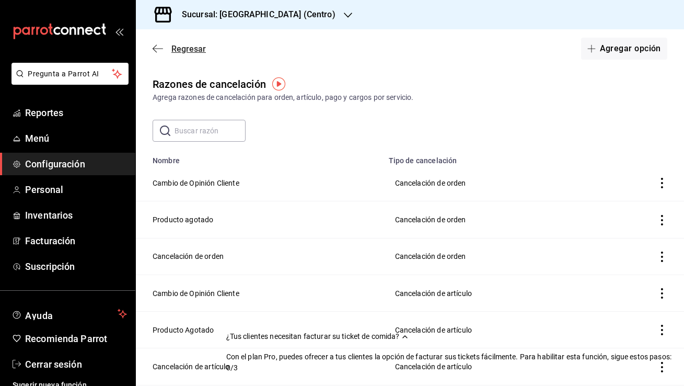
click at [163, 52] on span "Regresar" at bounding box center [179, 49] width 53 height 10
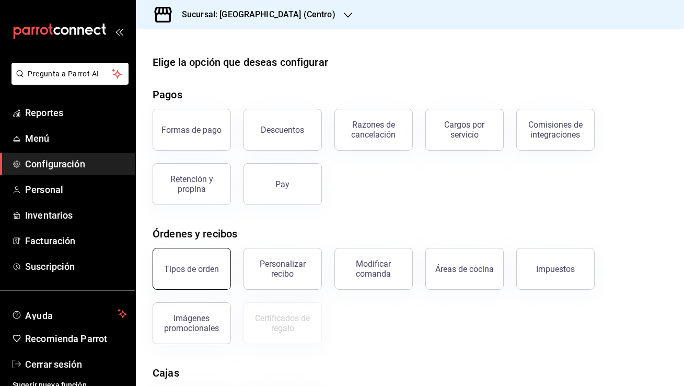
click at [194, 267] on div "Tipos de orden" at bounding box center [192, 269] width 55 height 10
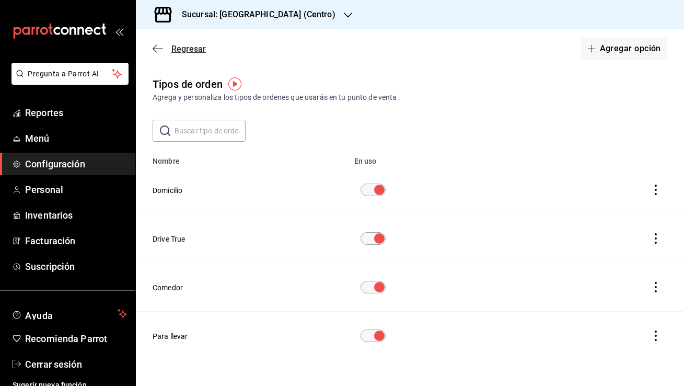
click at [165, 49] on span "Regresar" at bounding box center [179, 49] width 53 height 10
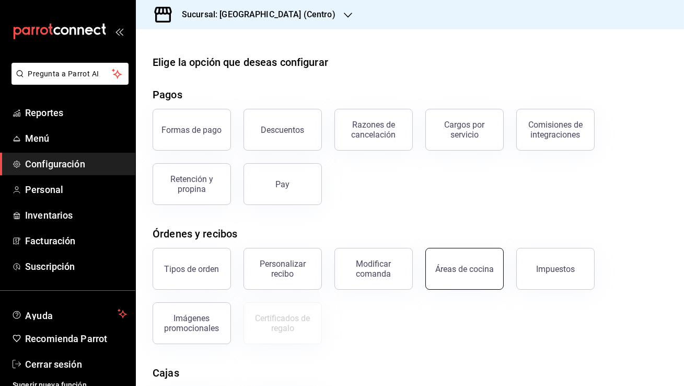
click at [452, 266] on div "Áreas de cocina" at bounding box center [464, 269] width 59 height 10
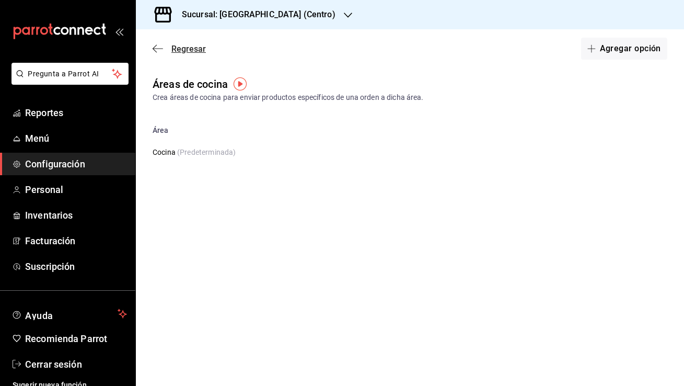
click at [197, 50] on span "Regresar" at bounding box center [188, 49] width 35 height 10
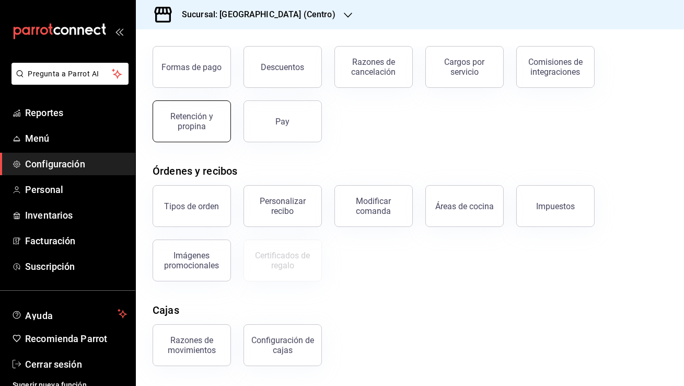
scroll to position [144, 0]
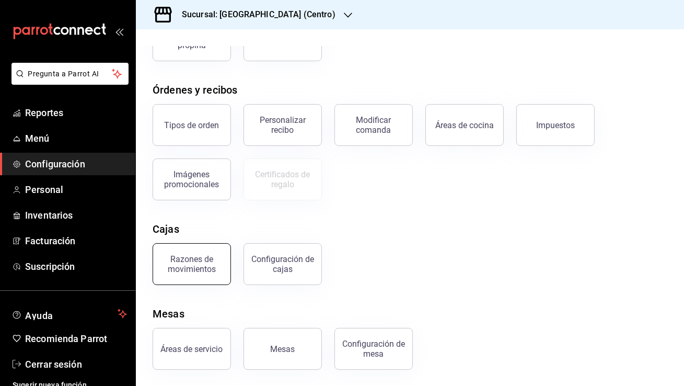
click at [205, 279] on button "Razones de movimientos" at bounding box center [192, 264] width 78 height 42
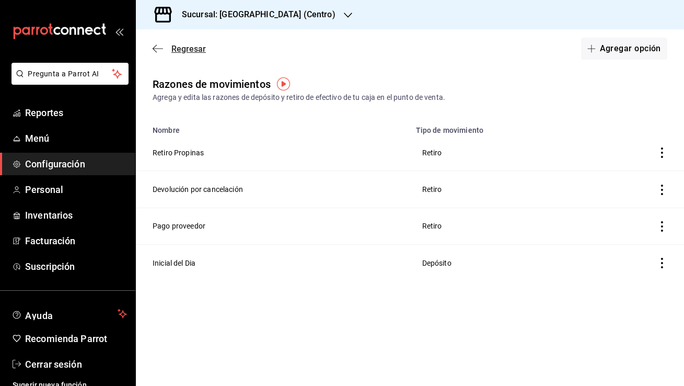
click at [171, 49] on span "Regresar" at bounding box center [188, 49] width 35 height 10
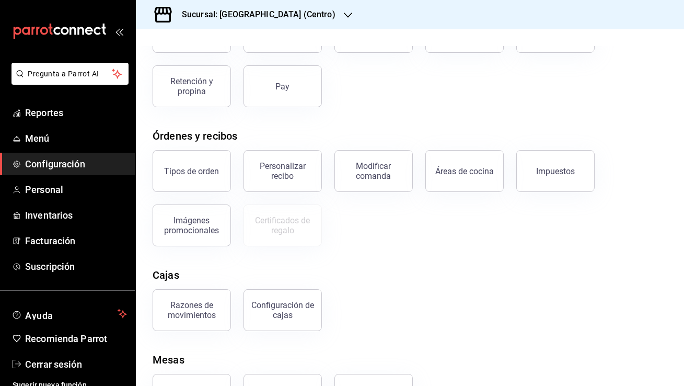
scroll to position [144, 0]
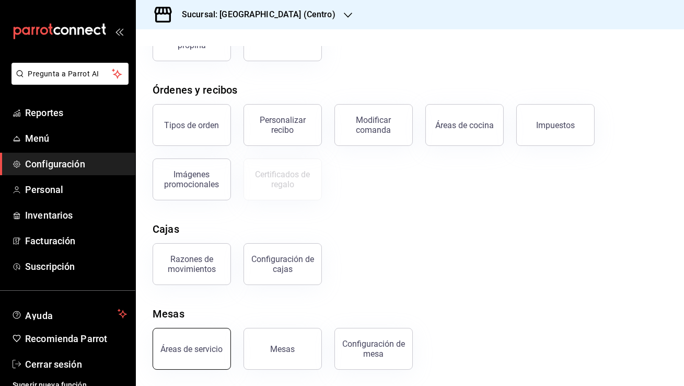
click at [214, 354] on button "Áreas de servicio" at bounding box center [192, 349] width 78 height 42
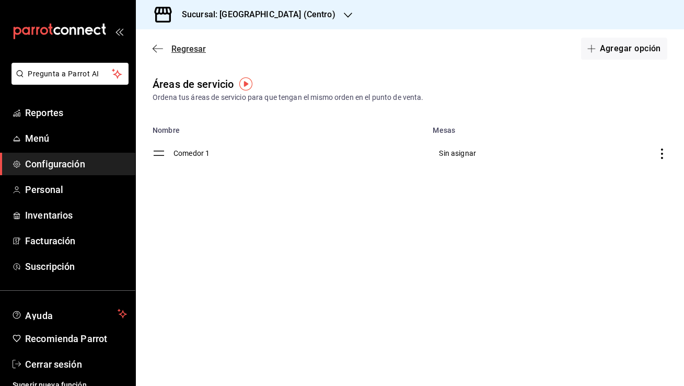
click at [181, 52] on span "Regresar" at bounding box center [188, 49] width 35 height 10
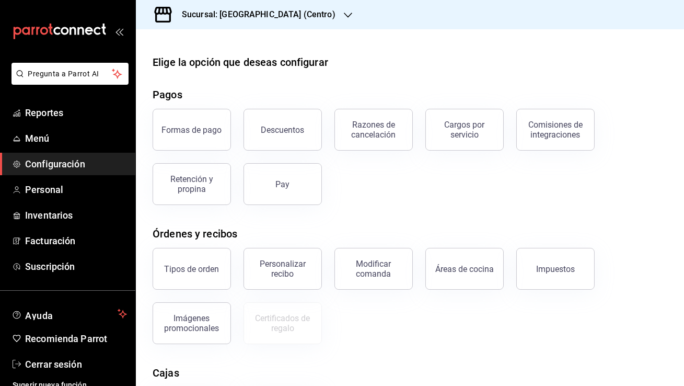
scroll to position [144, 0]
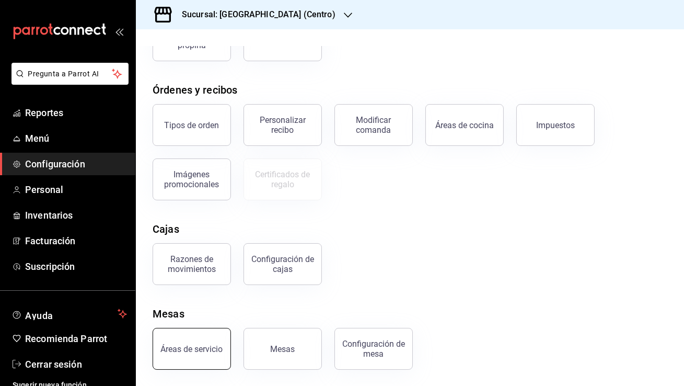
click at [189, 347] on div "Áreas de servicio" at bounding box center [192, 349] width 62 height 10
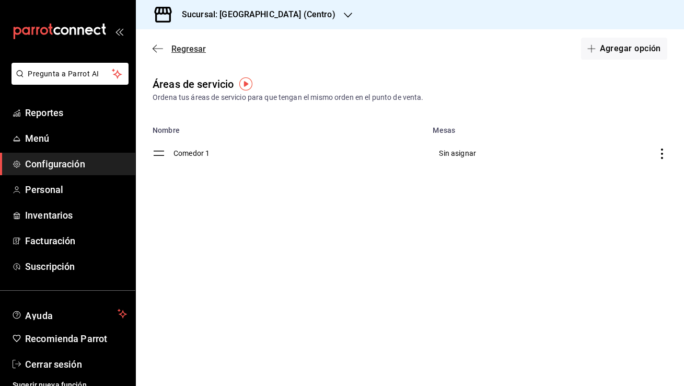
click at [186, 51] on span "Regresar" at bounding box center [188, 49] width 35 height 10
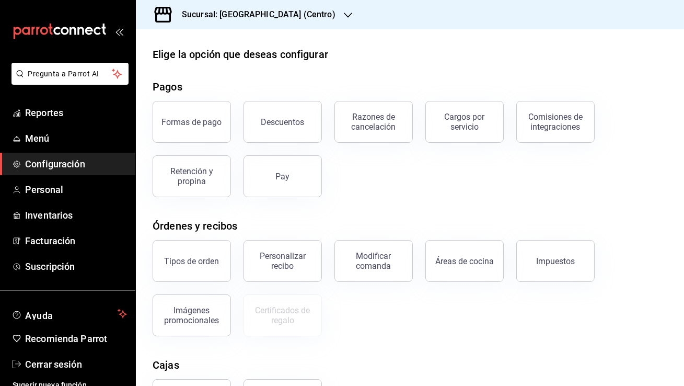
scroll to position [144, 0]
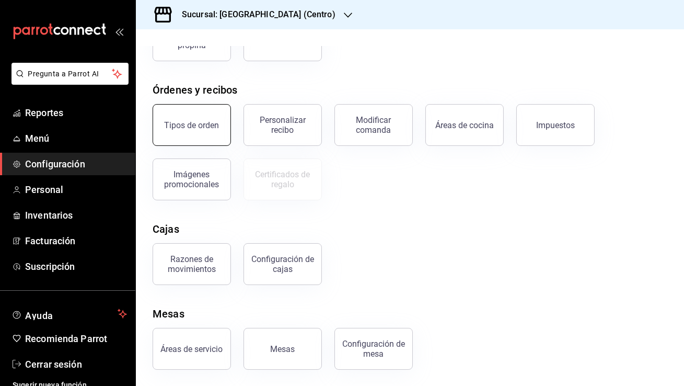
click at [209, 106] on button "Tipos de orden" at bounding box center [192, 125] width 78 height 42
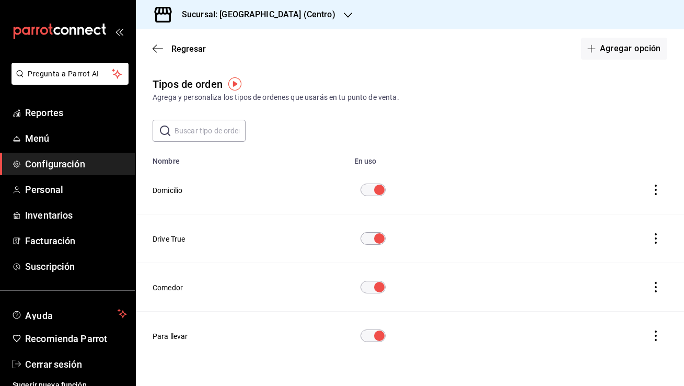
click at [179, 53] on div "Regresar Agregar opción" at bounding box center [410, 48] width 548 height 39
click at [184, 56] on div "Regresar Agregar opción" at bounding box center [410, 48] width 548 height 39
click at [182, 47] on span "Regresar" at bounding box center [188, 49] width 35 height 10
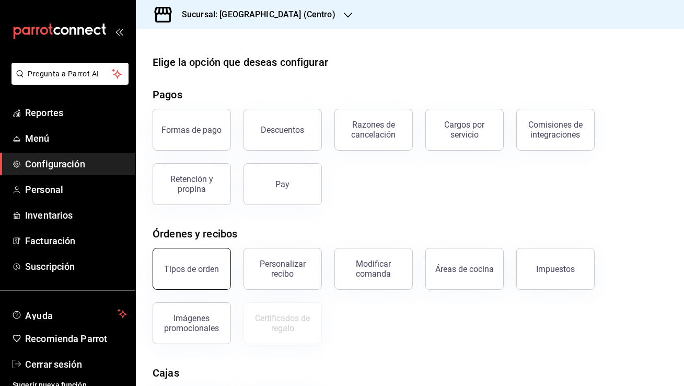
click at [198, 260] on button "Tipos de orden" at bounding box center [192, 269] width 78 height 42
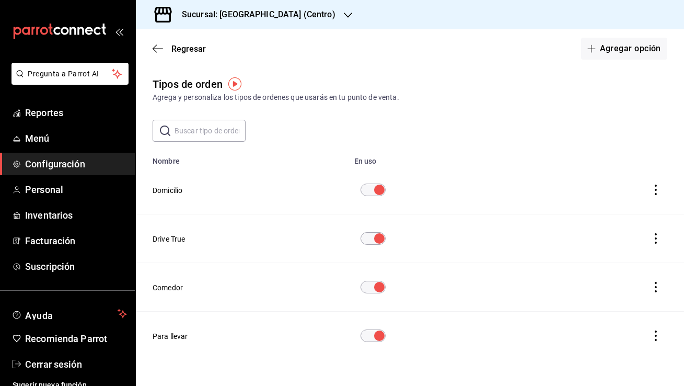
scroll to position [19, 0]
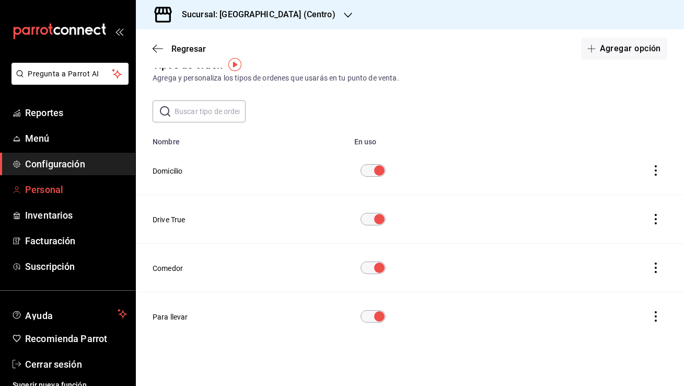
click at [99, 188] on span "Personal" at bounding box center [76, 189] width 102 height 14
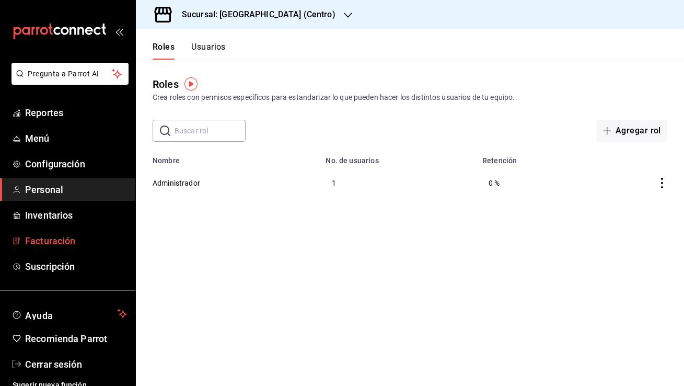
click at [79, 239] on span "Facturación" at bounding box center [76, 241] width 102 height 14
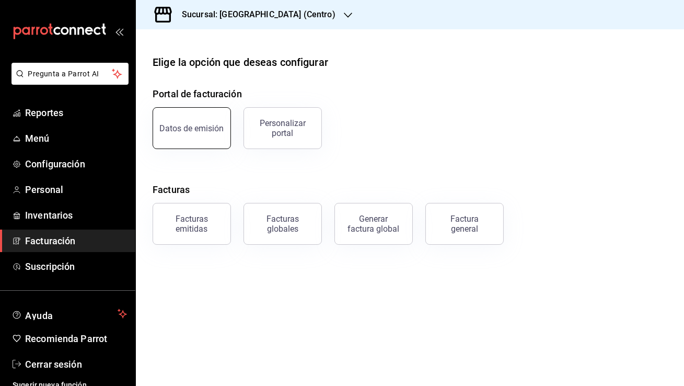
click at [209, 126] on div "Datos de emisión" at bounding box center [192, 128] width 64 height 10
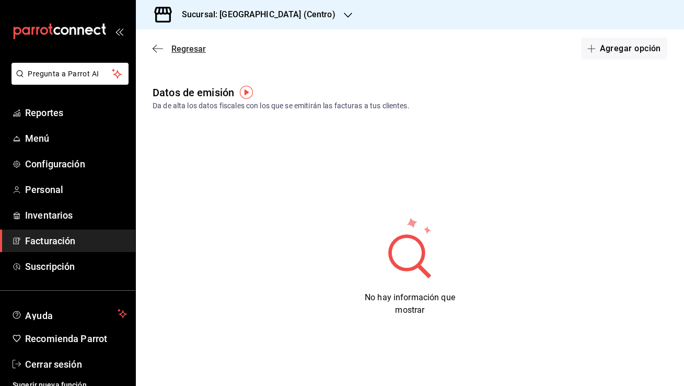
click at [159, 50] on icon "button" at bounding box center [158, 48] width 10 height 9
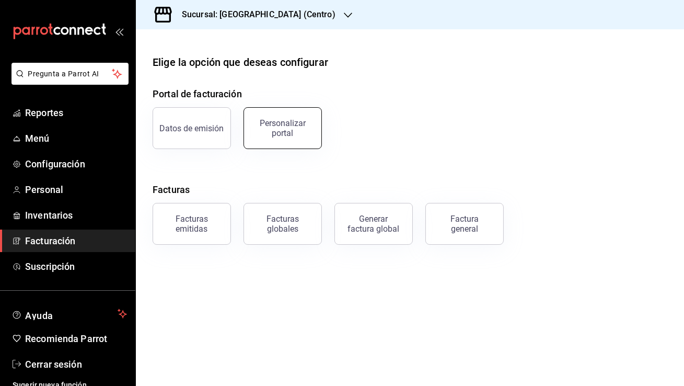
click at [261, 121] on div "Personalizar portal" at bounding box center [282, 128] width 65 height 20
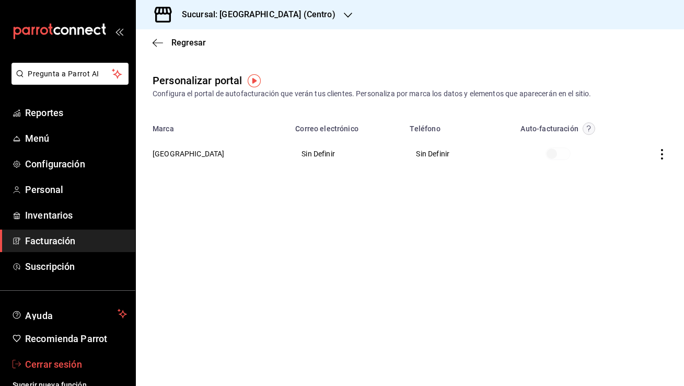
click at [76, 363] on span "Cerrar sesión" at bounding box center [76, 364] width 102 height 14
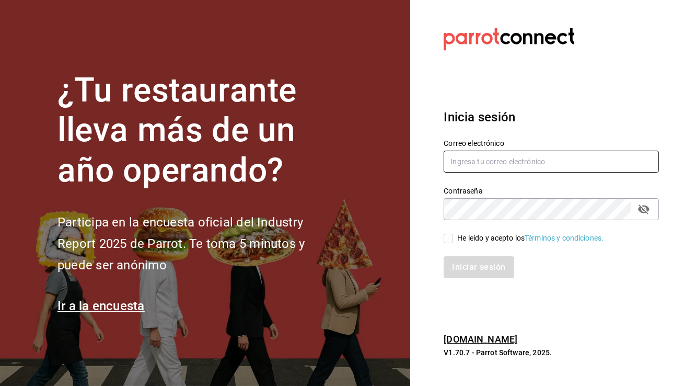
click at [487, 163] on input "text" at bounding box center [551, 162] width 215 height 22
paste input "ruth.aguilar.dominguez@gmail.com"
type input "ruth.aguilar.dominguez@gmail.com"
click at [450, 236] on input "He leído y acepto los Términos y condiciones." at bounding box center [448, 238] width 9 height 9
checkbox input "true"
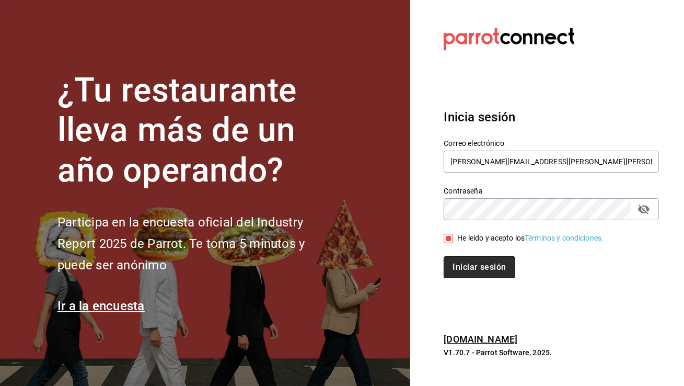
click at [457, 259] on button "Iniciar sesión" at bounding box center [479, 267] width 71 height 22
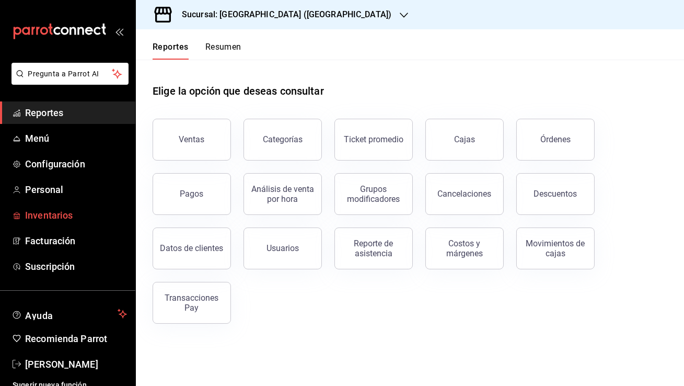
click at [77, 217] on span "Inventarios" at bounding box center [76, 215] width 102 height 14
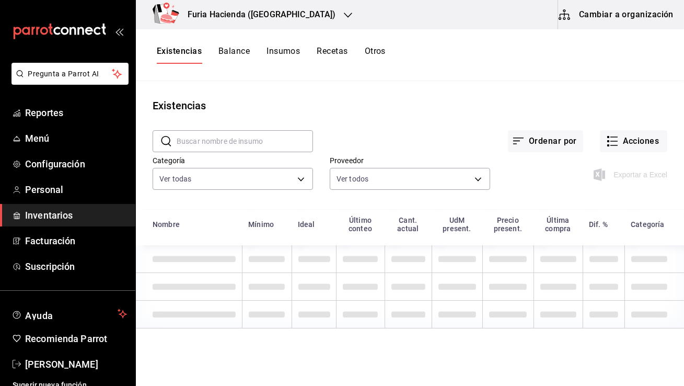
click at [261, 21] on div "Furia Hacienda ([GEOGRAPHIC_DATA])" at bounding box center [250, 14] width 212 height 29
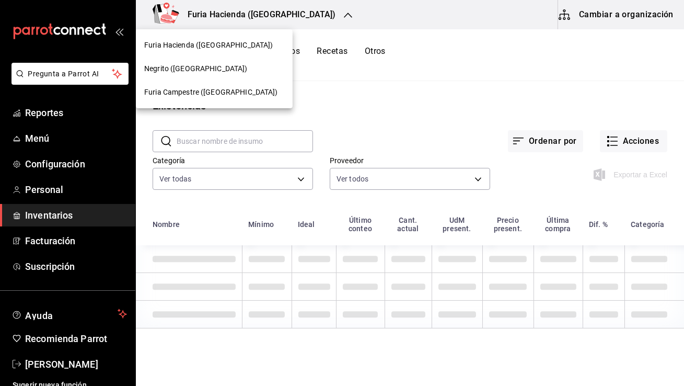
click at [222, 65] on div "Negrito ([GEOGRAPHIC_DATA])" at bounding box center [214, 68] width 140 height 11
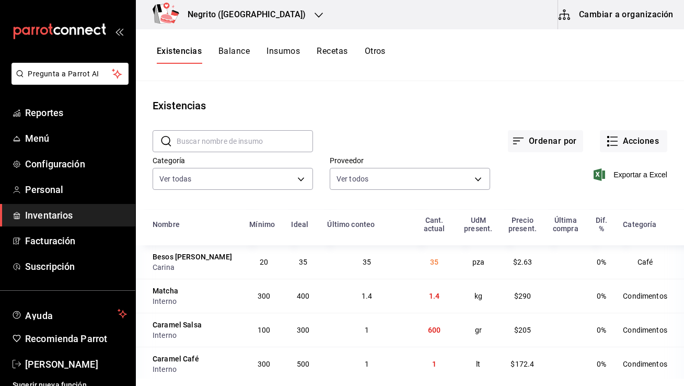
click at [244, 21] on div "Negrito (Chiapas)" at bounding box center [235, 14] width 183 height 29
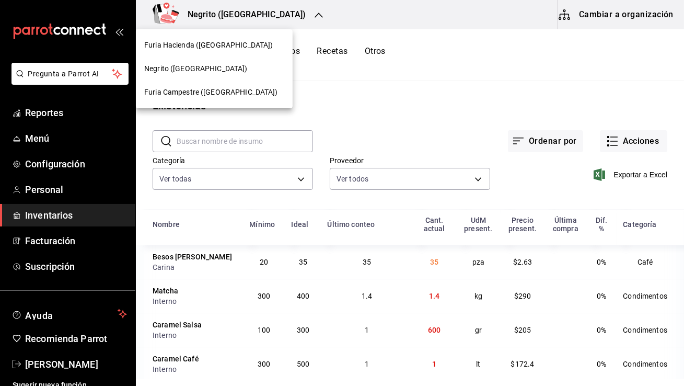
click at [226, 84] on div "Furia Campestre ([GEOGRAPHIC_DATA])" at bounding box center [214, 93] width 157 height 24
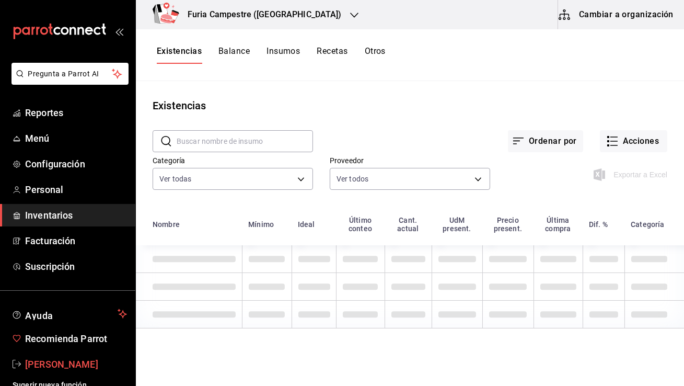
click at [77, 364] on span "[PERSON_NAME]" at bounding box center [76, 364] width 102 height 14
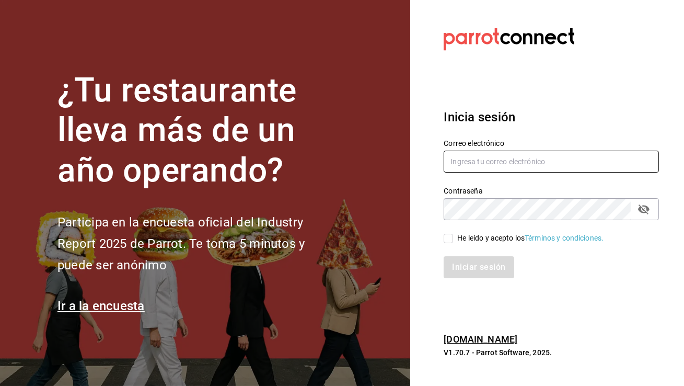
click at [485, 171] on input "text" at bounding box center [551, 162] width 215 height 22
type input "tacospilo@nl.com"
click at [453, 236] on input "He leído y acepto los Términos y condiciones." at bounding box center [448, 238] width 9 height 9
checkbox input "true"
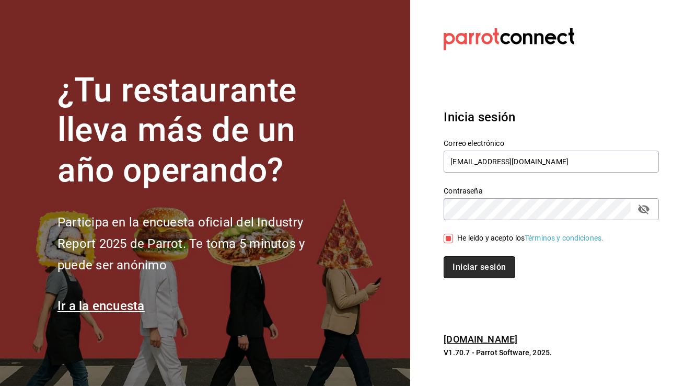
click at [468, 269] on button "Iniciar sesión" at bounding box center [479, 267] width 71 height 22
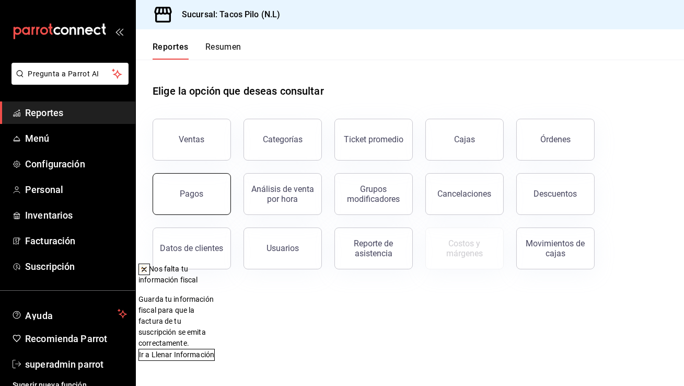
click at [194, 186] on button "Pagos" at bounding box center [192, 194] width 78 height 42
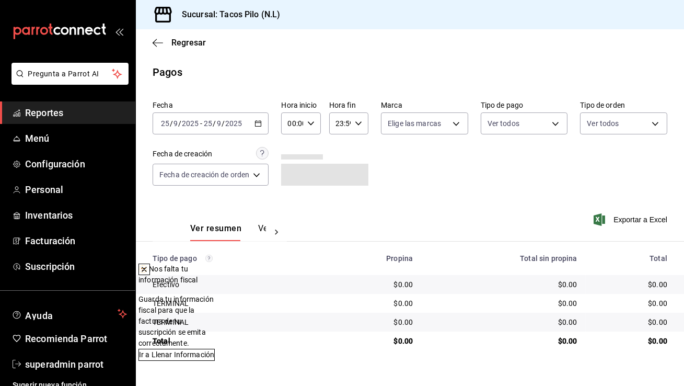
click at [148, 269] on icon at bounding box center [144, 269] width 8 height 8
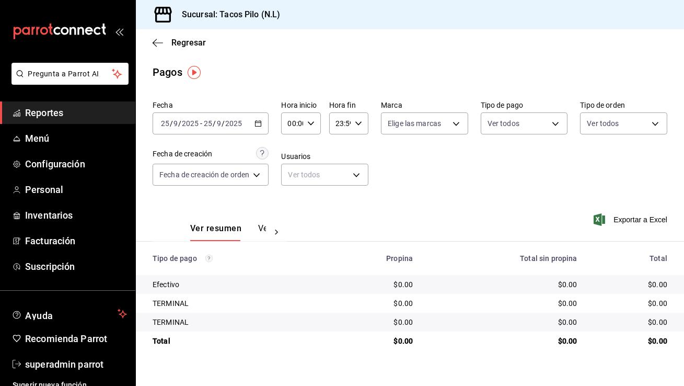
click at [261, 122] on \(Stroke\) "button" at bounding box center [259, 122] width 6 height 1
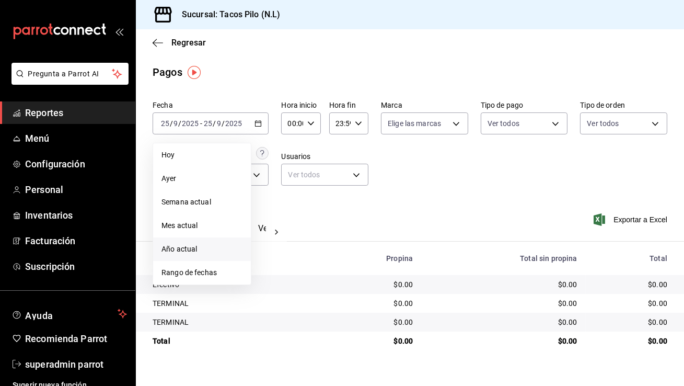
click at [192, 246] on span "Año actual" at bounding box center [202, 249] width 81 height 11
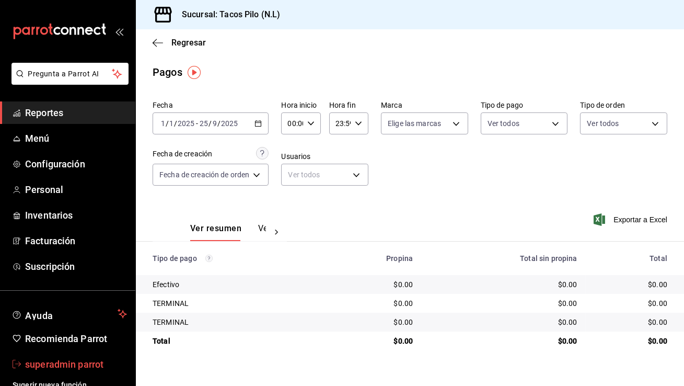
click at [73, 361] on span "superadmin parrot" at bounding box center [76, 364] width 102 height 14
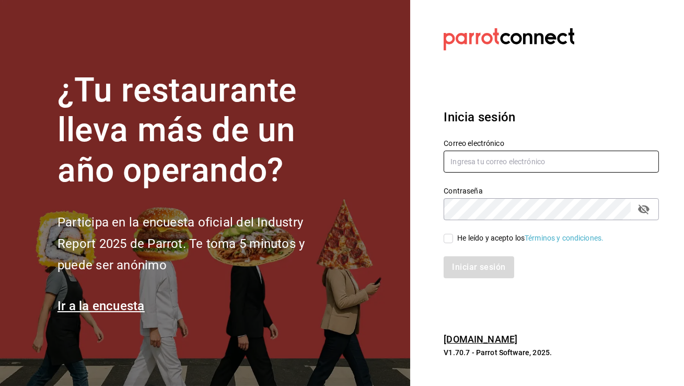
click at [473, 160] on input "text" at bounding box center [551, 162] width 215 height 22
type input "q"
type input "[EMAIL_ADDRESS][DOMAIN_NAME]"
click at [451, 237] on input "He leído y acepto los Términos y condiciones." at bounding box center [448, 238] width 9 height 9
checkbox input "true"
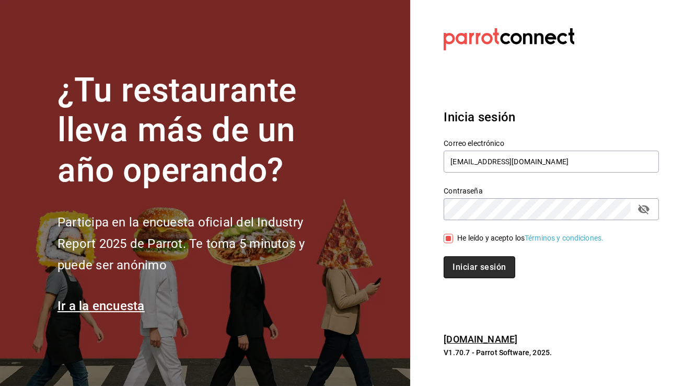
click at [475, 268] on button "Iniciar sesión" at bounding box center [479, 267] width 71 height 22
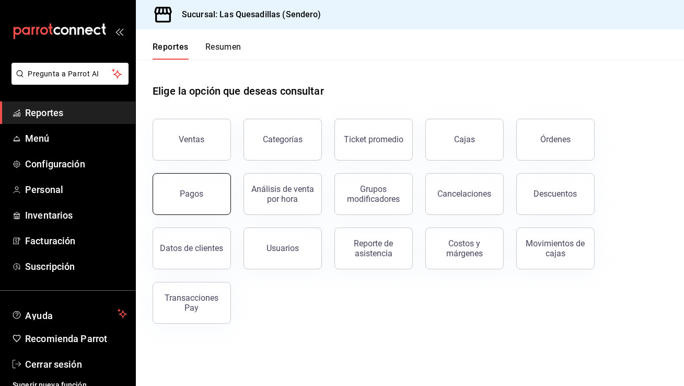
click at [188, 199] on button "Pagos" at bounding box center [192, 194] width 78 height 42
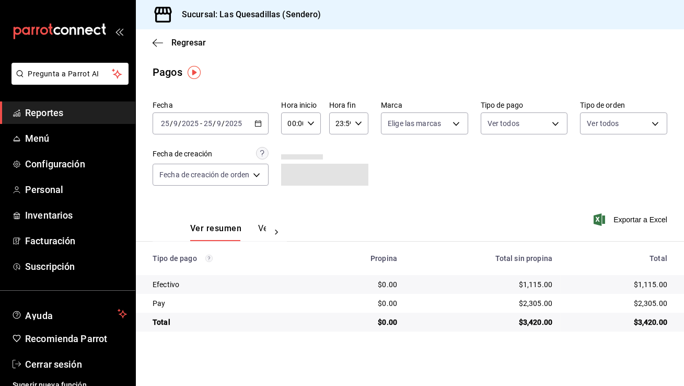
click at [259, 124] on icon "button" at bounding box center [258, 123] width 7 height 7
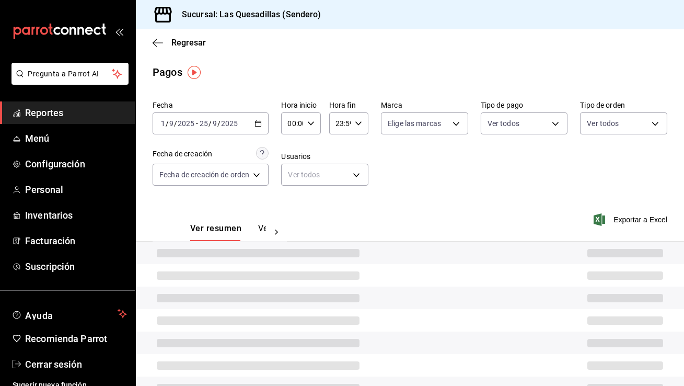
click at [214, 236] on button "Ver resumen" at bounding box center [215, 232] width 51 height 18
click at [261, 123] on \(Stroke\) "button" at bounding box center [259, 122] width 6 height 1
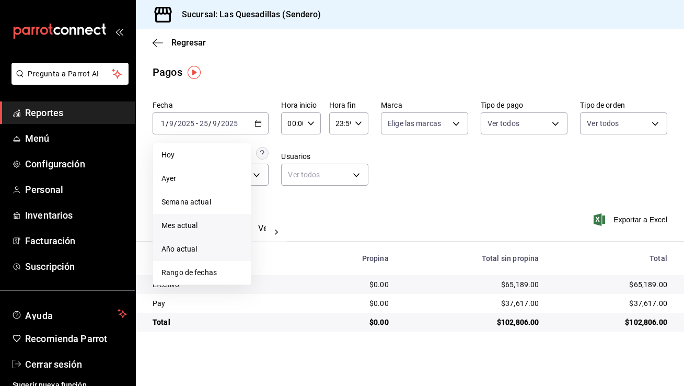
click at [192, 244] on span "Año actual" at bounding box center [202, 249] width 81 height 11
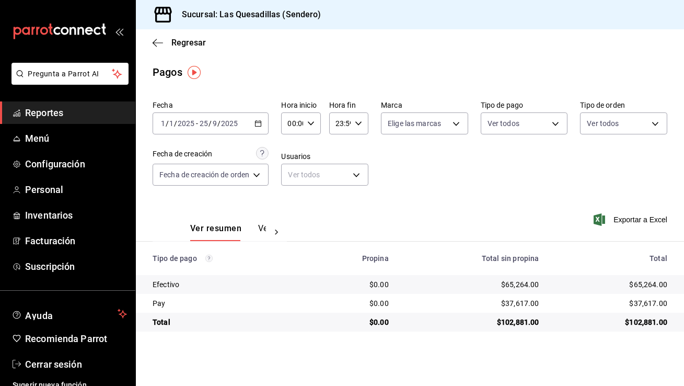
click at [265, 230] on button "Ver pagos" at bounding box center [277, 232] width 39 height 18
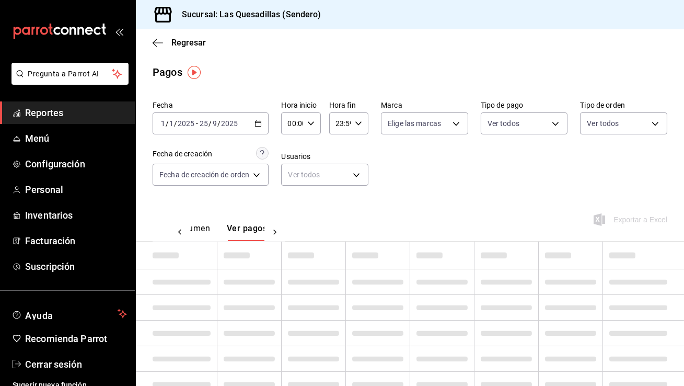
scroll to position [0, 31]
